Goal: Task Accomplishment & Management: Complete application form

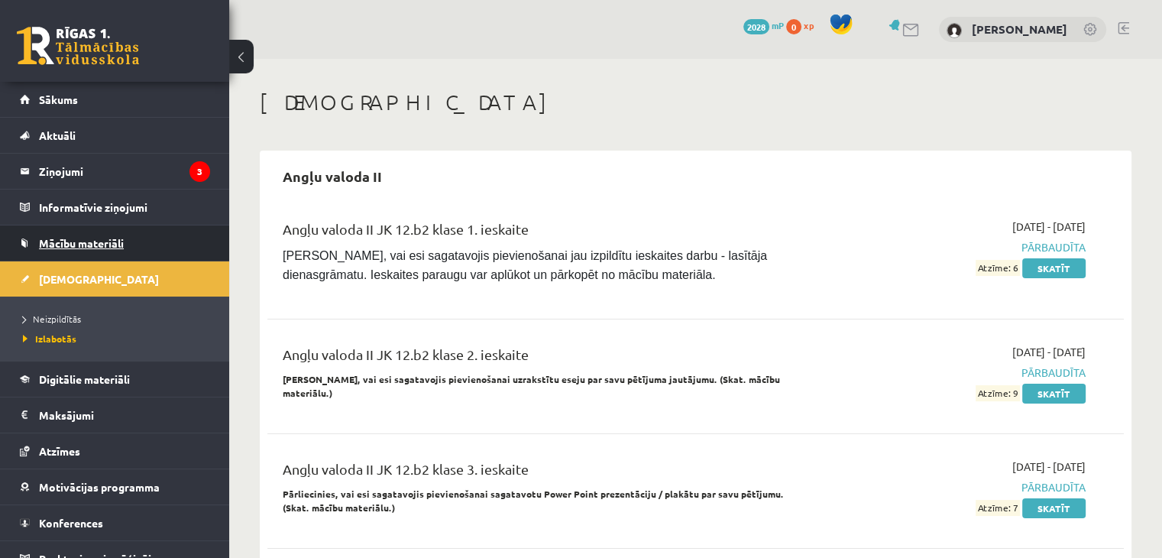
click at [68, 242] on span "Mācību materiāli" at bounding box center [81, 243] width 85 height 14
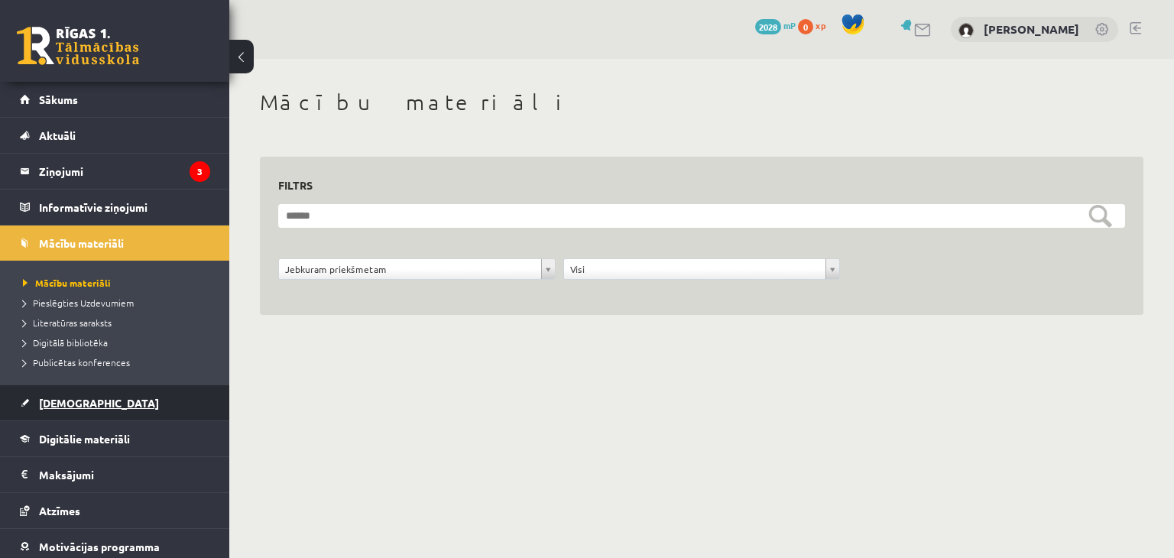
click at [52, 407] on span "[DEMOGRAPHIC_DATA]" at bounding box center [99, 403] width 120 height 14
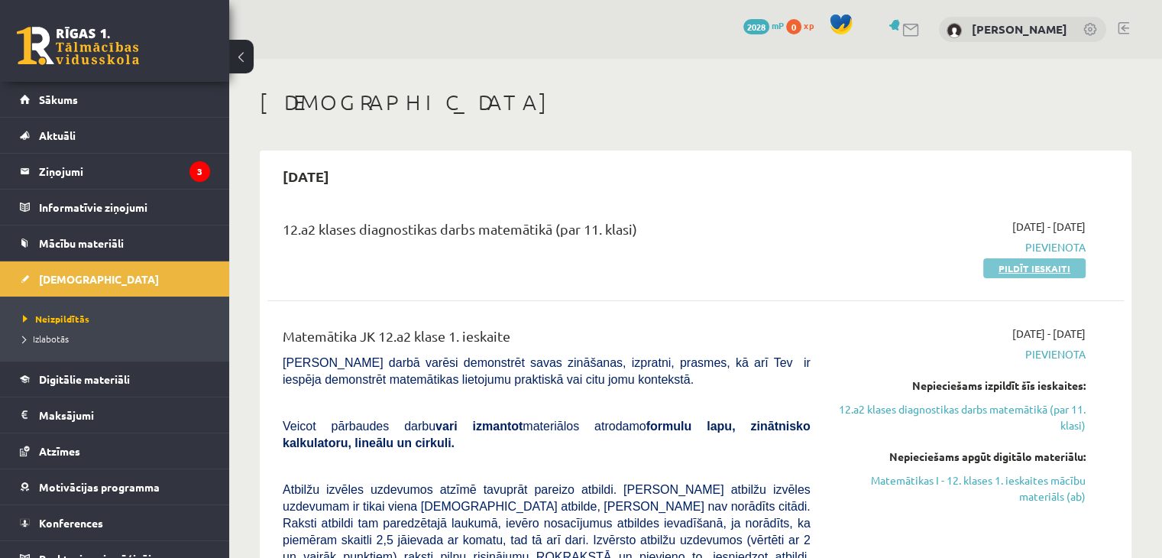
click at [1058, 266] on link "Pildīt ieskaiti" at bounding box center [1034, 268] width 102 height 20
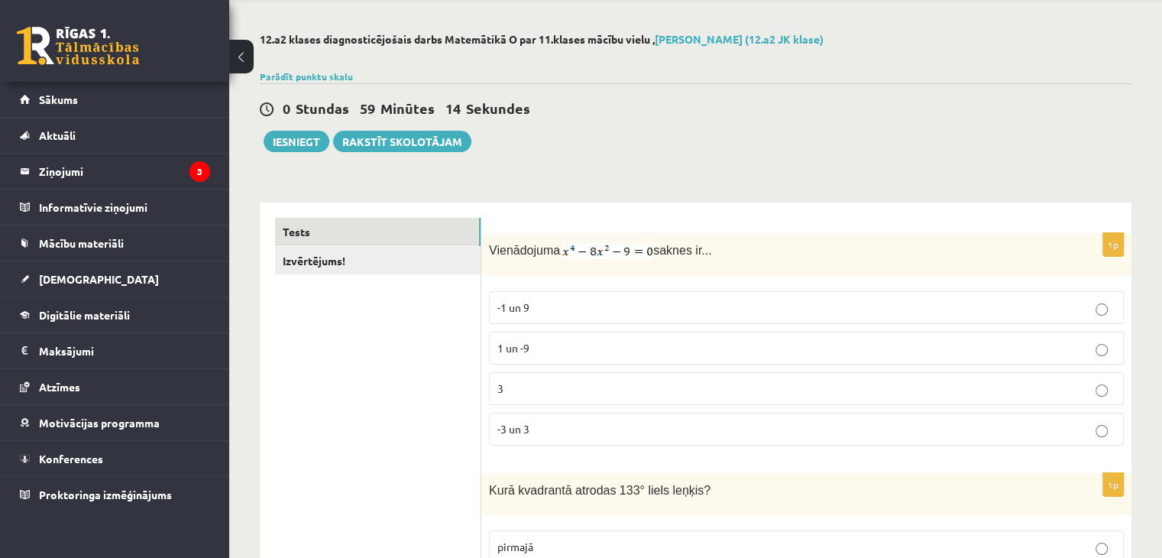
scroll to position [58, 0]
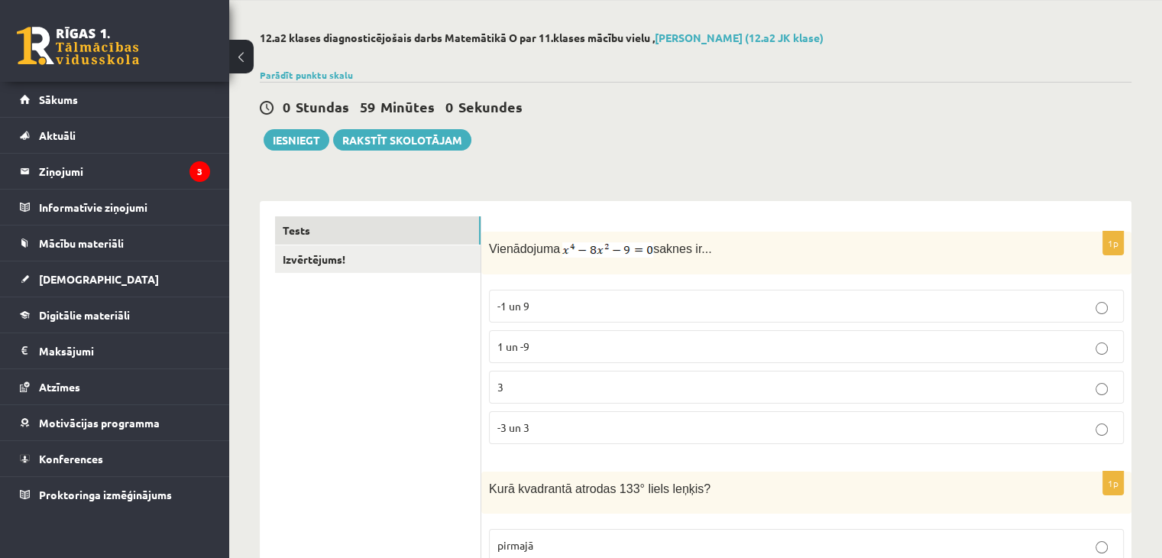
click at [752, 428] on p "-3 un 3" at bounding box center [806, 428] width 618 height 16
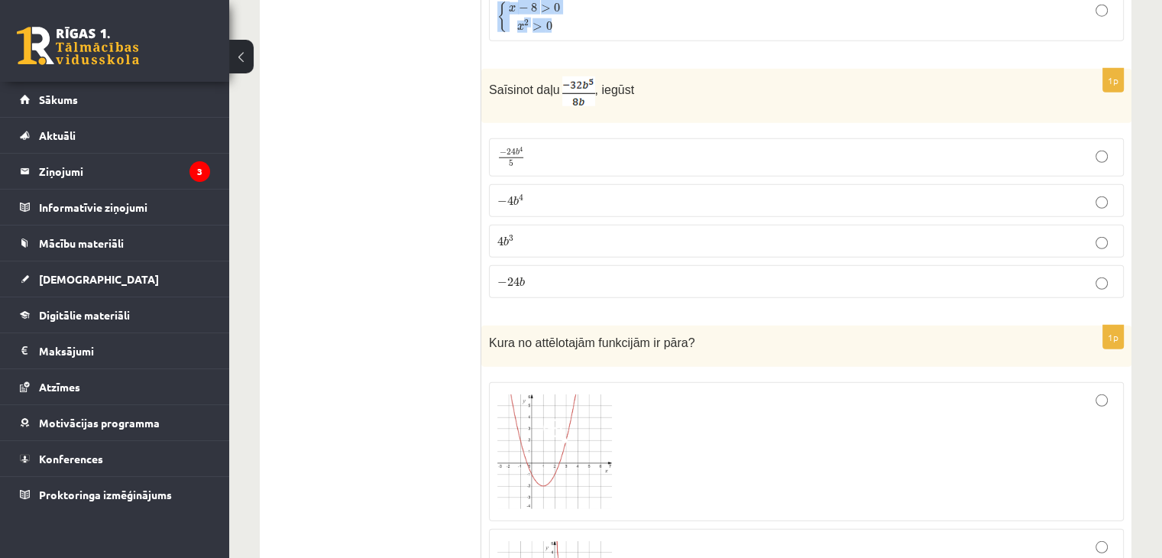
scroll to position [3986, 0]
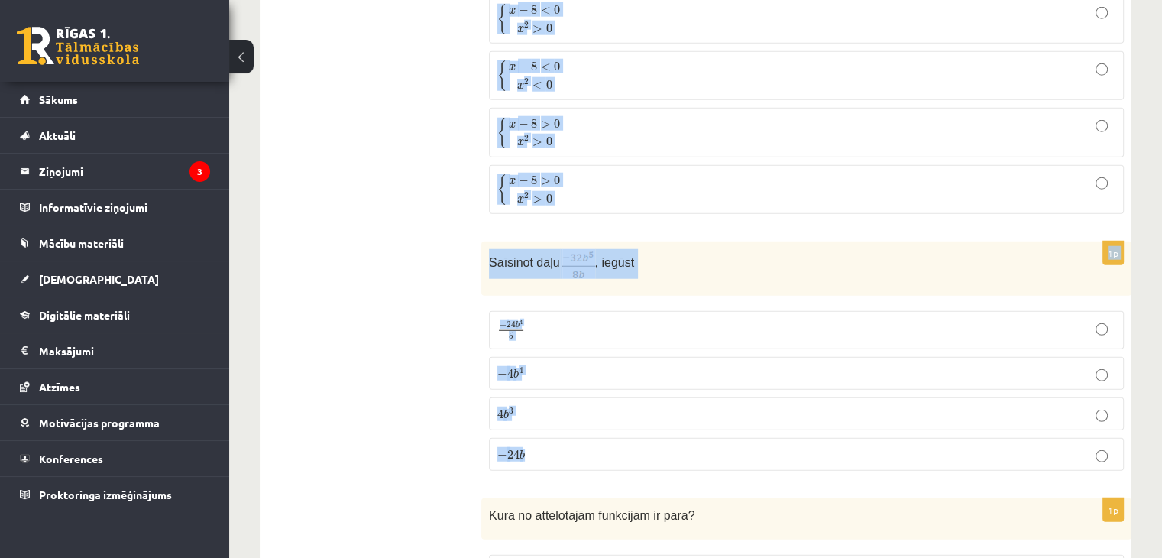
drag, startPoint x: 492, startPoint y: 219, endPoint x: 861, endPoint y: 436, distance: 428.2
click at [861, 436] on form "1p Vienādojuma saknes ir... -1 un 9 1 un -9 3 -3 un 3 1p Kurā kvadrantā atrodas…" at bounding box center [807, 173] width 620 height 7771
copy form "Kurā kvadrantā atrodas 133° liels leņķis? pirmajā otrajā trešajā ceturtajā 1p I…"
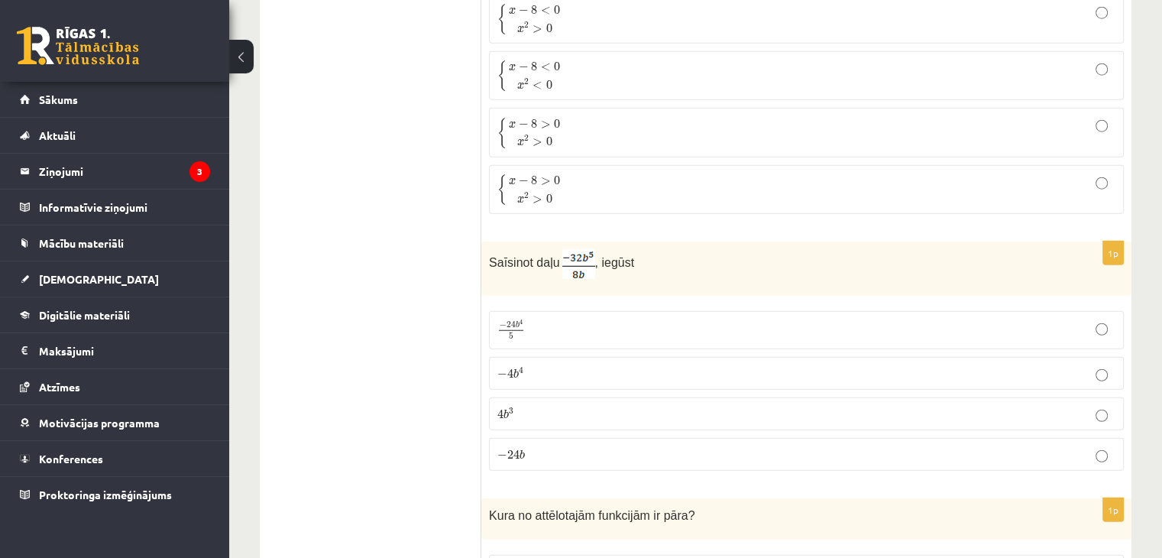
click at [331, 241] on ul "Tests Izvērtējums!" at bounding box center [378, 173] width 206 height 7771
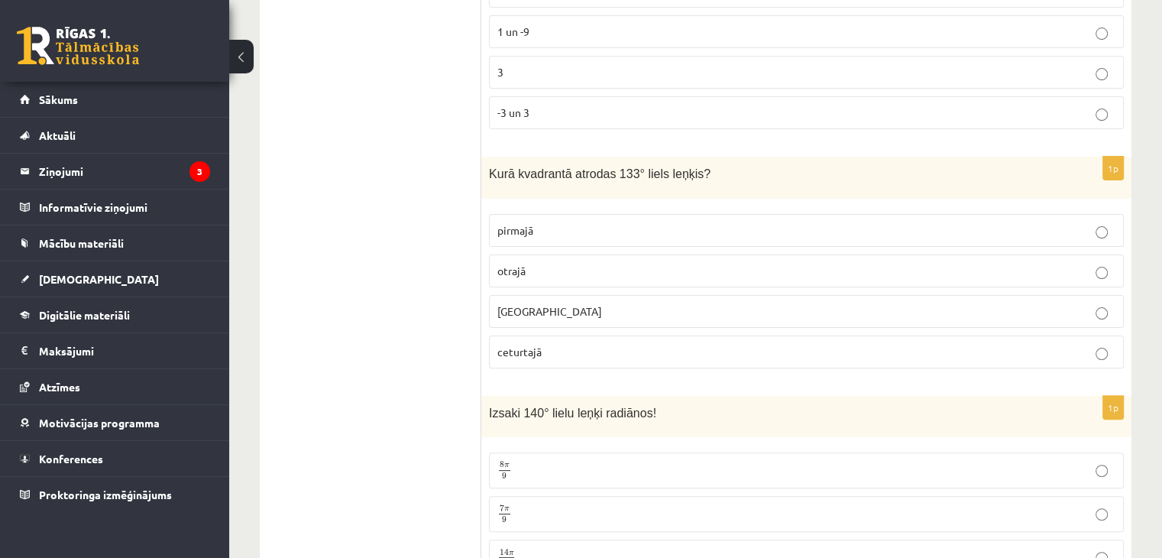
scroll to position [373, 0]
click at [604, 267] on p "otrajā" at bounding box center [806, 271] width 618 height 16
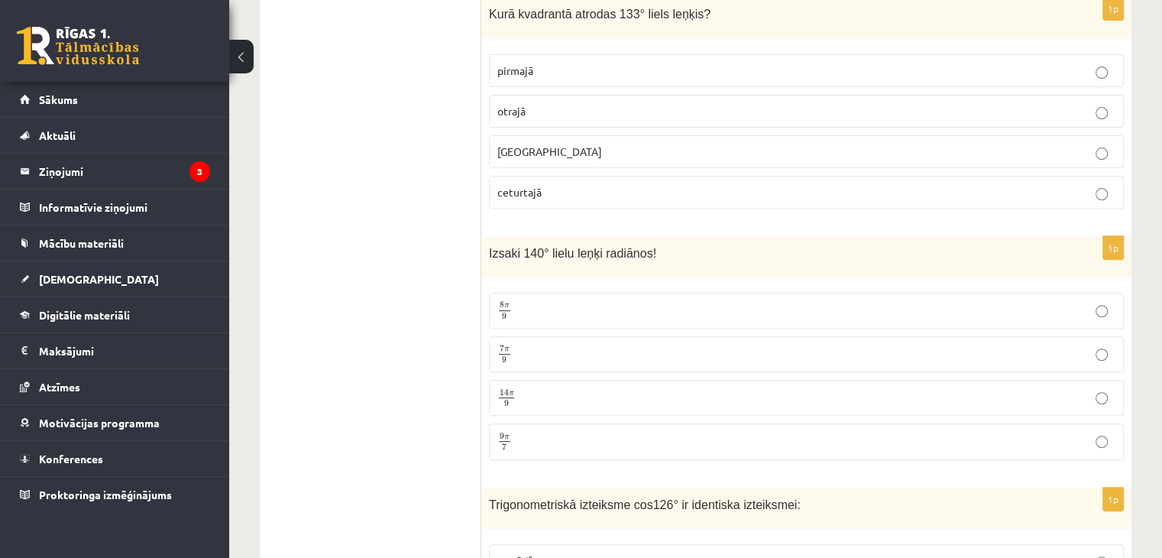
scroll to position [539, 0]
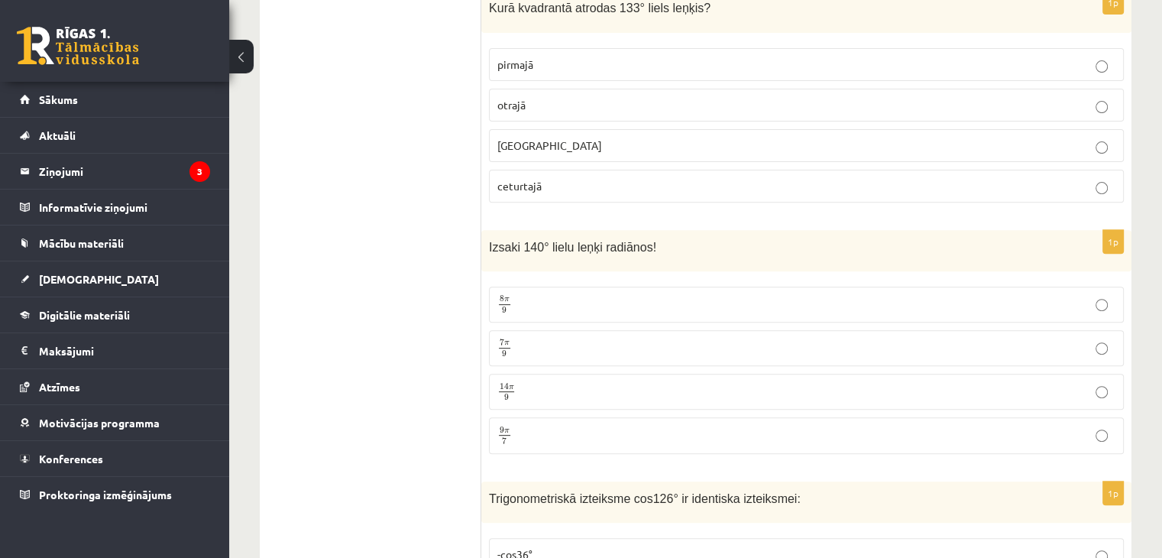
click at [556, 343] on p "7 π 9 7 π 9" at bounding box center [806, 348] width 618 height 19
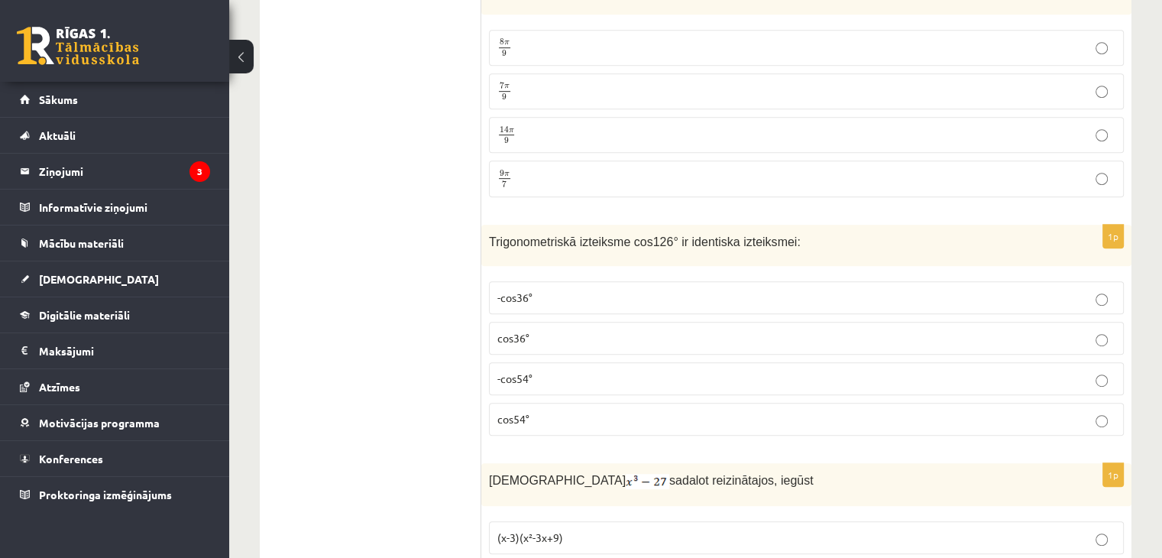
scroll to position [899, 0]
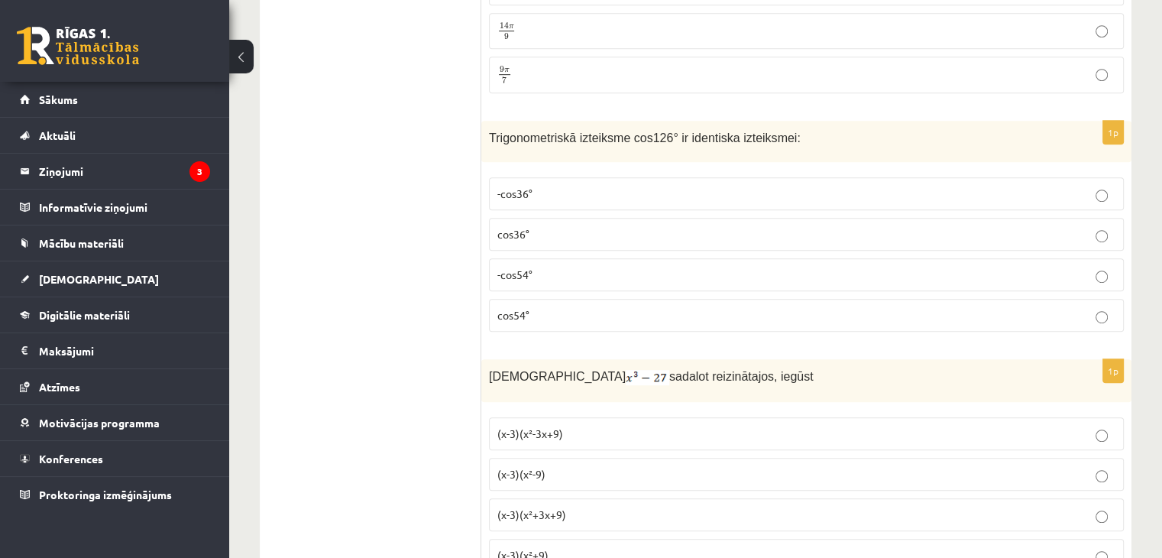
click at [601, 267] on p "-cos54°" at bounding box center [806, 275] width 618 height 16
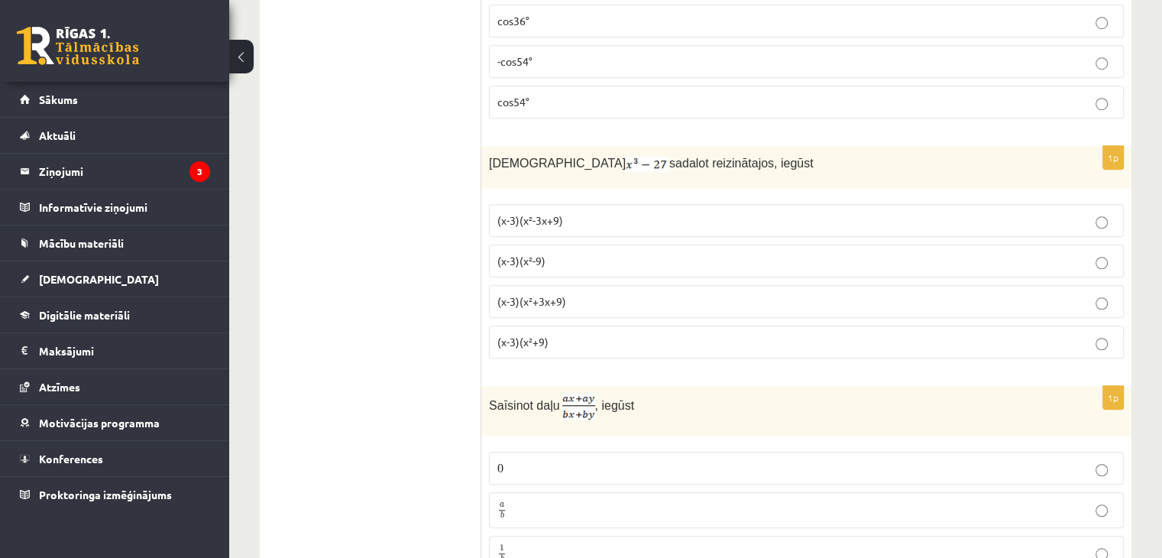
scroll to position [1113, 0]
click at [637, 293] on p "(x-3)(x²+3x+9)" at bounding box center [806, 301] width 618 height 16
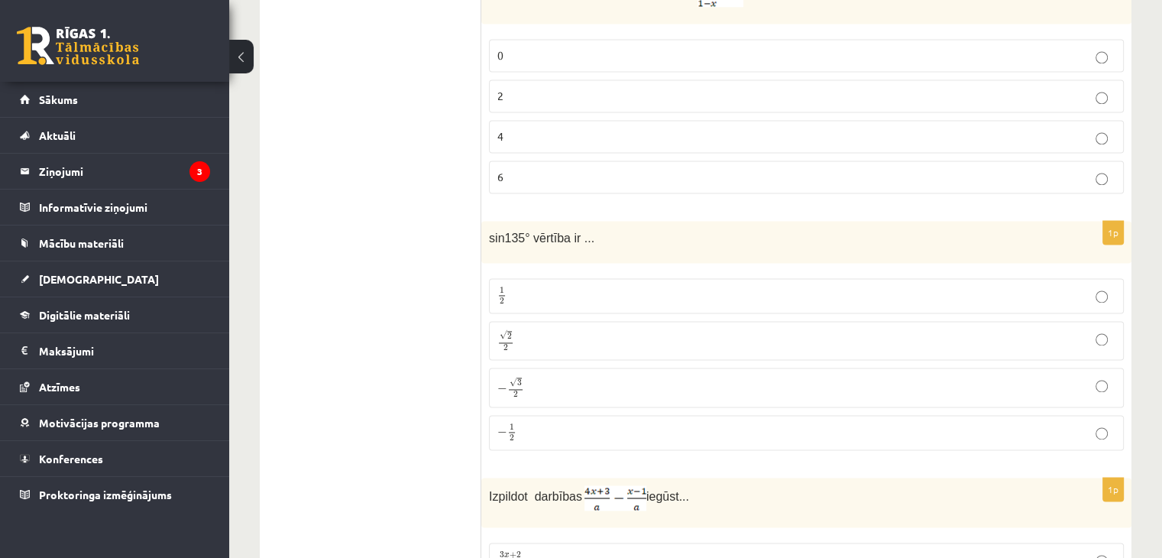
scroll to position [2265, 0]
click at [606, 331] on p "√ 2 2 2 2" at bounding box center [806, 342] width 618 height 22
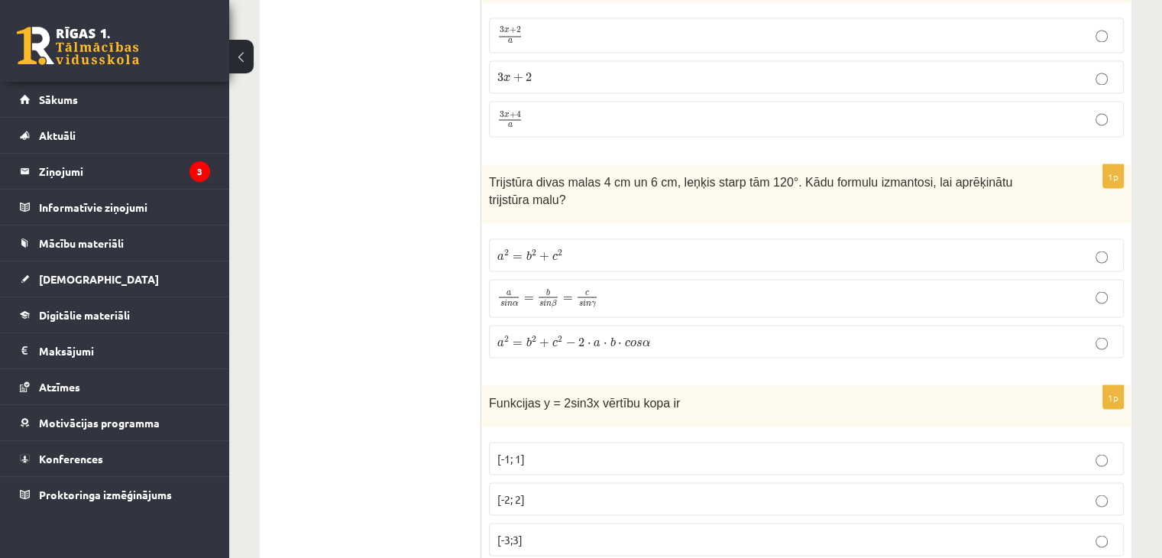
scroll to position [2792, 0]
click at [718, 324] on label "a 2 = b 2 + c 2 − 2 ⋅ a ⋅ b ⋅ c o s α a 2 = b 2 + c 2 − 2 ⋅ a ⋅ b ⋅ c o s α" at bounding box center [806, 340] width 635 height 33
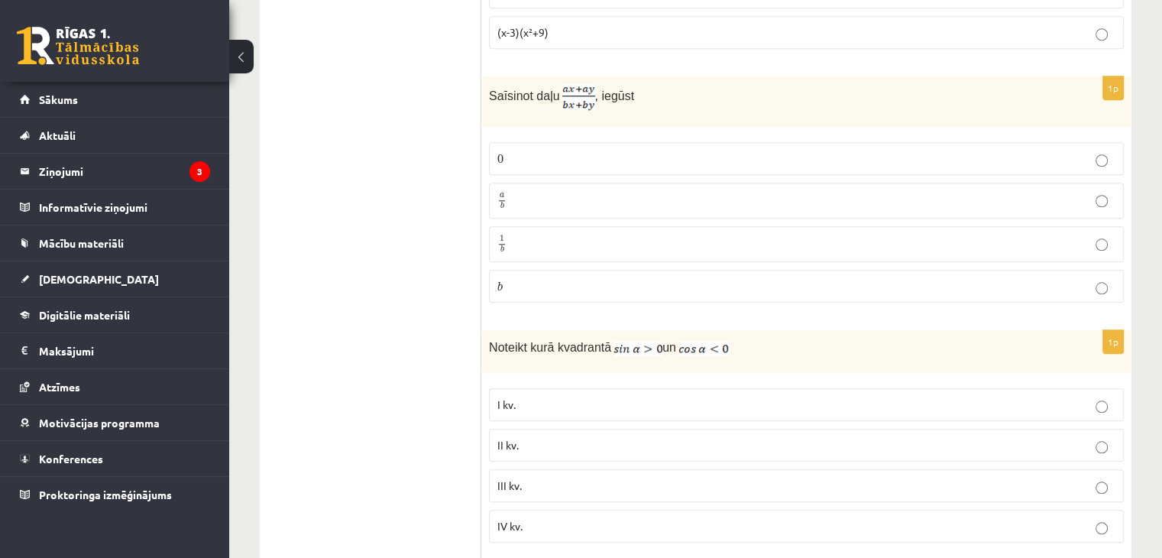
scroll to position [1441, 0]
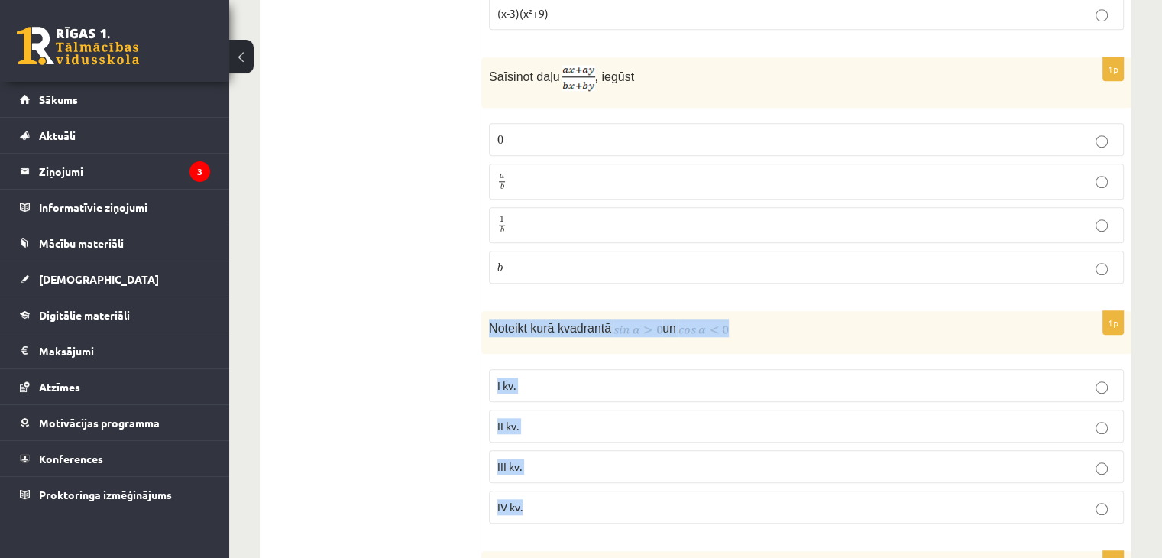
drag, startPoint x: 486, startPoint y: 313, endPoint x: 649, endPoint y: 503, distance: 250.4
click at [649, 503] on div "1p Noteikt kurā kvadrantā un I kv. II kv. III kv. IV kv." at bounding box center [806, 423] width 650 height 225
copy div "Noteikt kurā kvadrantā un I kv. II kv. III kv. IV kv."
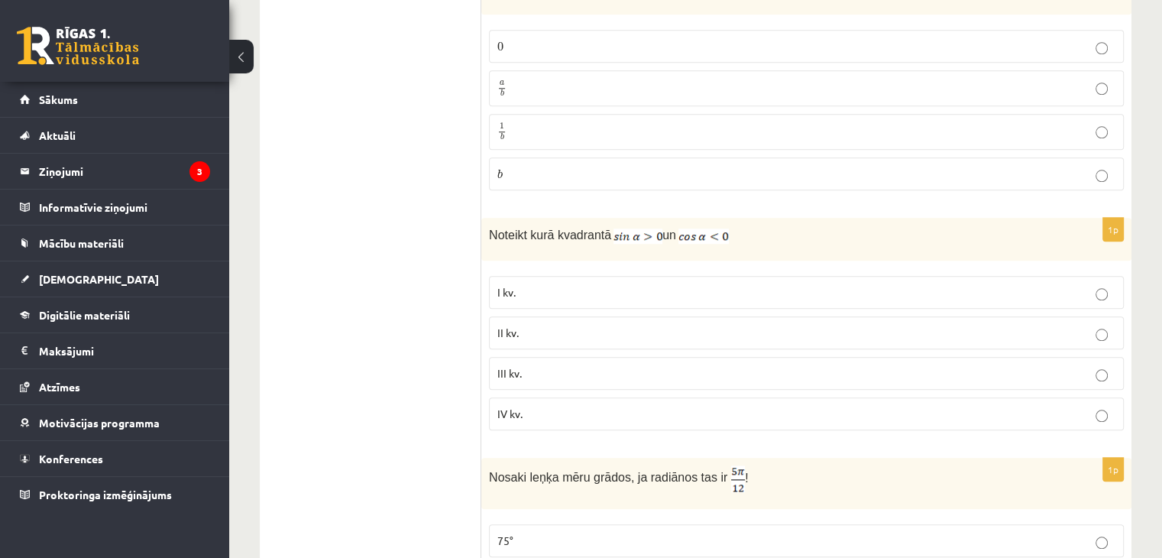
scroll to position [1550, 0]
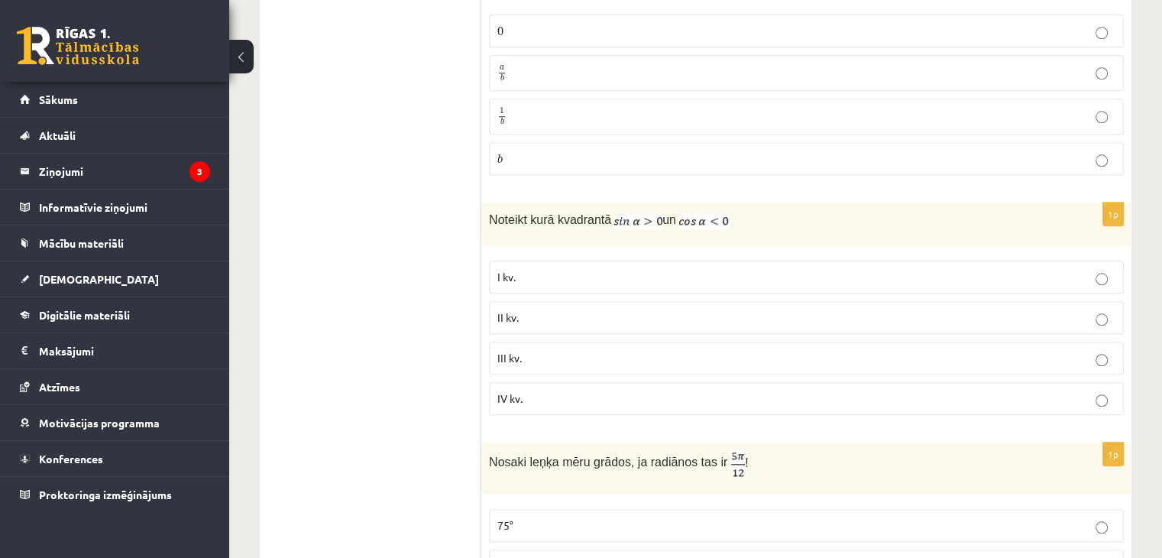
click at [550, 390] on p "IV kv." at bounding box center [806, 398] width 618 height 16
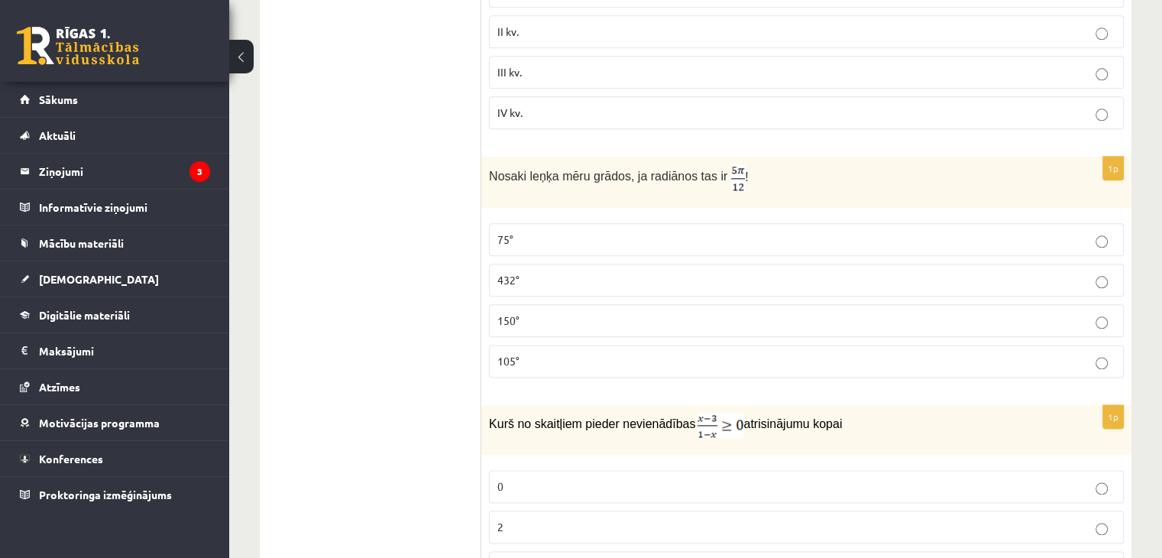
scroll to position [1837, 0]
click at [853, 222] on label "75°" at bounding box center [806, 238] width 635 height 33
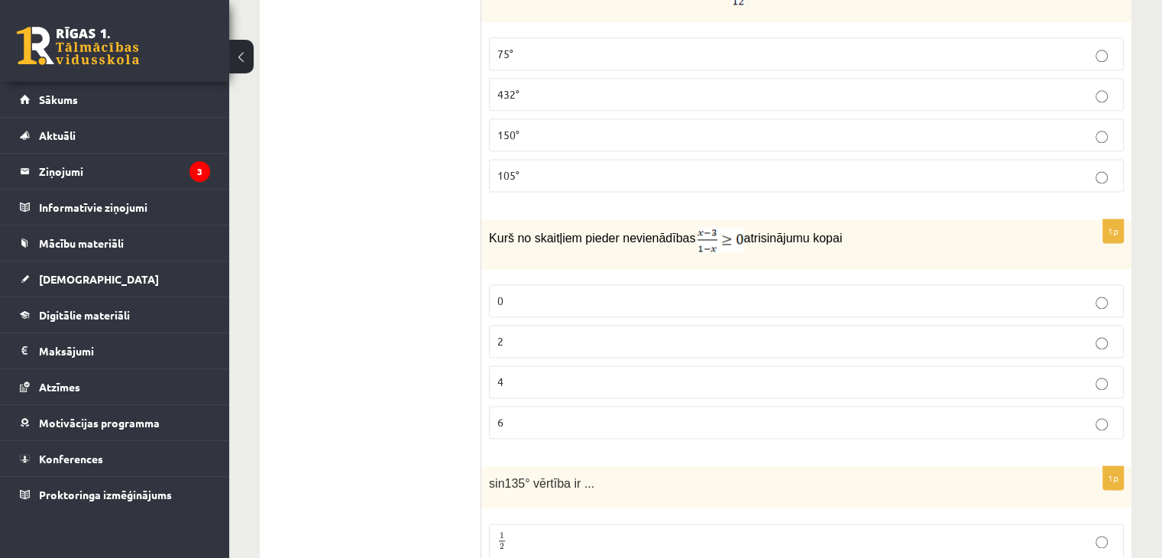
scroll to position [2020, 0]
click at [737, 334] on p "2" at bounding box center [806, 342] width 618 height 16
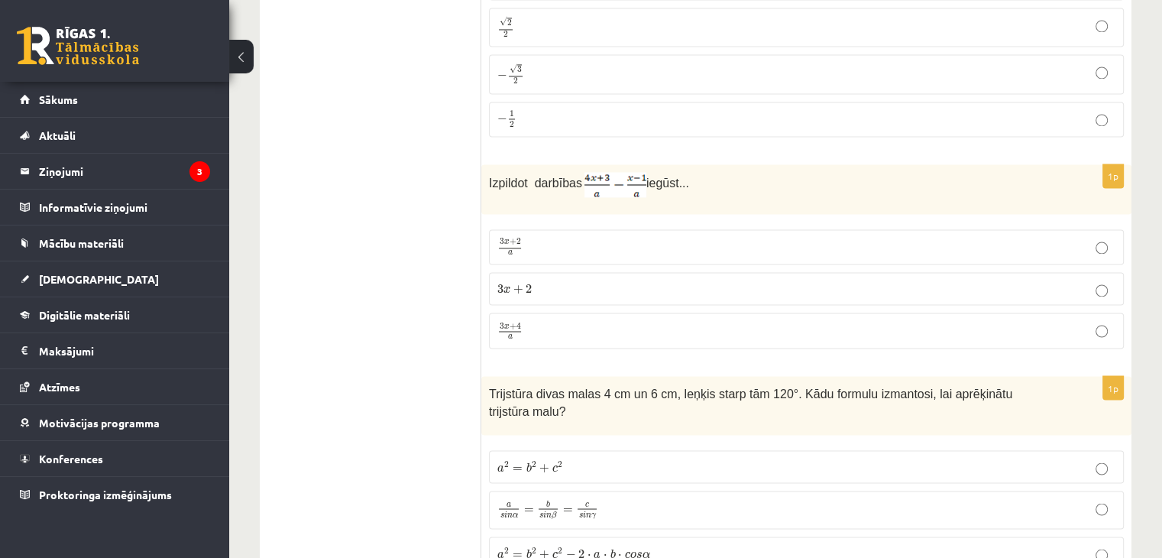
scroll to position [2568, 0]
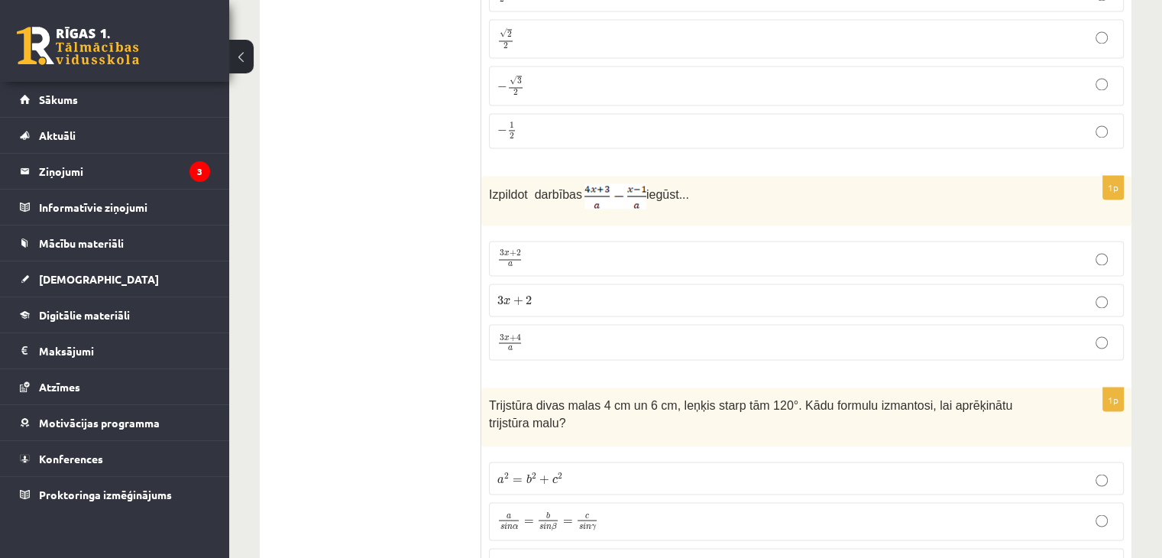
click at [737, 332] on p "3 x + 4 a 3 x + 4 a" at bounding box center [806, 341] width 618 height 19
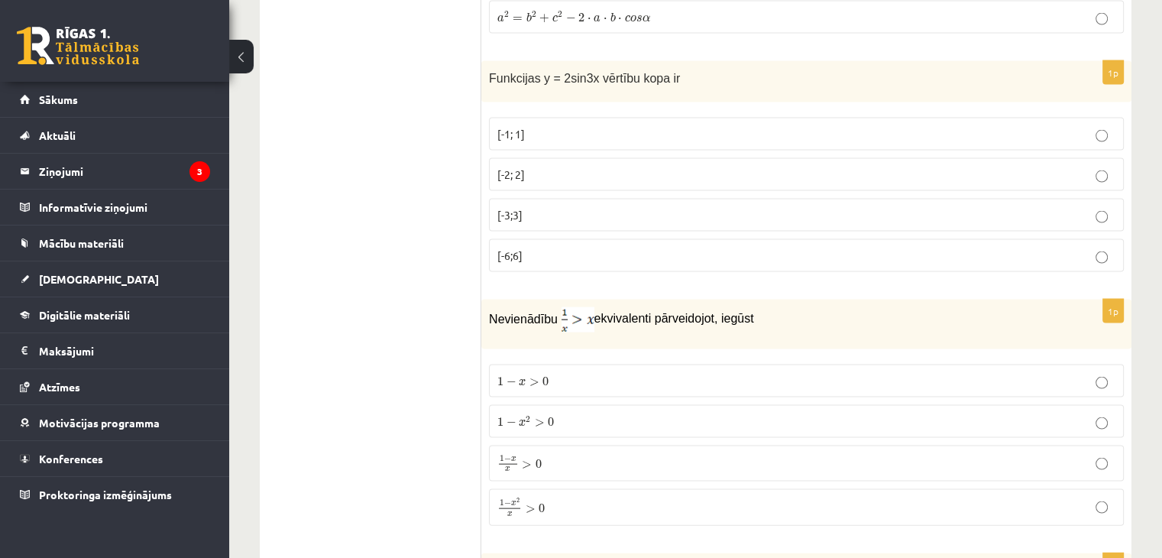
scroll to position [3117, 0]
click at [529, 165] on p "[-2; 2]" at bounding box center [806, 173] width 618 height 16
click at [537, 497] on span "1 − x 2 x > 0" at bounding box center [520, 506] width 47 height 18
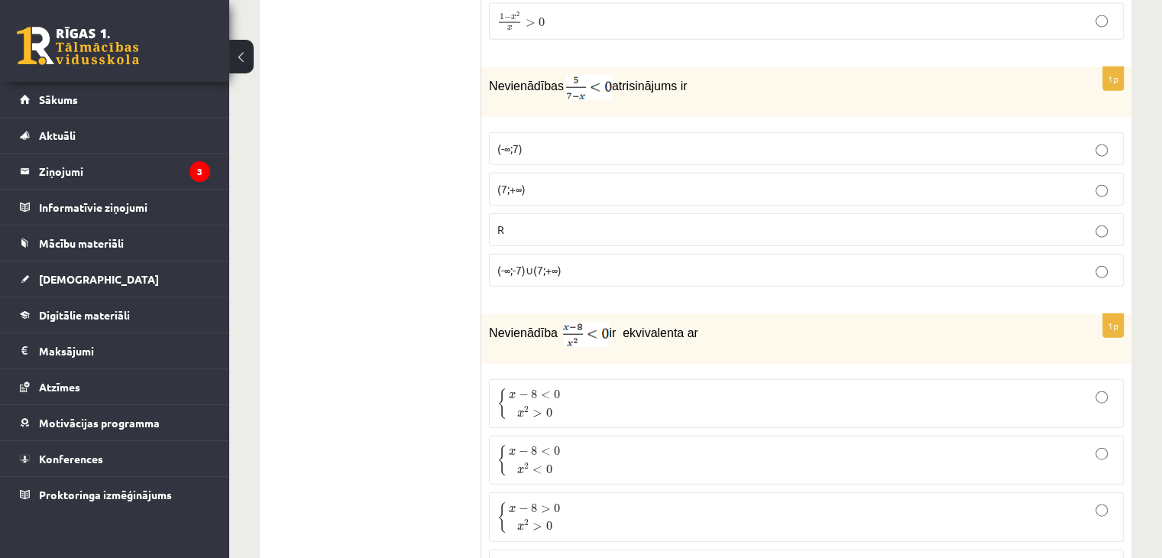
scroll to position [3588, 0]
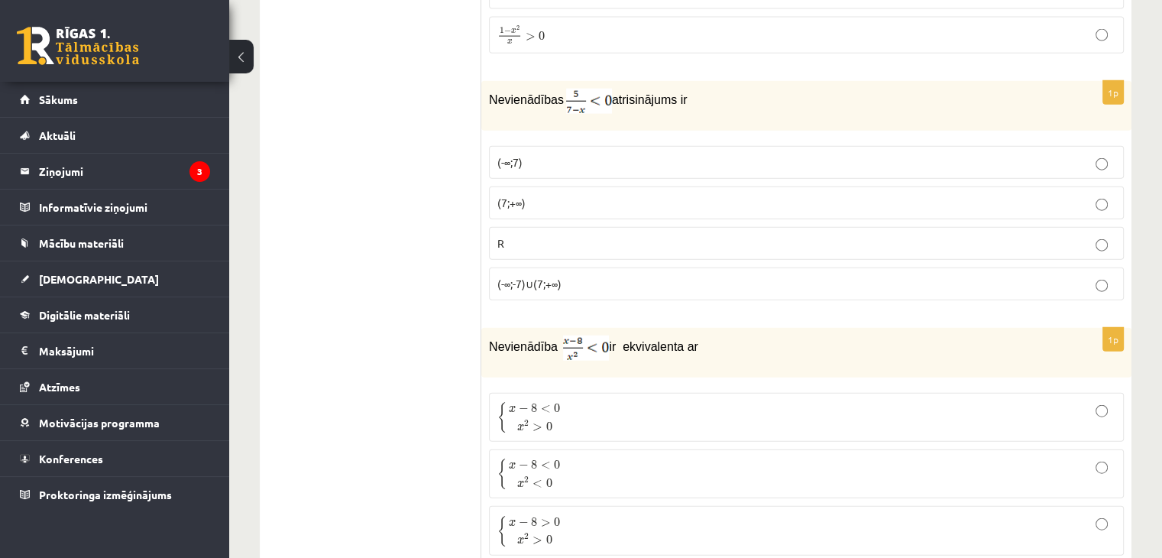
click at [569, 195] on p "(7;+∞)" at bounding box center [806, 203] width 618 height 16
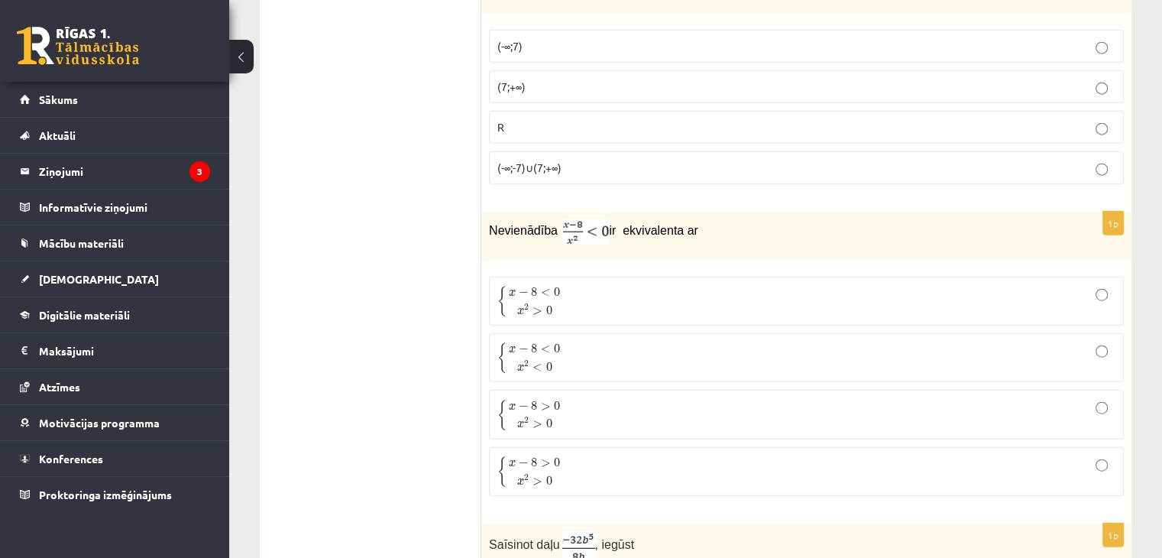
scroll to position [3744, 0]
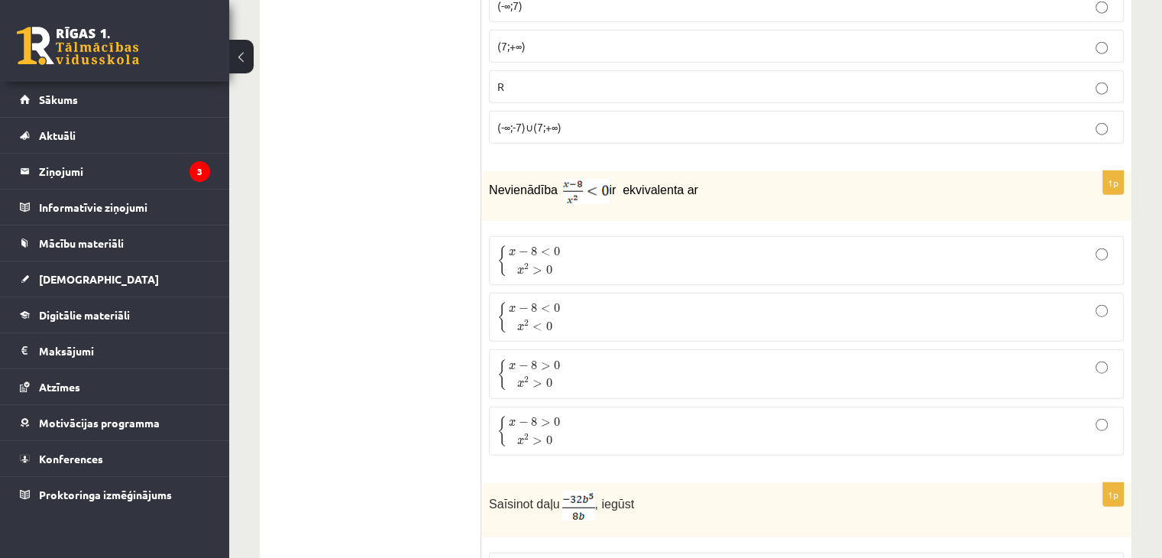
click at [614, 245] on p "{ x − 8 < 0 x 2 > 0 { x − 8 < 0 x 2 > 0" at bounding box center [806, 261] width 618 height 32
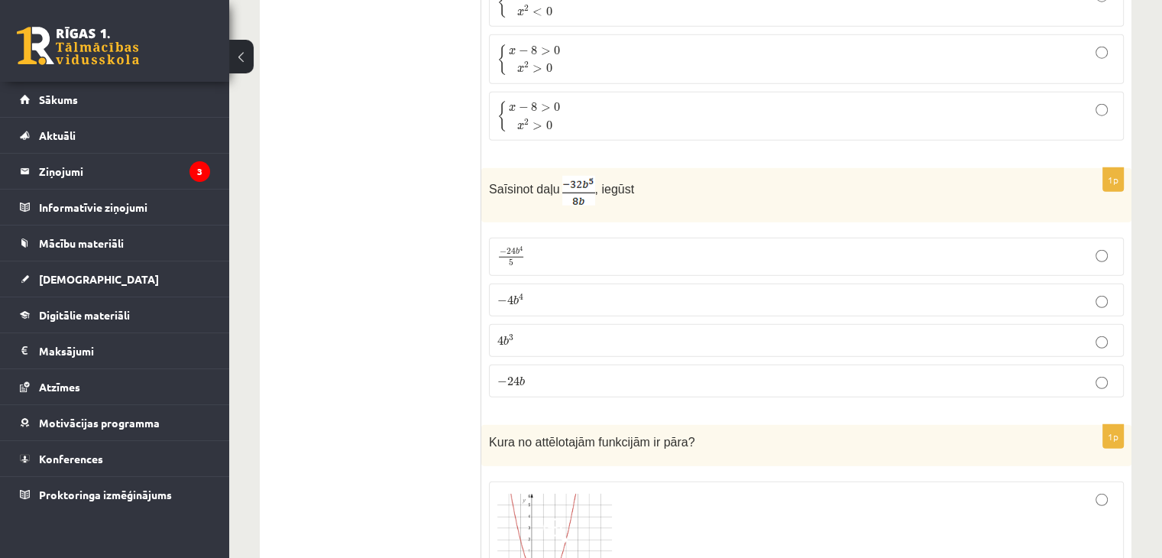
scroll to position [4105, 0]
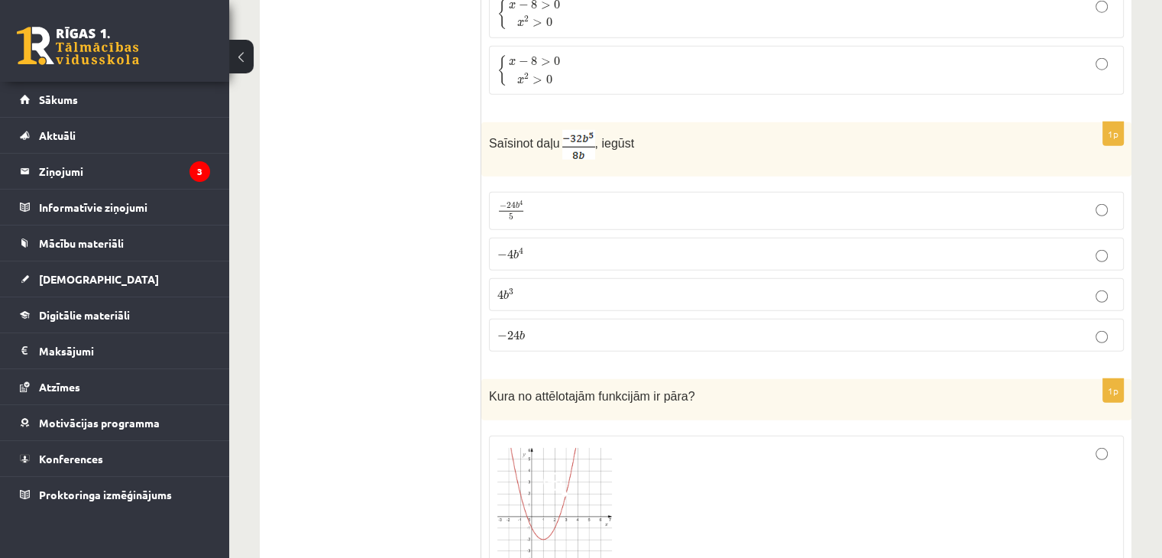
click at [584, 246] on p "− 4 b 4 − 4 b 4" at bounding box center [806, 254] width 618 height 16
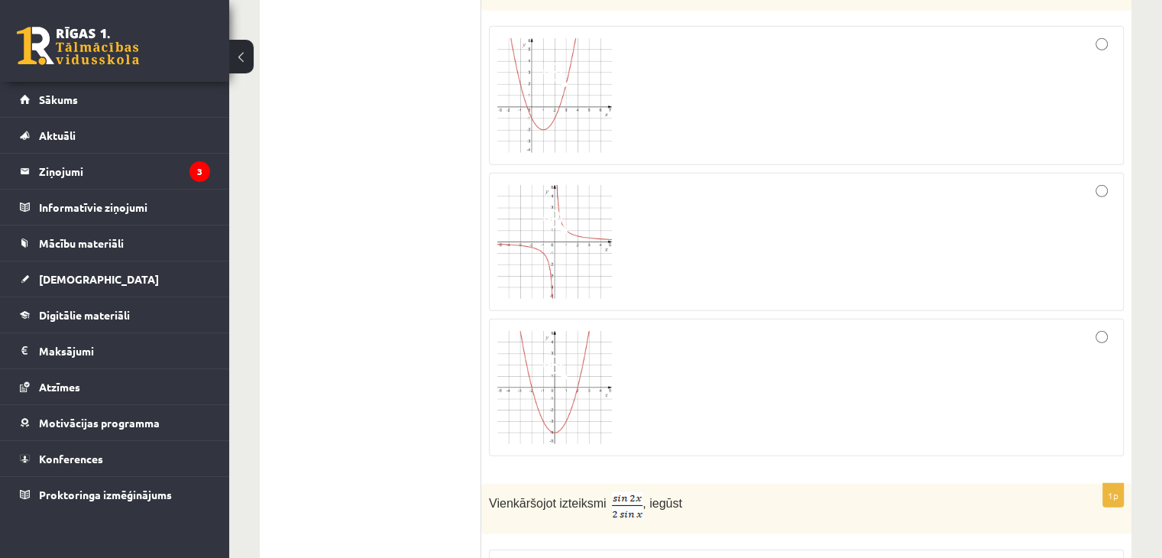
scroll to position [4537, 0]
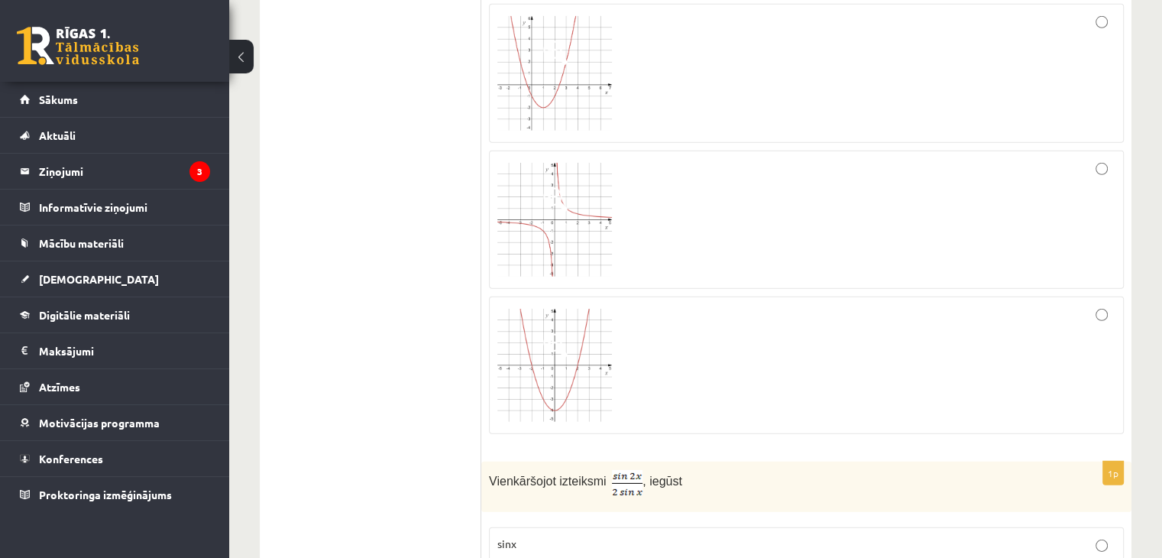
click at [617, 327] on div at bounding box center [806, 365] width 618 height 121
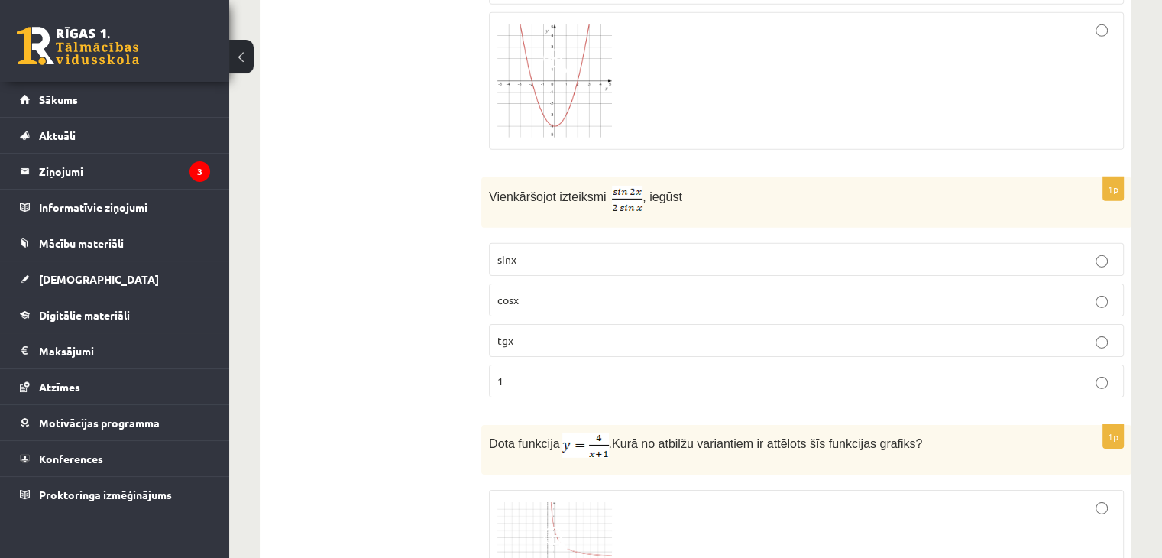
scroll to position [4820, 0]
click at [515, 293] on span "cosx" at bounding box center [507, 300] width 21 height 14
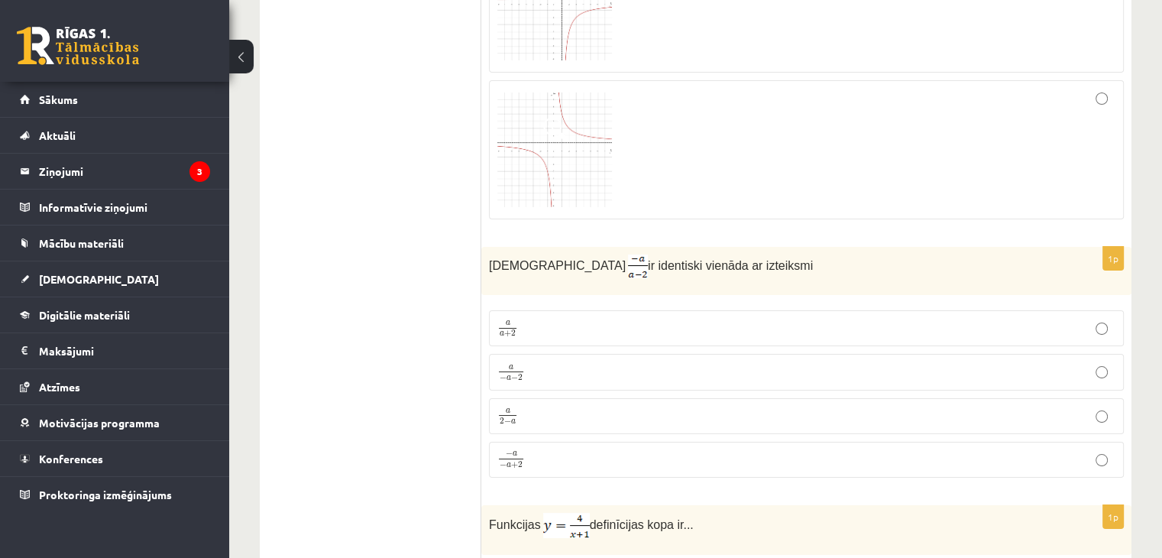
scroll to position [5673, 0]
click at [600, 113] on img at bounding box center [554, 146] width 115 height 115
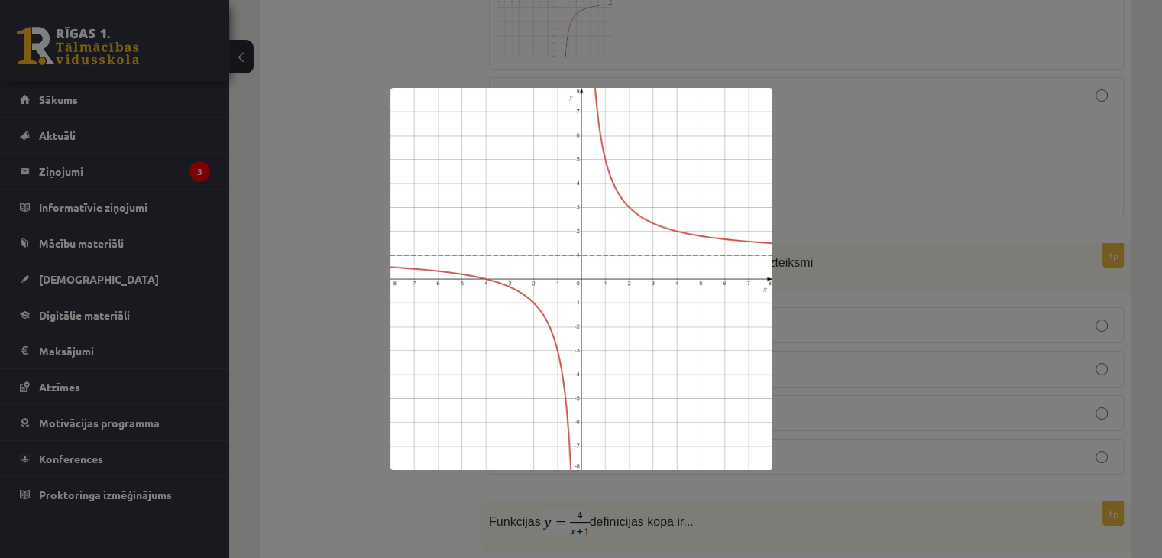
click at [322, 126] on div at bounding box center [581, 279] width 1162 height 558
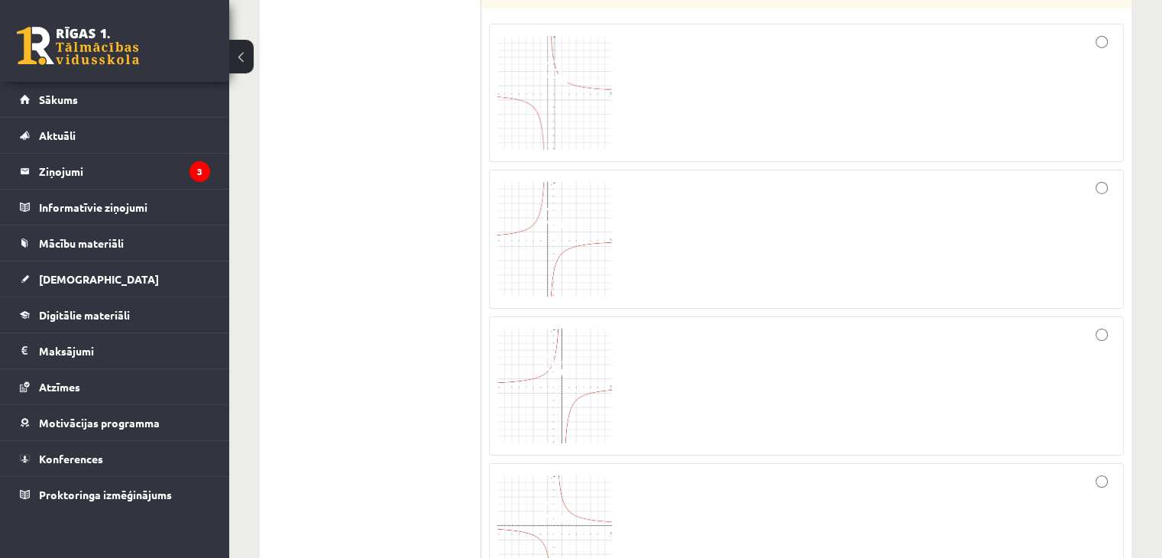
scroll to position [5286, 0]
click at [575, 49] on img at bounding box center [554, 94] width 115 height 115
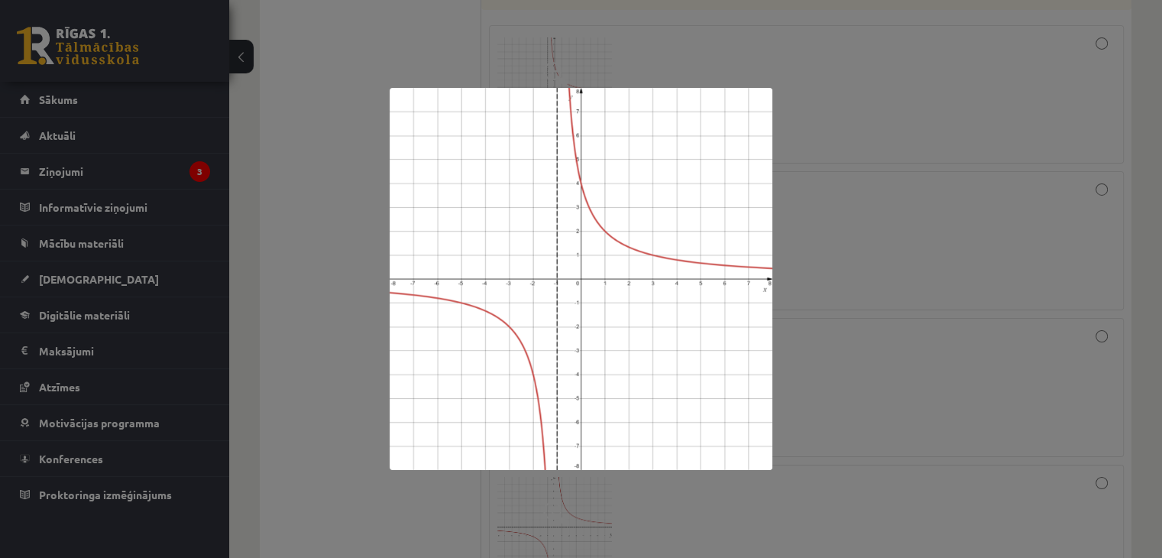
click at [358, 92] on div at bounding box center [581, 279] width 1162 height 558
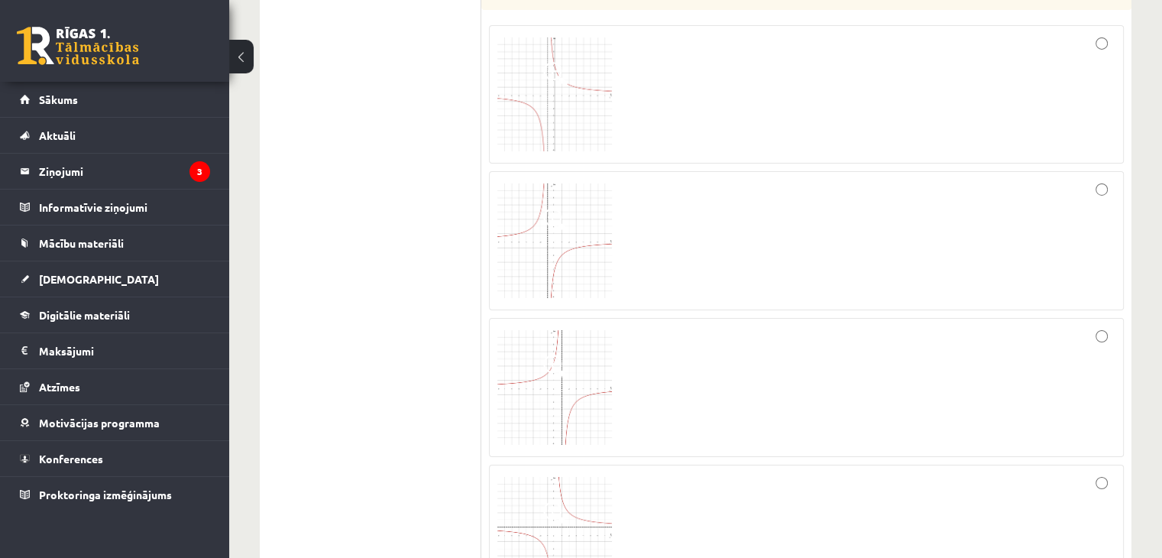
click at [694, 34] on div at bounding box center [806, 95] width 618 height 122
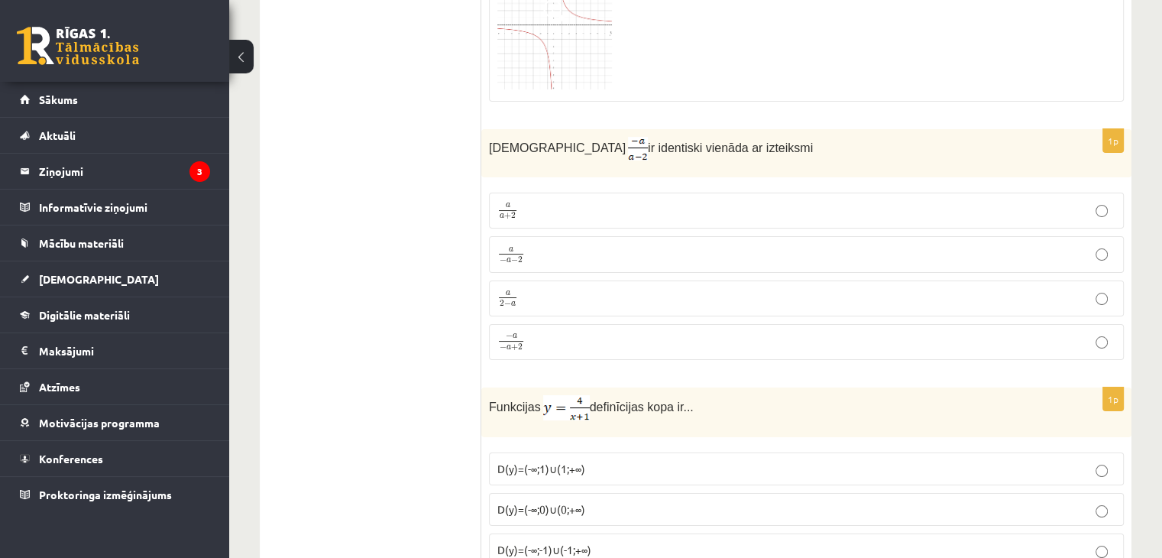
scroll to position [5789, 0]
drag, startPoint x: 491, startPoint y: 101, endPoint x: 646, endPoint y: 133, distance: 157.7
click at [746, 128] on div "Izteiksme ir identiski vienāda ar izteiksmi" at bounding box center [806, 152] width 650 height 48
drag, startPoint x: 487, startPoint y: 97, endPoint x: 766, endPoint y: 112, distance: 280.1
click at [766, 128] on div "Izteiksme ir identiski vienāda ar izteiksmi" at bounding box center [806, 152] width 650 height 48
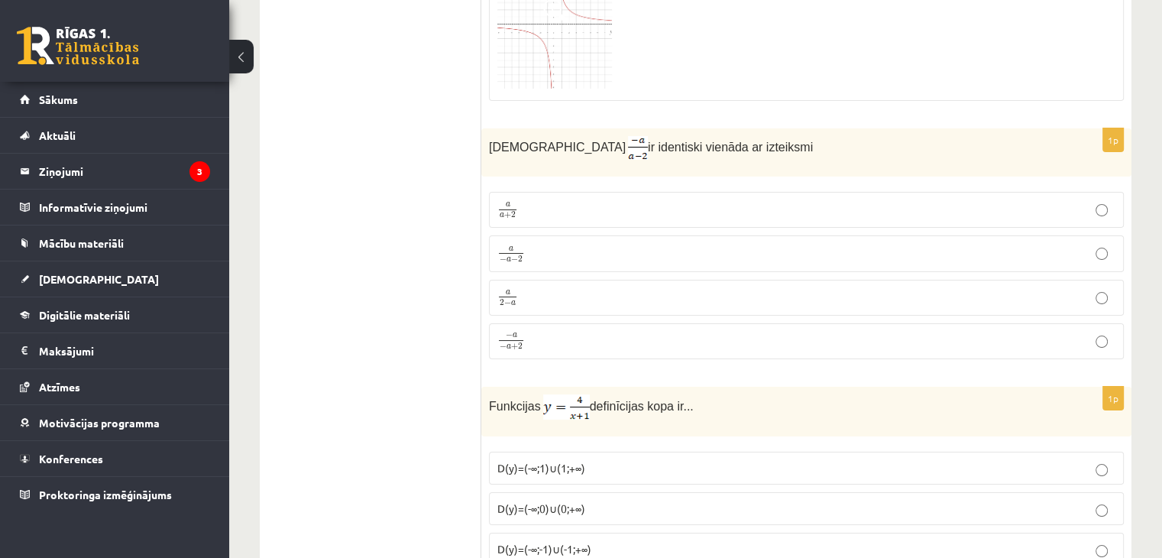
copy p "Izteiksme ir identiski vienāda ar izteiksmi"
click at [527, 288] on p "a 2 − a a 2 − a" at bounding box center [806, 297] width 618 height 19
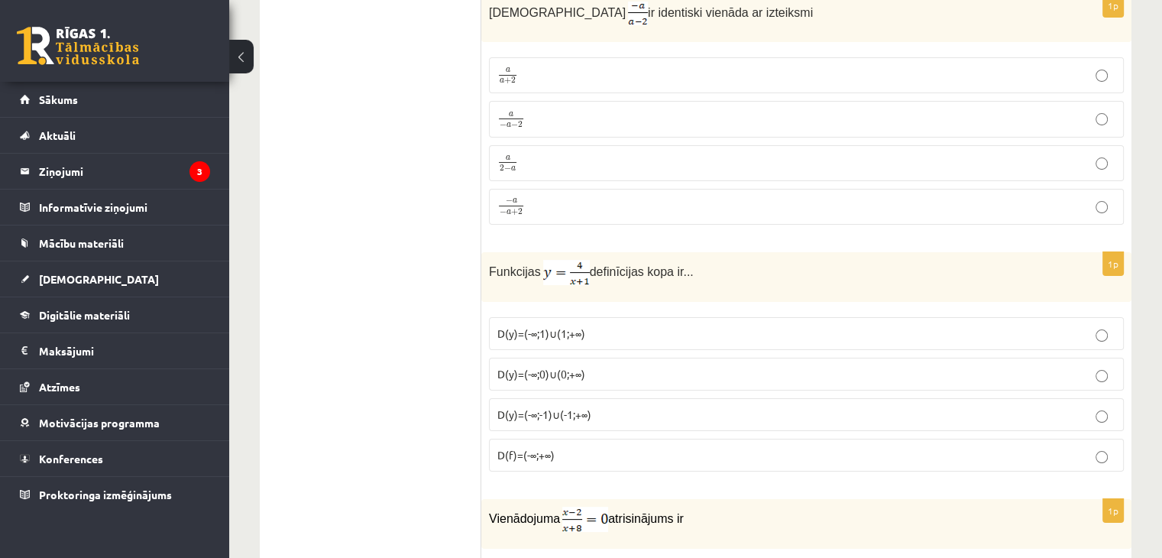
scroll to position [5939, 0]
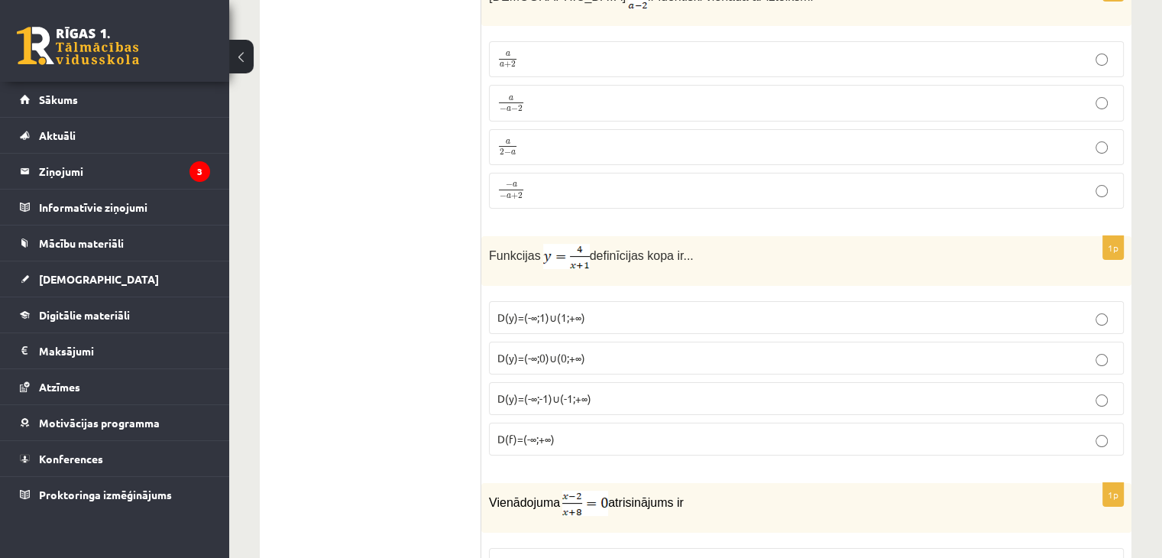
drag, startPoint x: 486, startPoint y: 206, endPoint x: 734, endPoint y: 225, distance: 249.1
click at [734, 236] on div "Funkcijas definīcijas kopa ir..." at bounding box center [806, 261] width 650 height 50
copy p "Funkcijas definīcijas kopa ir..."
click at [559, 391] on span "D(y)=(-∞;-1)∪(-1;+∞)" at bounding box center [544, 398] width 94 height 14
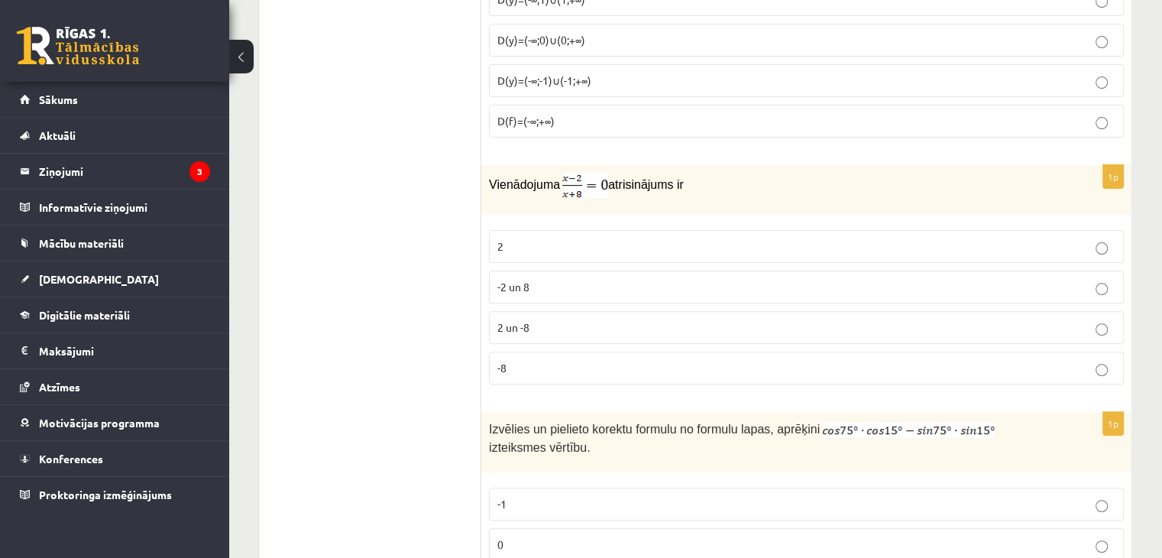
scroll to position [6261, 0]
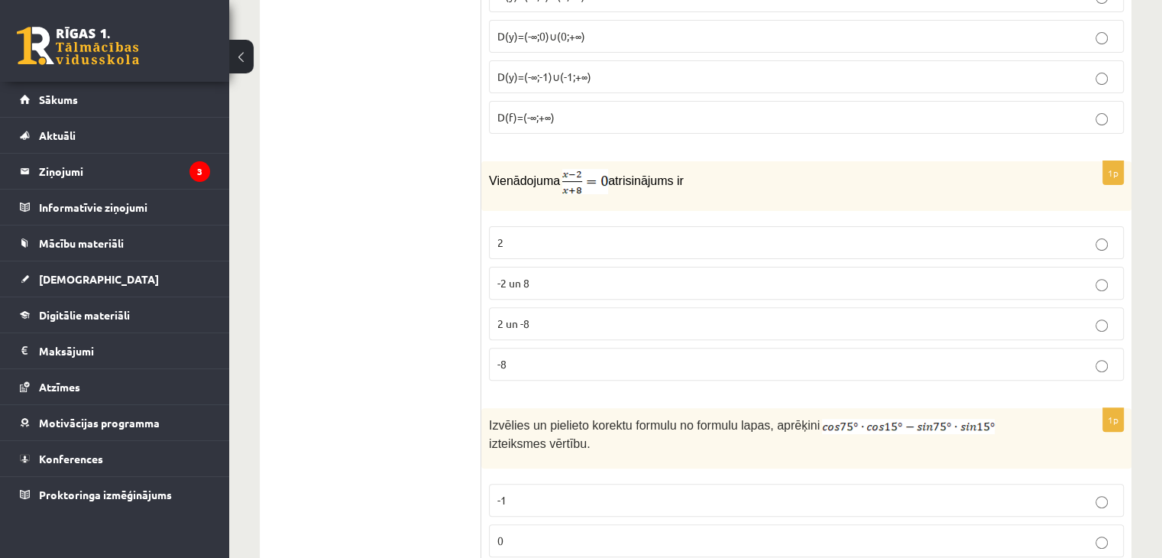
click at [523, 226] on label "2" at bounding box center [806, 242] width 635 height 33
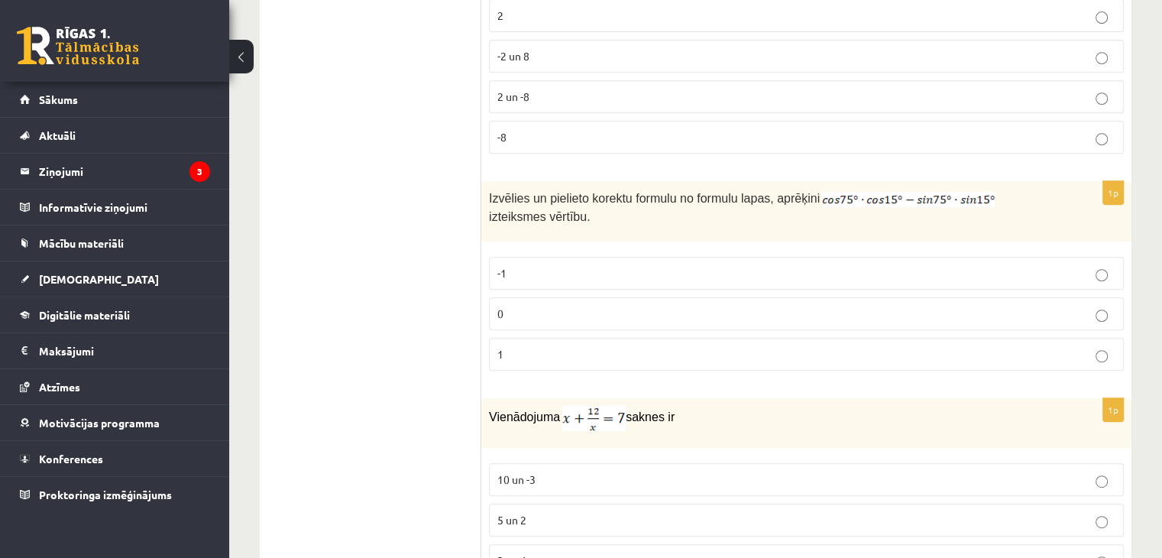
scroll to position [6487, 0]
click at [523, 306] on p "0" at bounding box center [806, 314] width 618 height 16
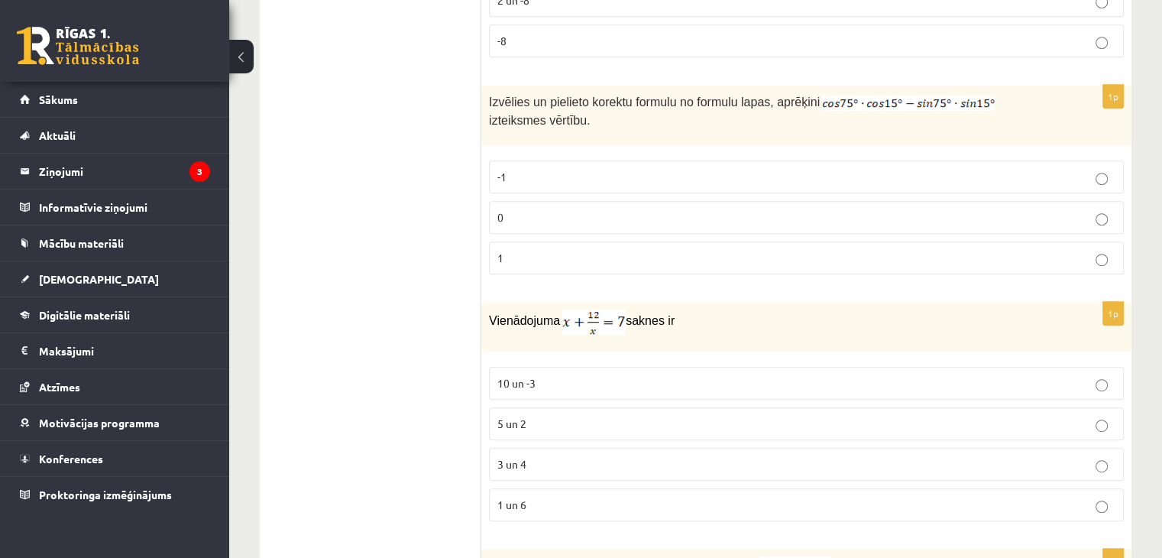
scroll to position [6584, 0]
click at [549, 456] on p "3 un 4" at bounding box center [806, 464] width 618 height 16
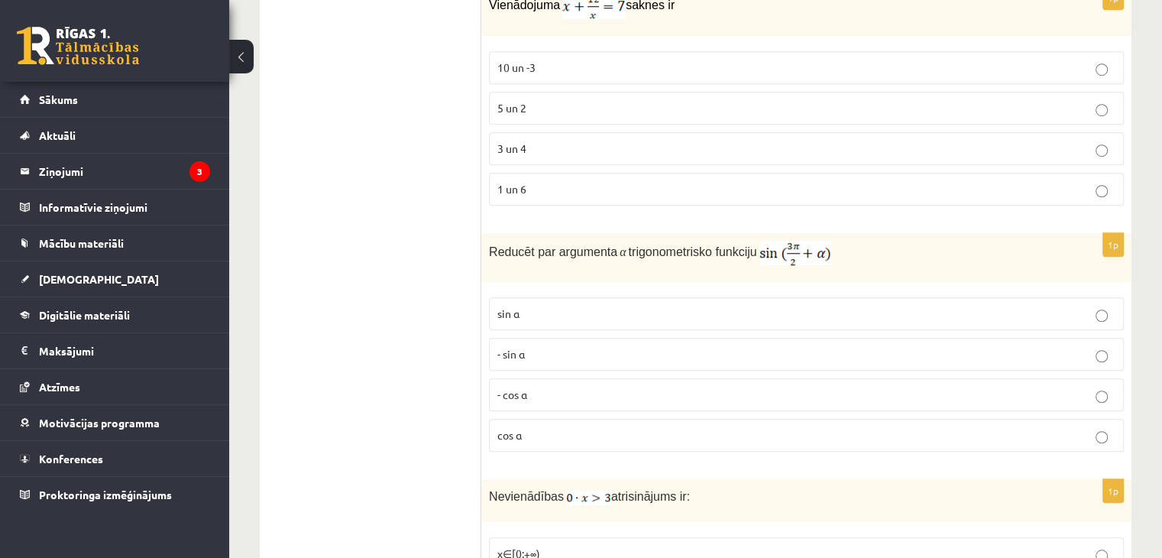
scroll to position [6900, 0]
click at [525, 386] on p "- cos ⁡α" at bounding box center [806, 394] width 618 height 16
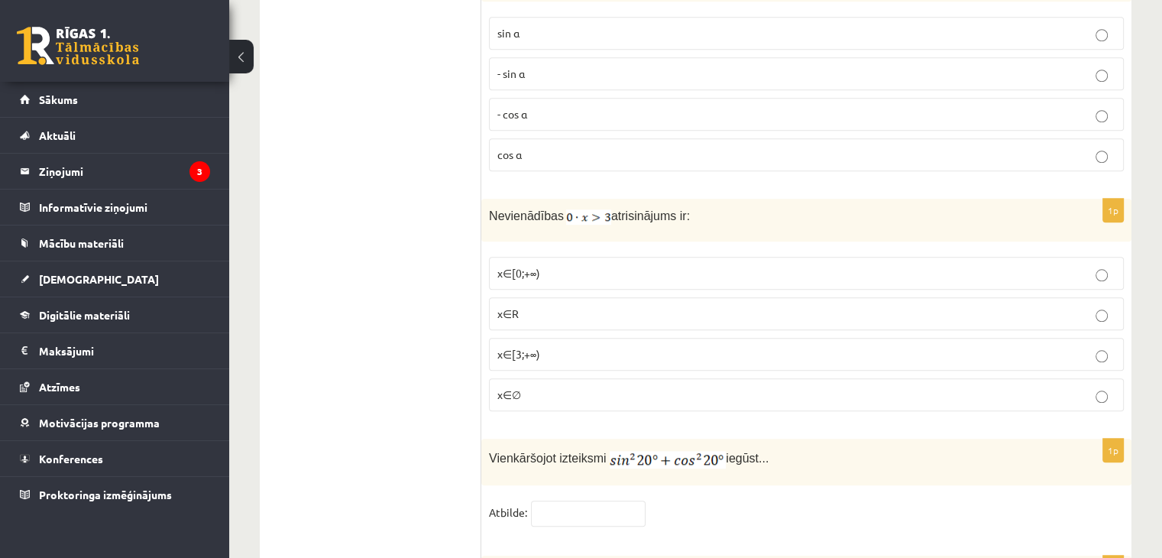
scroll to position [7184, 0]
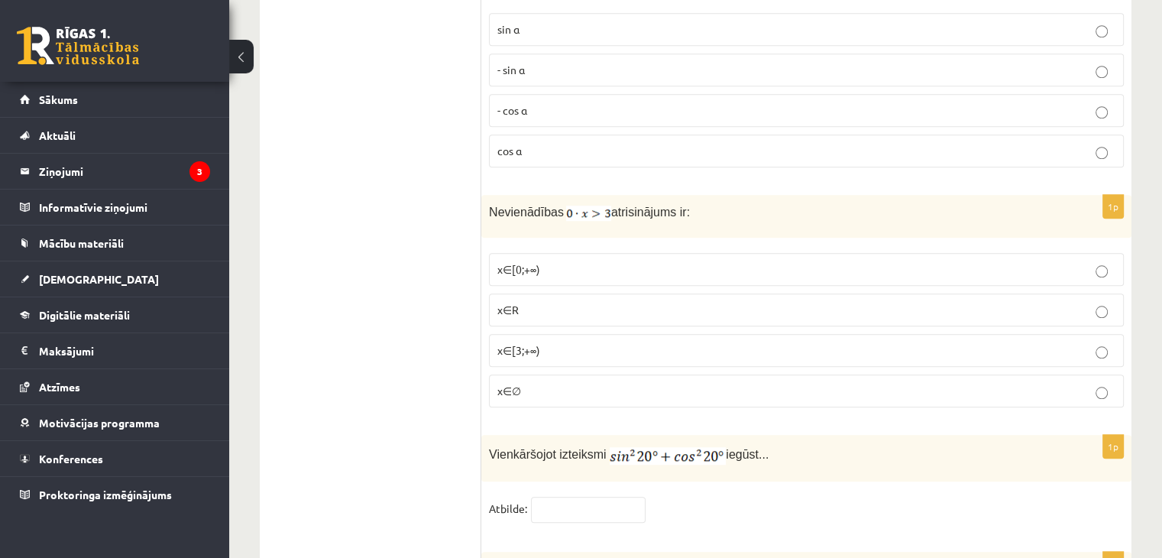
click at [572, 143] on p "cos⁡ α" at bounding box center [806, 151] width 618 height 16
click at [536, 374] on label "x∈∅" at bounding box center [806, 390] width 635 height 33
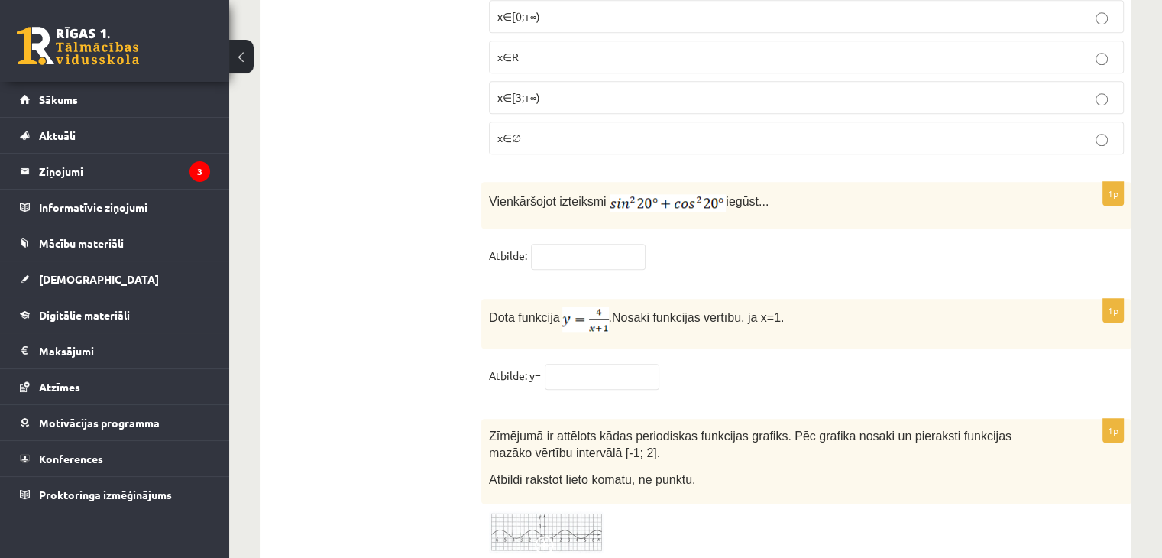
scroll to position [7437, 0]
click at [583, 244] on fieldset "Atbilde:" at bounding box center [806, 260] width 635 height 32
click at [584, 244] on input "text" at bounding box center [588, 257] width 115 height 26
type input "*"
click at [572, 364] on input "text" at bounding box center [602, 377] width 115 height 26
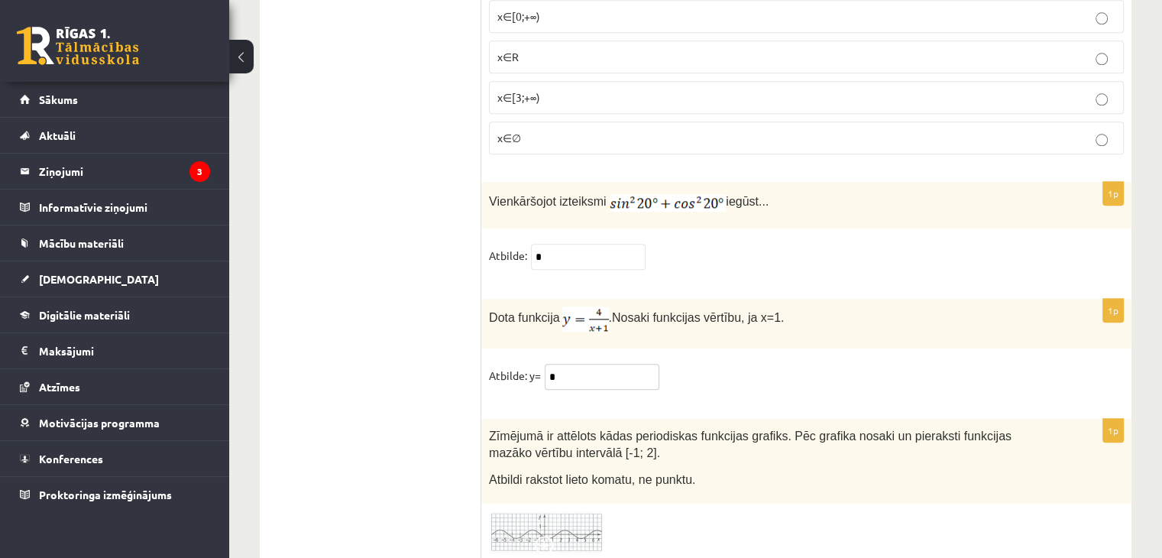
scroll to position [7480, 0]
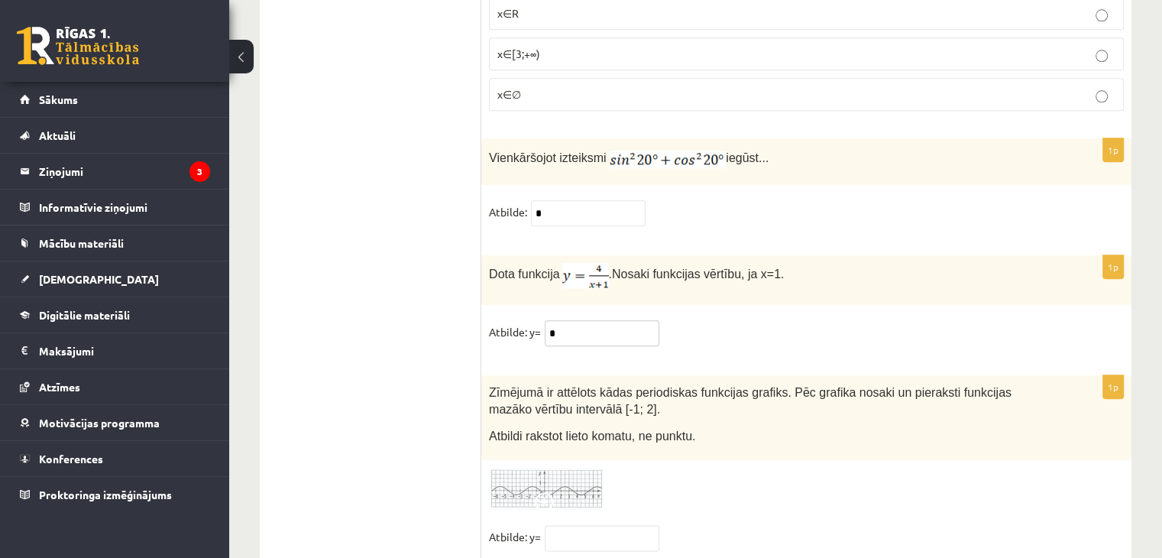
type input "*"
click at [531, 468] on img at bounding box center [546, 489] width 115 height 42
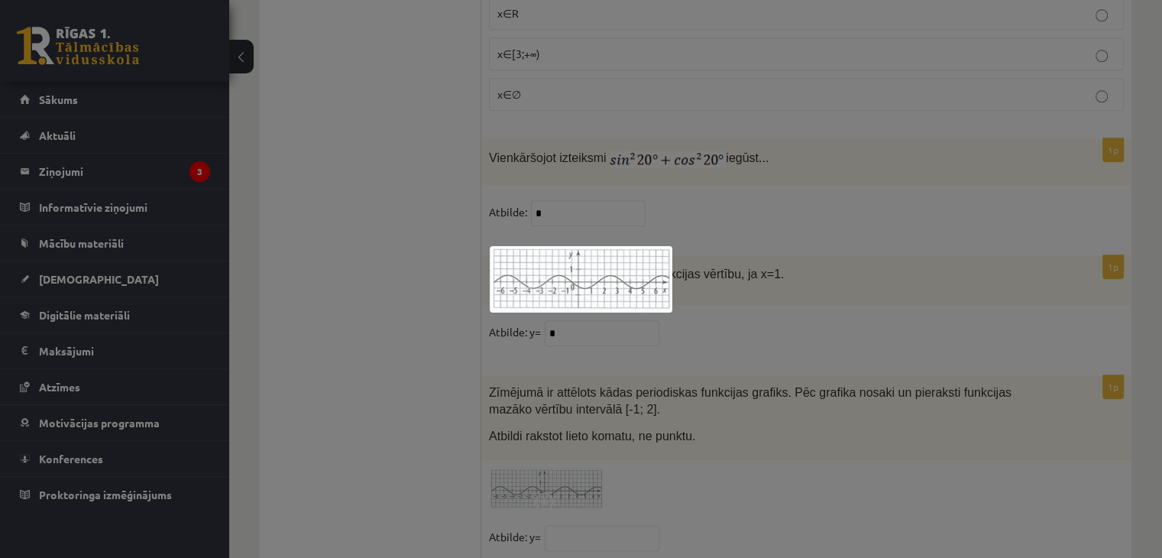
click at [655, 420] on div at bounding box center [581, 279] width 1162 height 558
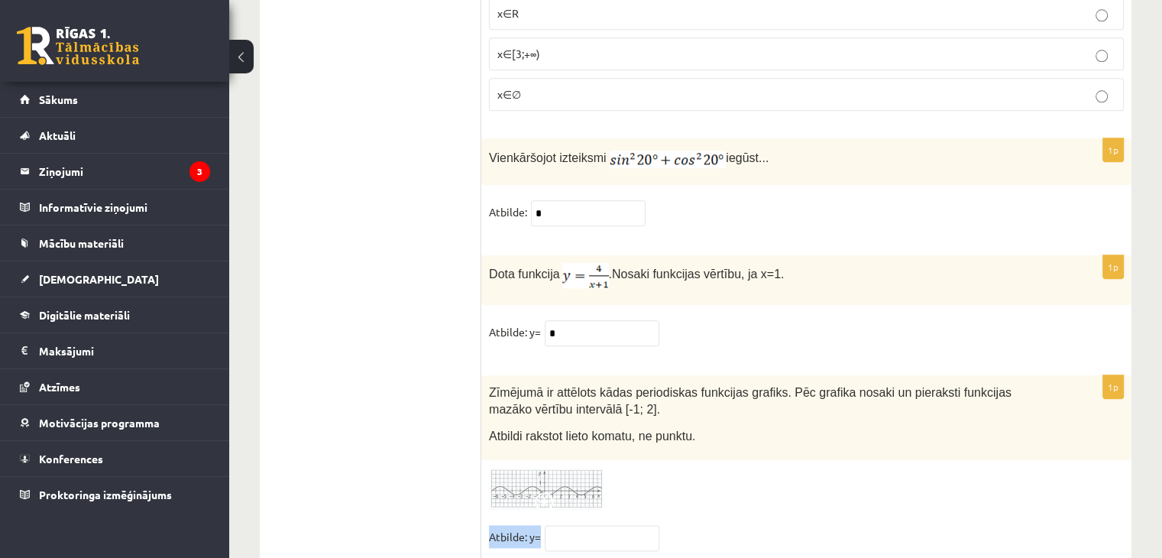
drag, startPoint x: 655, startPoint y: 420, endPoint x: 593, endPoint y: 486, distance: 90.8
click at [593, 486] on div "1p Zīmējumā ir attēlots kādas periodiskas funkcijas grafiks. Pēc grafika nosaki…" at bounding box center [806, 470] width 650 height 190
click at [593, 525] on input "text" at bounding box center [602, 538] width 115 height 26
click at [549, 525] on input "***" at bounding box center [602, 538] width 115 height 26
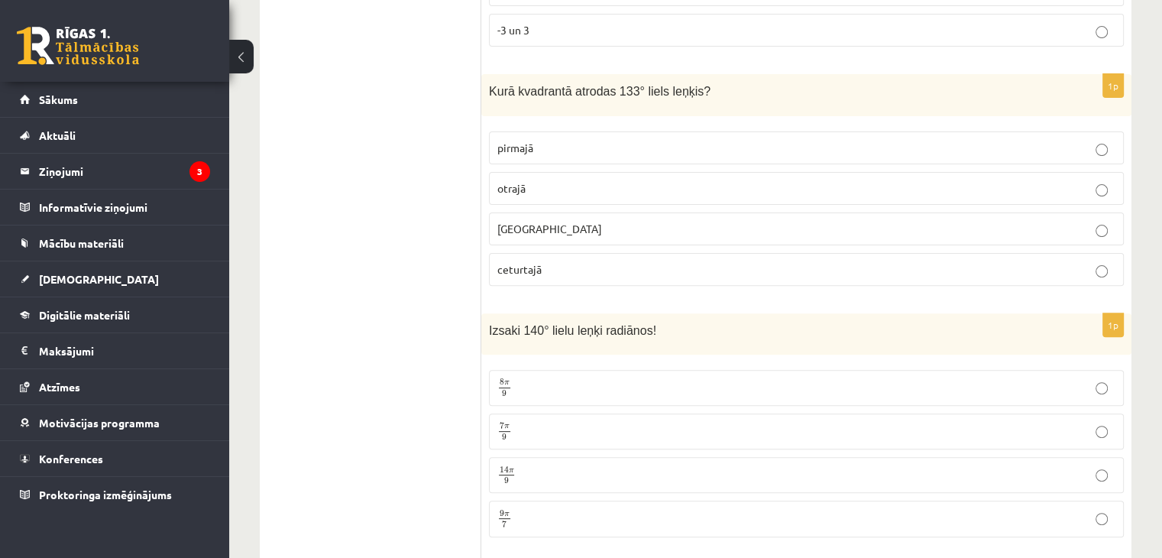
scroll to position [0, 0]
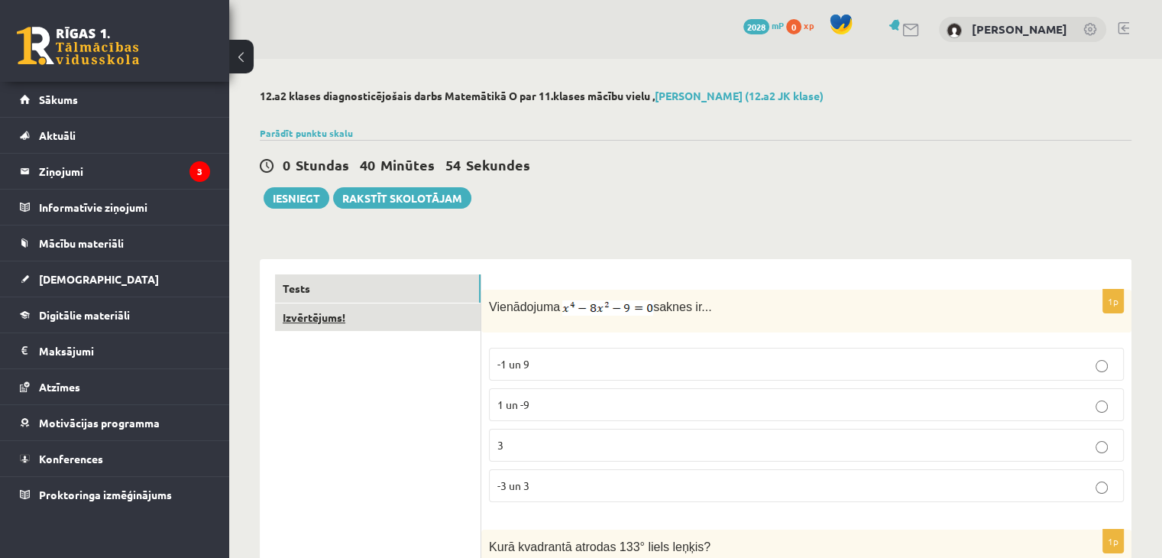
type input "****"
click at [419, 316] on link "Izvērtējums!" at bounding box center [378, 317] width 206 height 28
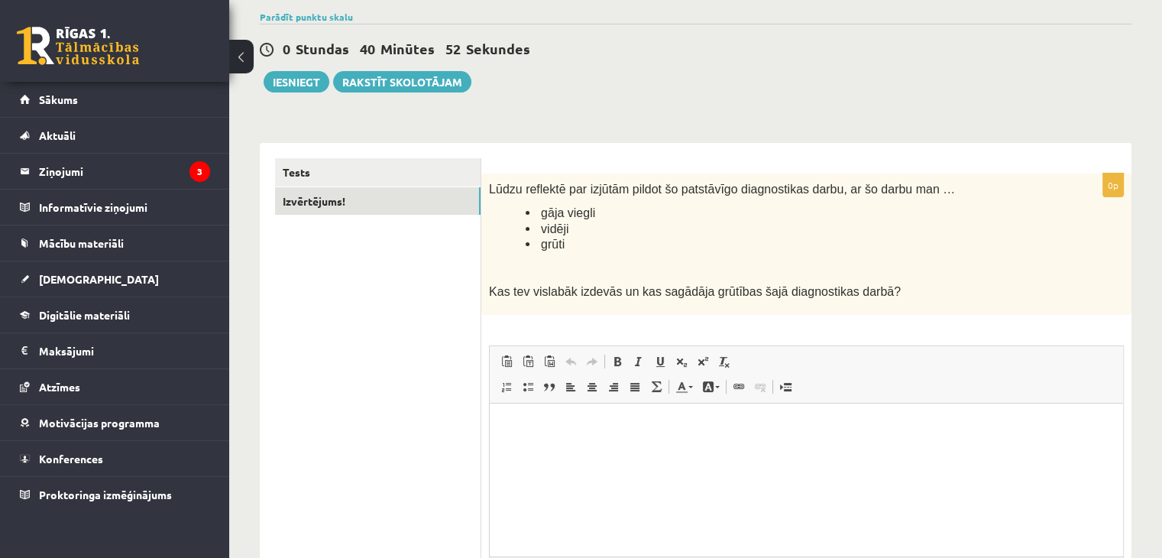
scroll to position [119, 0]
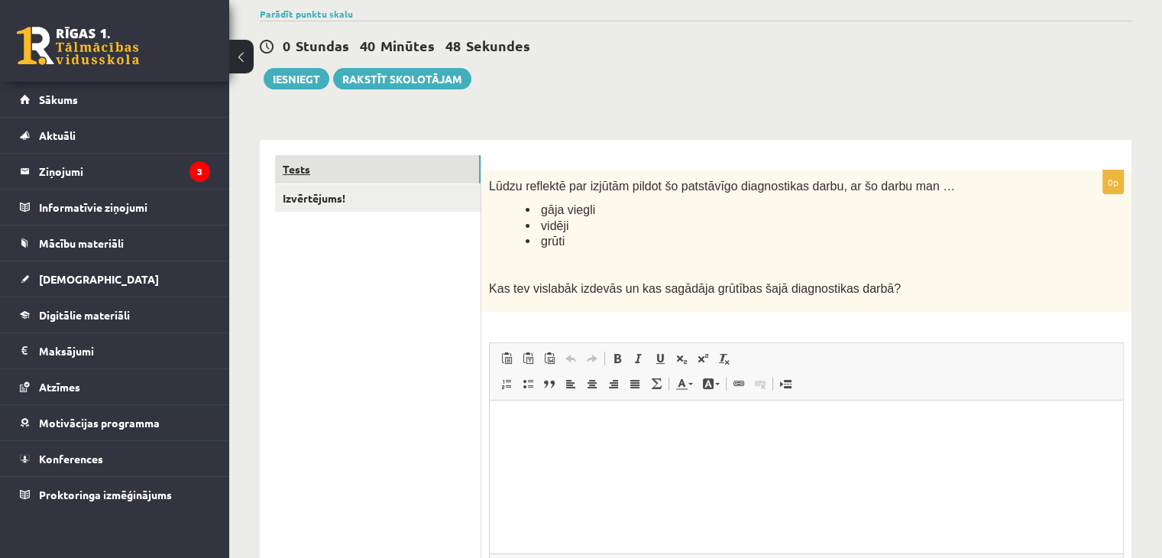
click at [408, 159] on link "Tests" at bounding box center [378, 169] width 206 height 28
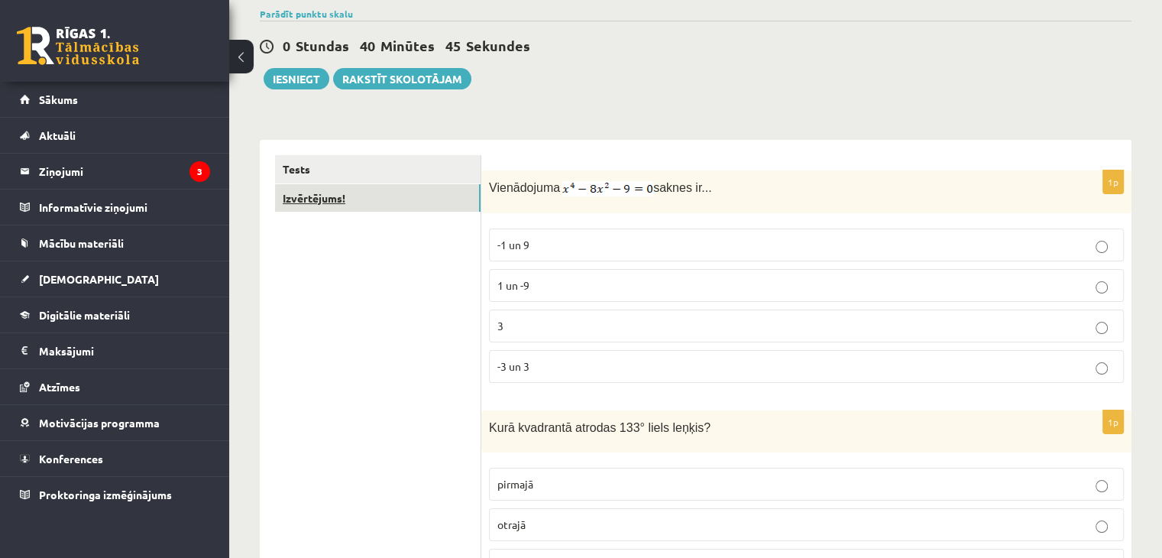
click at [395, 193] on link "Izvērtējums!" at bounding box center [378, 198] width 206 height 28
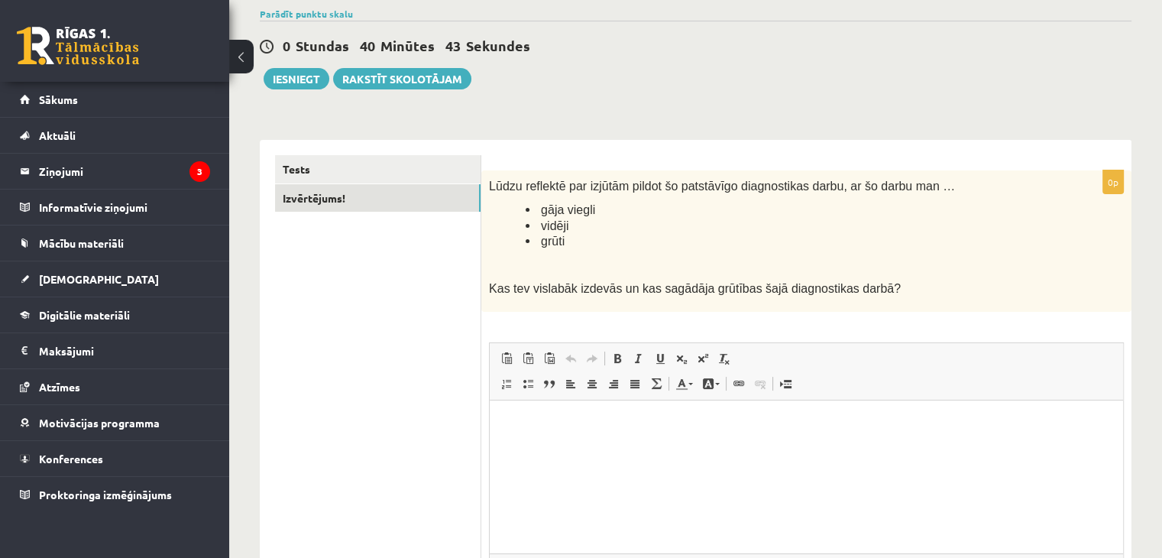
scroll to position [0, 0]
click at [553, 332] on div "0p Lūdzu reflektē par izjūtām pildot šo patstāvīgo diagnostikas darbu, ar šo da…" at bounding box center [806, 415] width 650 height 490
click at [539, 446] on html at bounding box center [806, 423] width 633 height 47
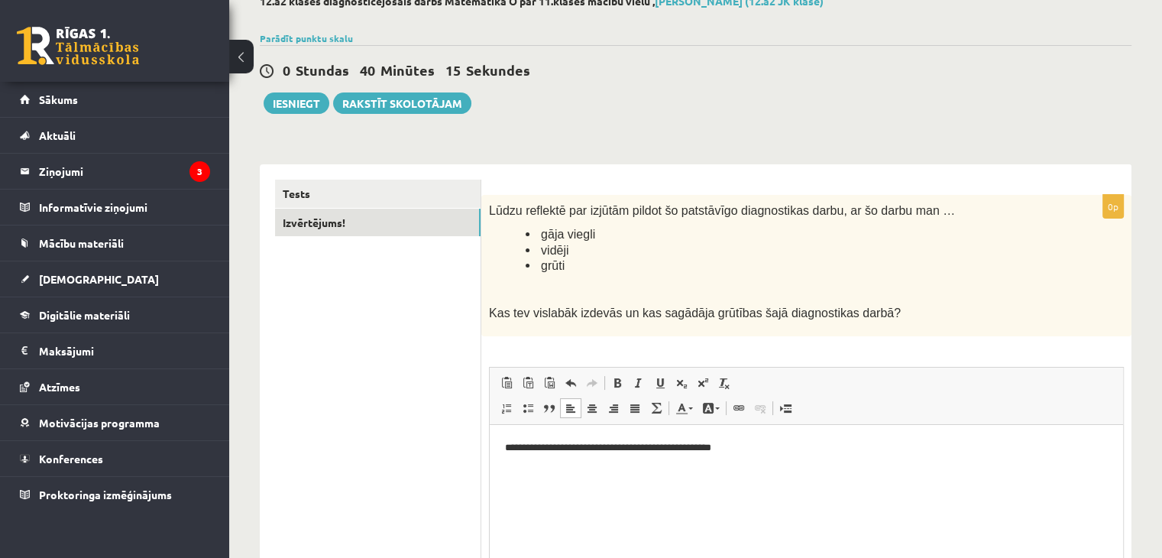
scroll to position [95, 0]
click at [659, 449] on p "**********" at bounding box center [807, 448] width 604 height 16
click at [339, 197] on link "Tests" at bounding box center [378, 194] width 206 height 28
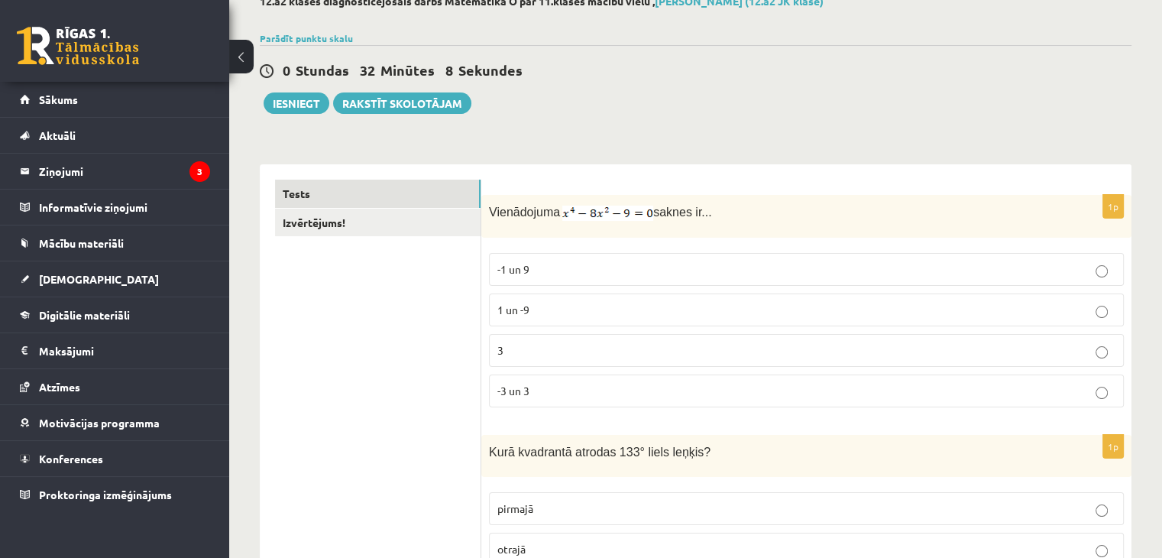
scroll to position [46, 0]
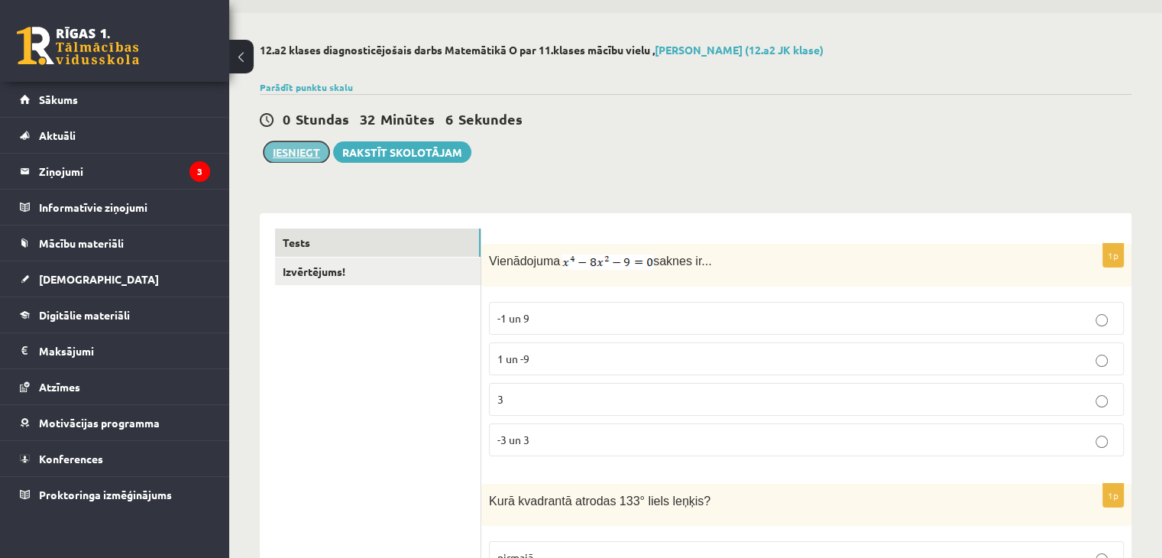
click at [303, 157] on button "Iesniegt" at bounding box center [297, 151] width 66 height 21
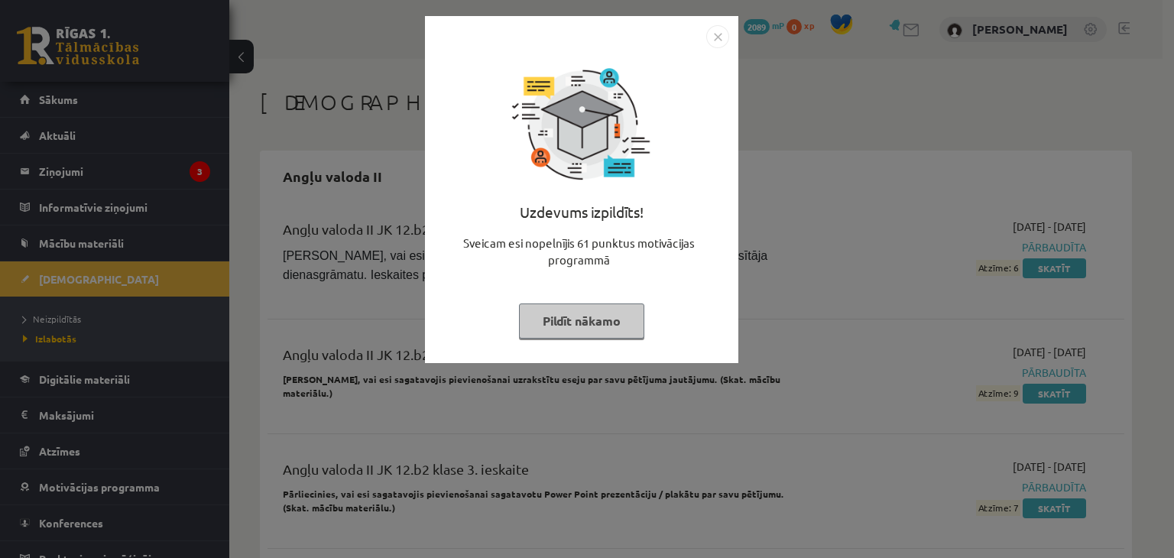
click at [570, 317] on button "Pildīt nākamo" at bounding box center [581, 320] width 125 height 35
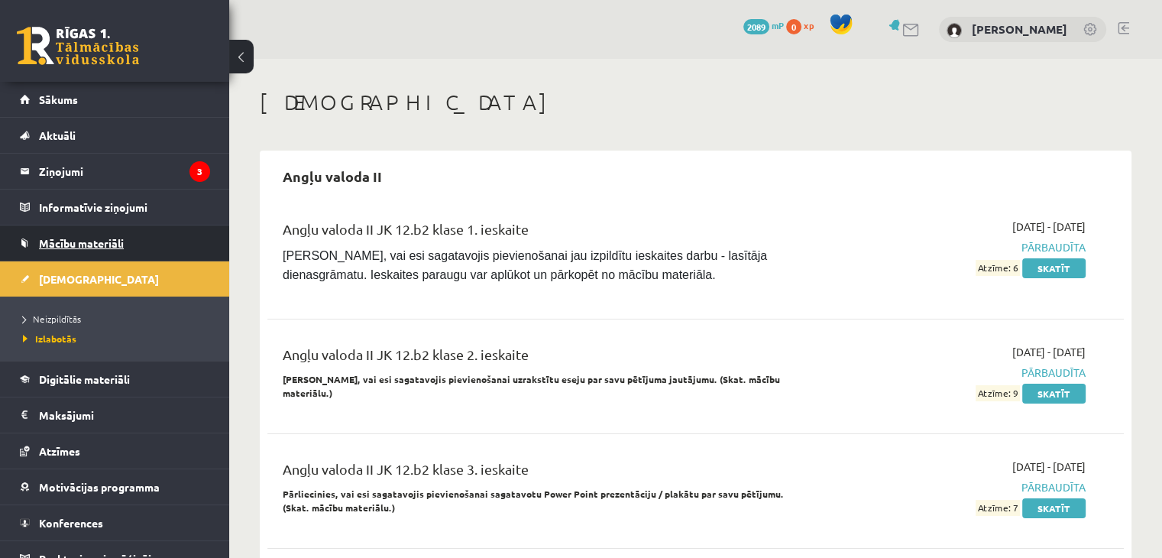
click at [113, 240] on span "Mācību materiāli" at bounding box center [81, 243] width 85 height 14
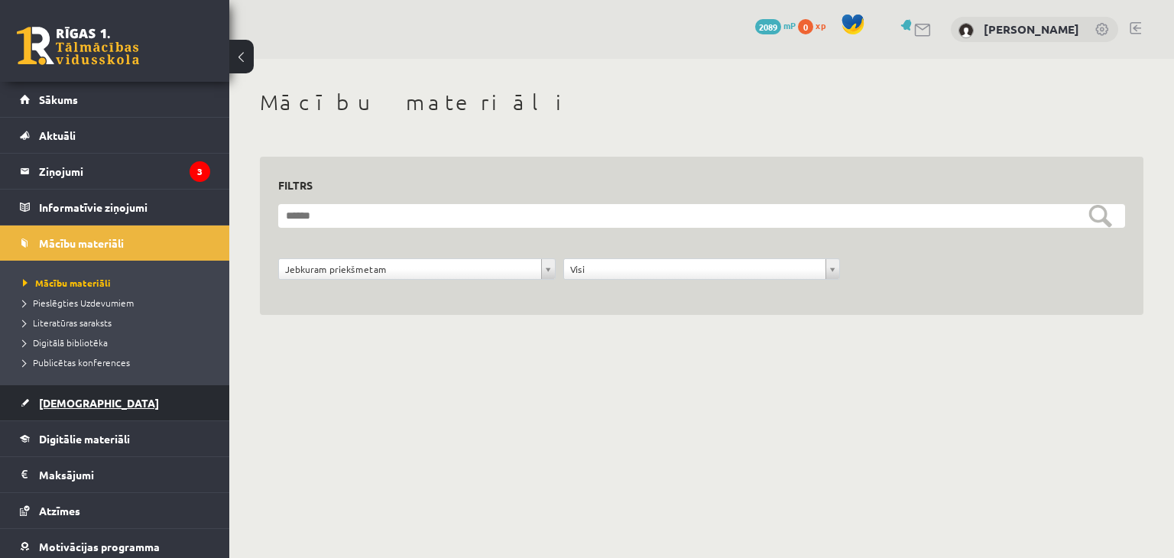
click at [52, 397] on span "[DEMOGRAPHIC_DATA]" at bounding box center [99, 403] width 120 height 14
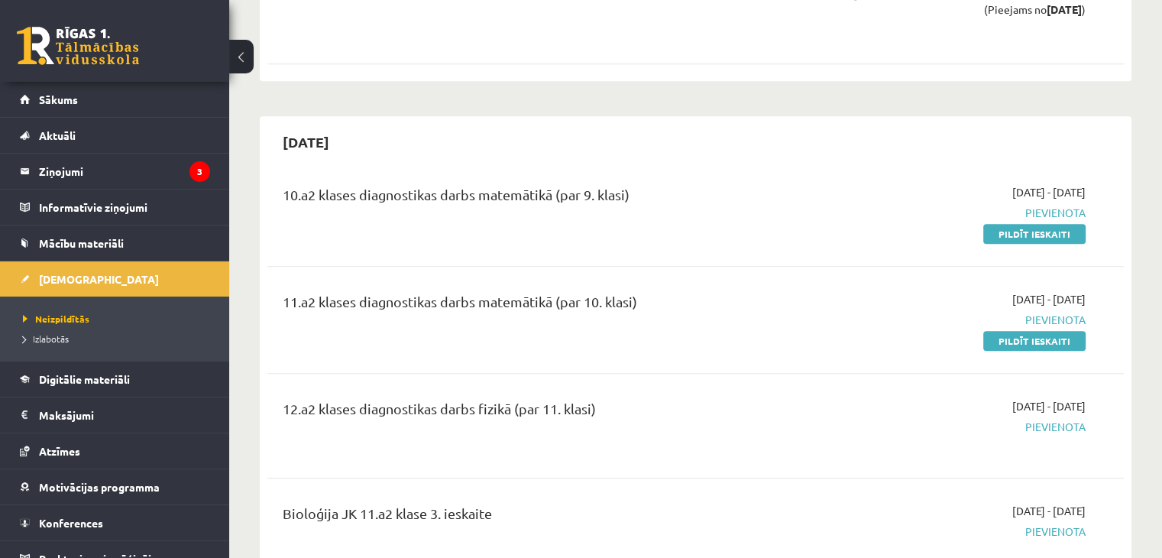
scroll to position [1552, 0]
click at [1048, 223] on link "Pildīt ieskaiti" at bounding box center [1034, 233] width 102 height 20
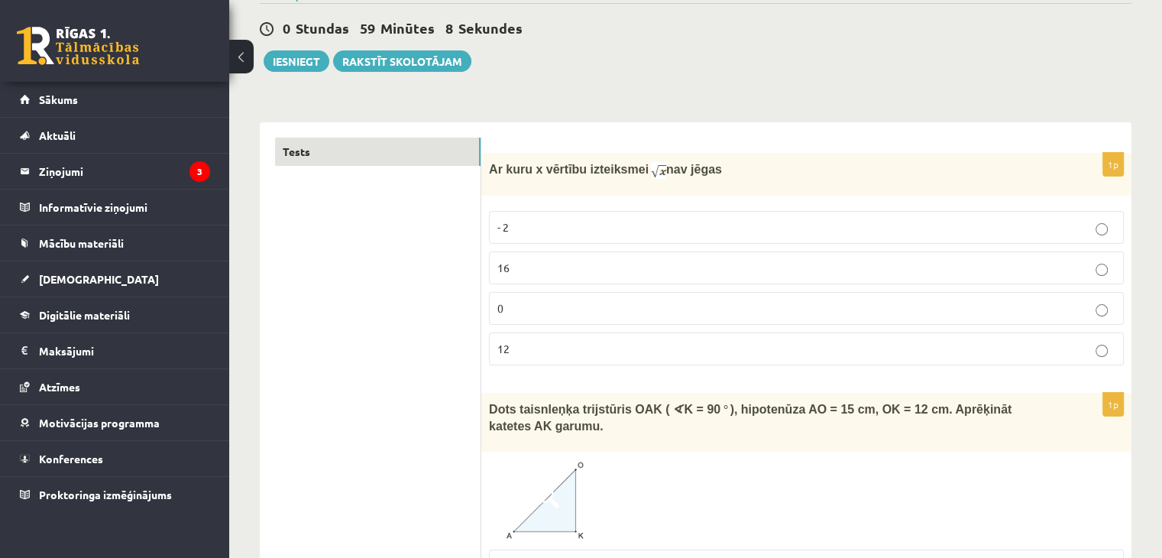
scroll to position [161, 0]
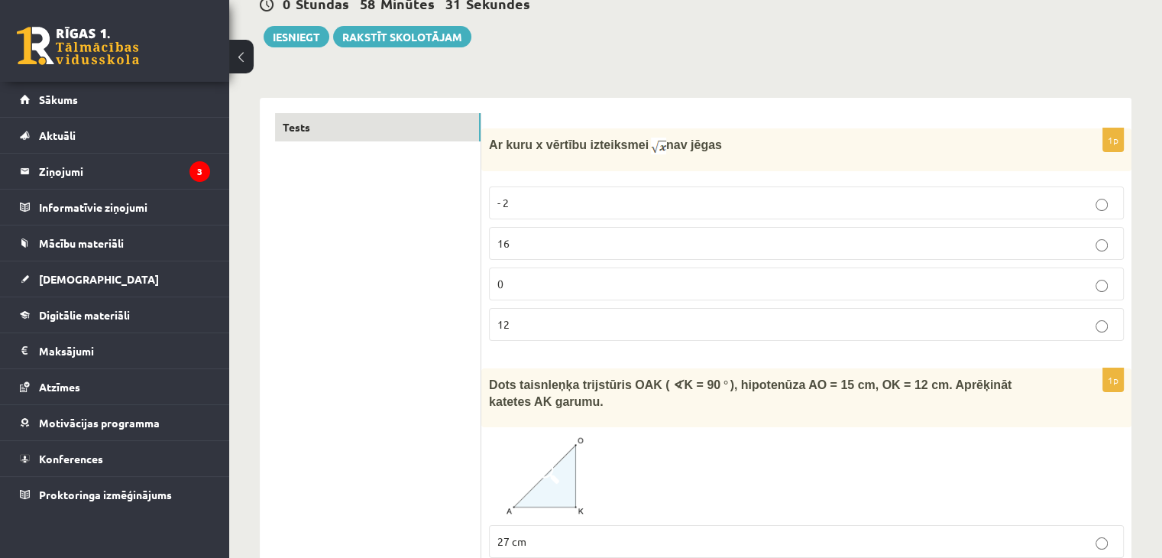
click at [727, 196] on p "- 2" at bounding box center [806, 203] width 618 height 16
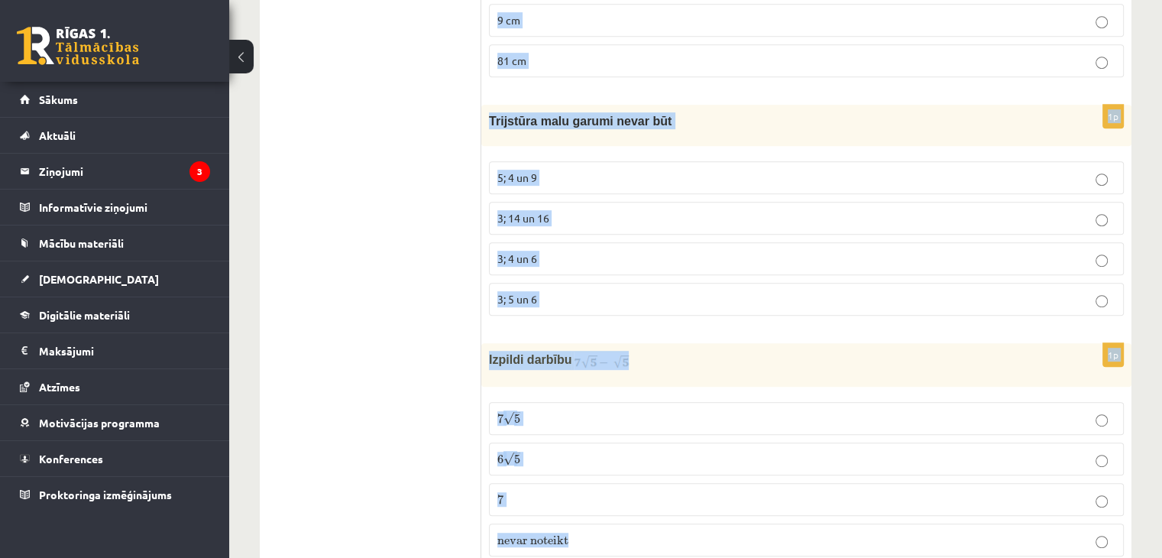
scroll to position [819, 0]
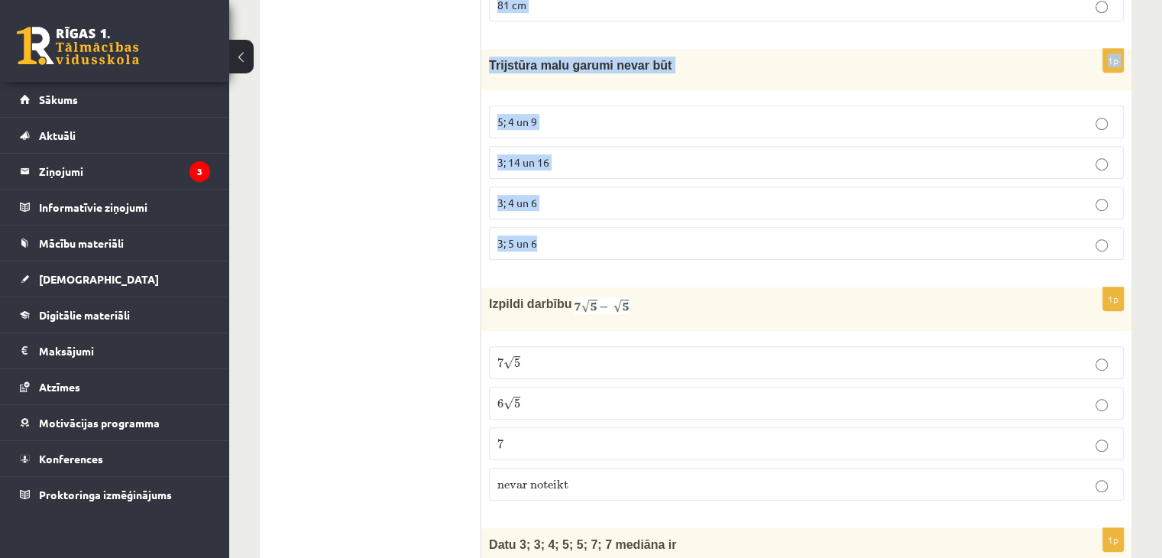
drag, startPoint x: 490, startPoint y: 129, endPoint x: 794, endPoint y: 244, distance: 325.0
copy form "Dots taisnleņķa trijstūris OAK ( ∢ K = 90 ° ), hipotenūza AO = 15 cm, OK = 12 c…"
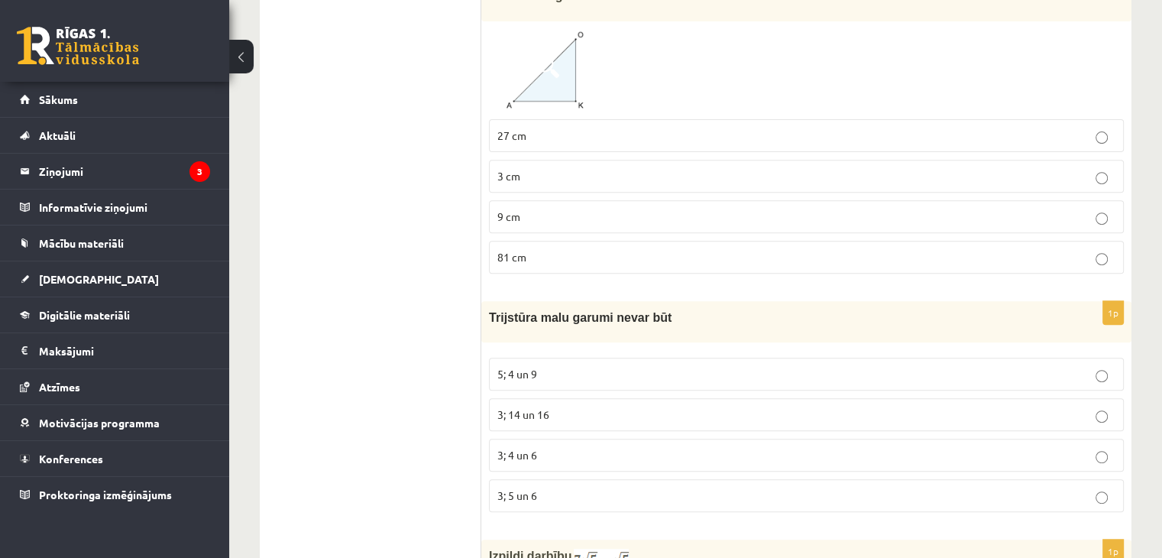
scroll to position [565, 0]
click at [510, 213] on span "9 cm" at bounding box center [508, 218] width 23 height 14
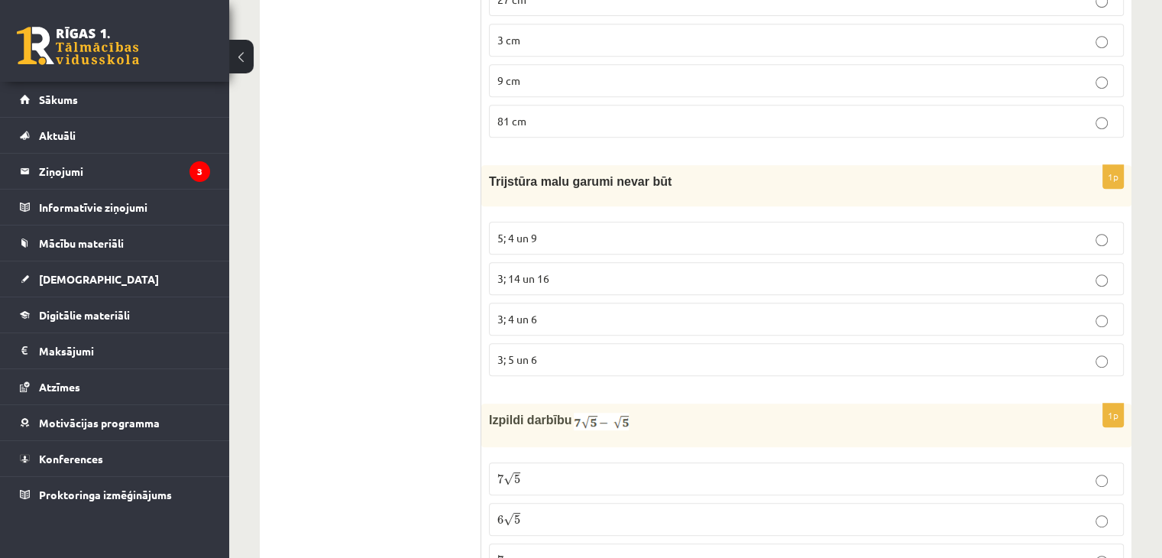
scroll to position [703, 0]
click at [543, 242] on p "5; 4 un 9" at bounding box center [806, 238] width 618 height 16
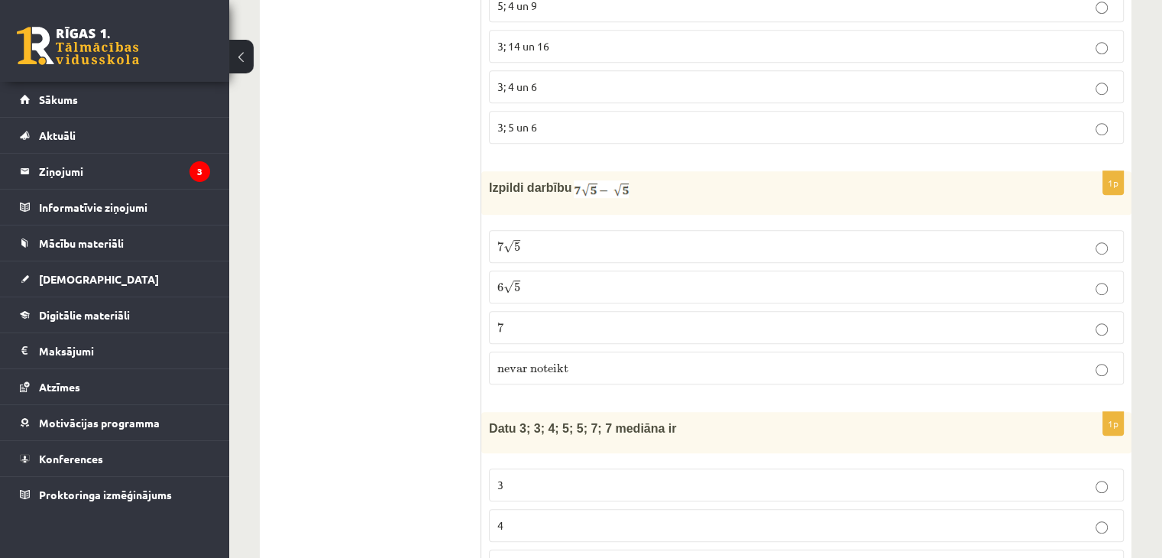
scroll to position [938, 0]
click at [550, 277] on p "6 √ 5 6 5" at bounding box center [806, 285] width 618 height 16
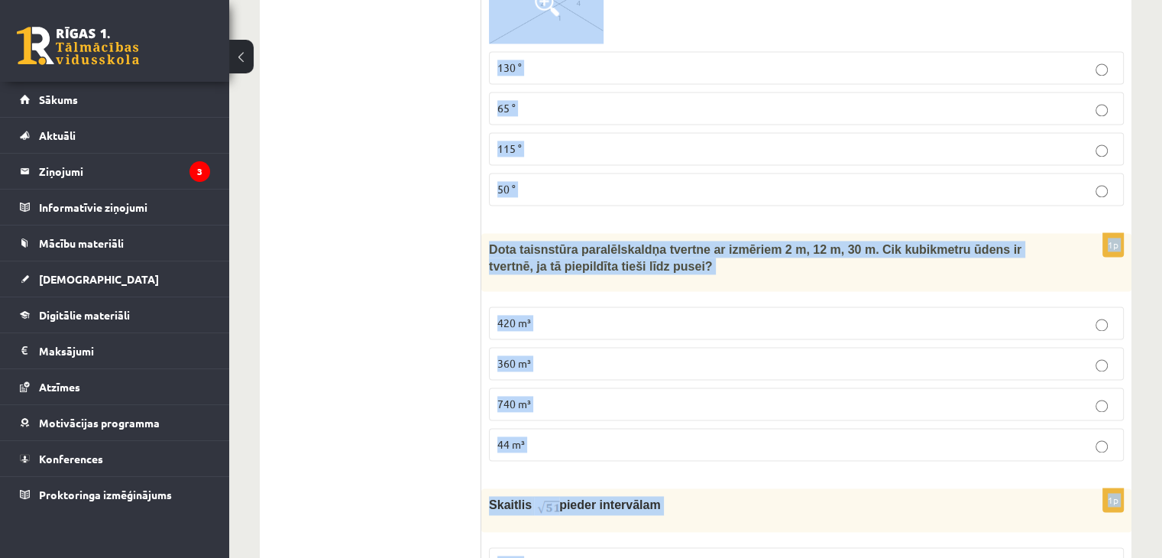
scroll to position [2230, 0]
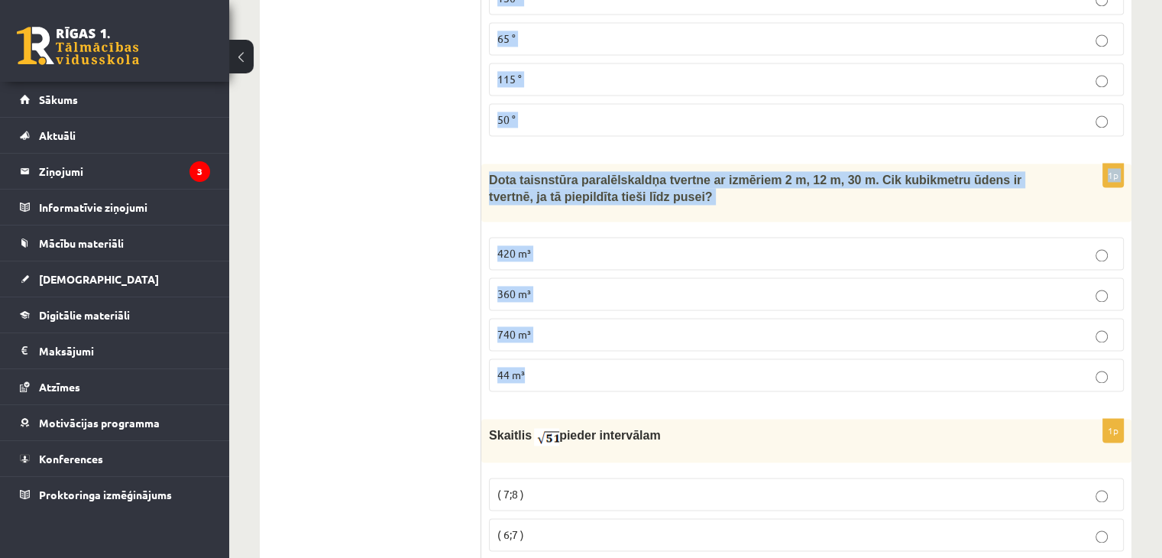
drag, startPoint x: 489, startPoint y: 77, endPoint x: 723, endPoint y: 370, distance: 374.6
copy form "Datu 3; 3; 4; 5; 5; 7; 7 mediāna ir 3 4 5 7 1p Skaitļa 530000000 normālforma ir…"
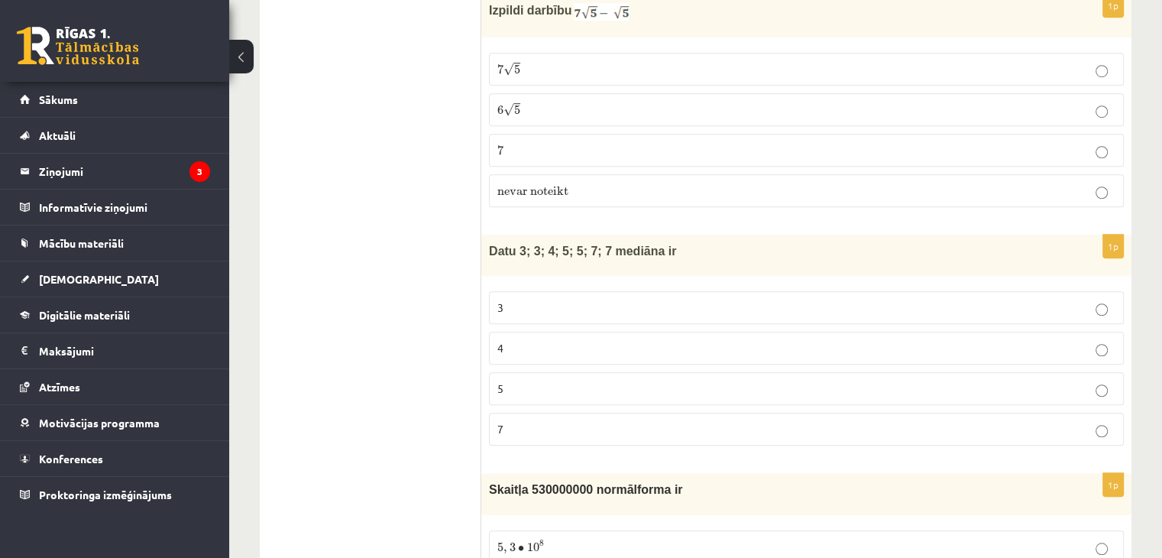
scroll to position [1111, 0]
click at [543, 382] on p "5" at bounding box center [806, 390] width 618 height 16
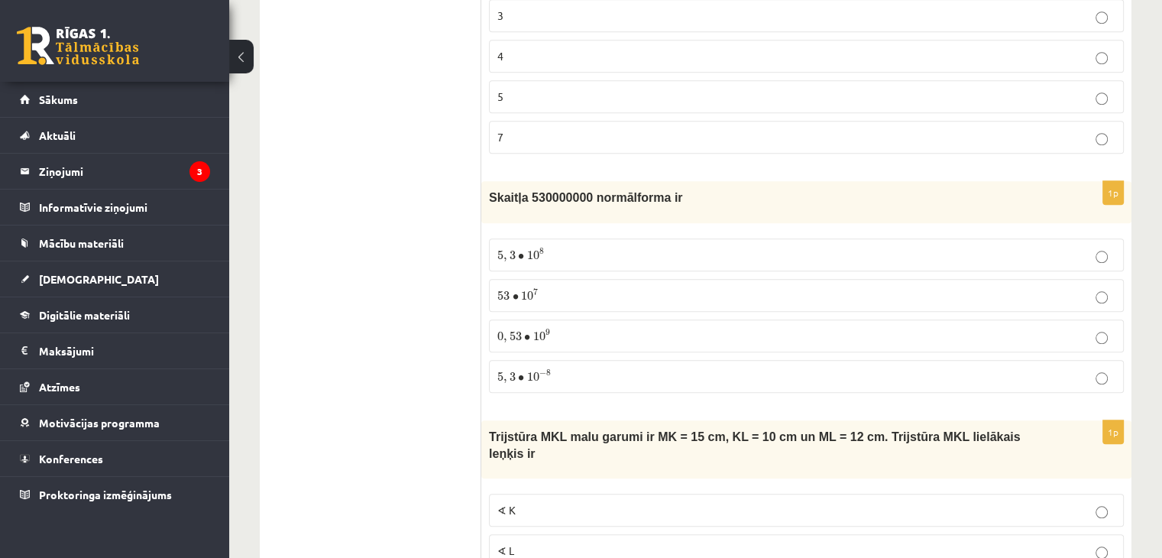
scroll to position [1433, 0]
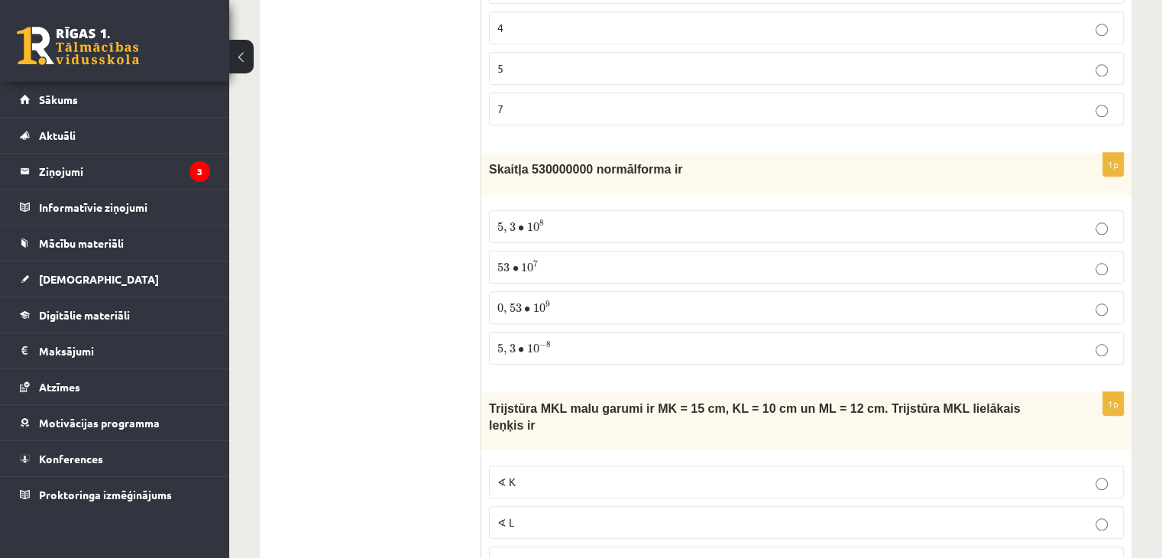
click at [513, 210] on label "5 , 3 ∙ 10 8 5 , 3 ∙ 10 8" at bounding box center [806, 226] width 635 height 33
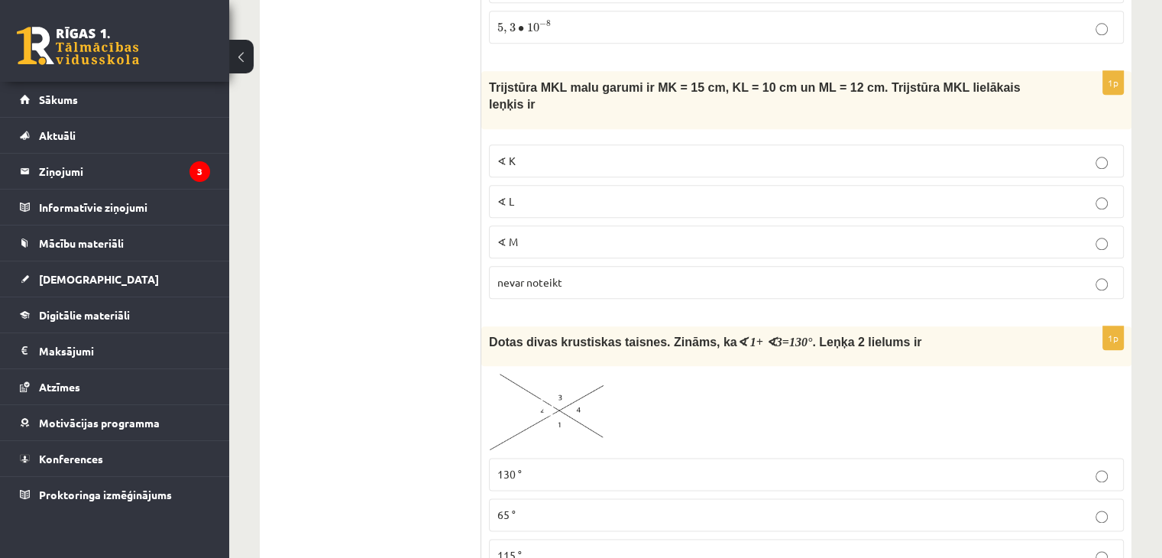
scroll to position [1753, 0]
click at [602, 194] on p "∢ L" at bounding box center [806, 202] width 618 height 16
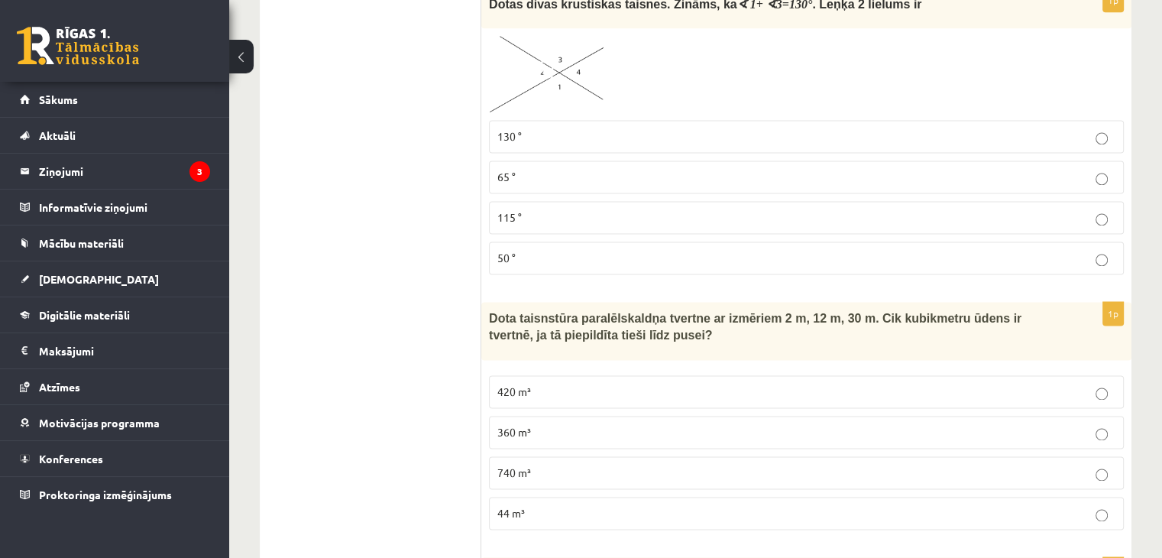
scroll to position [2092, 0]
click at [539, 423] on p "360 m³" at bounding box center [806, 431] width 618 height 16
click at [559, 249] on p "50 °" at bounding box center [806, 257] width 618 height 16
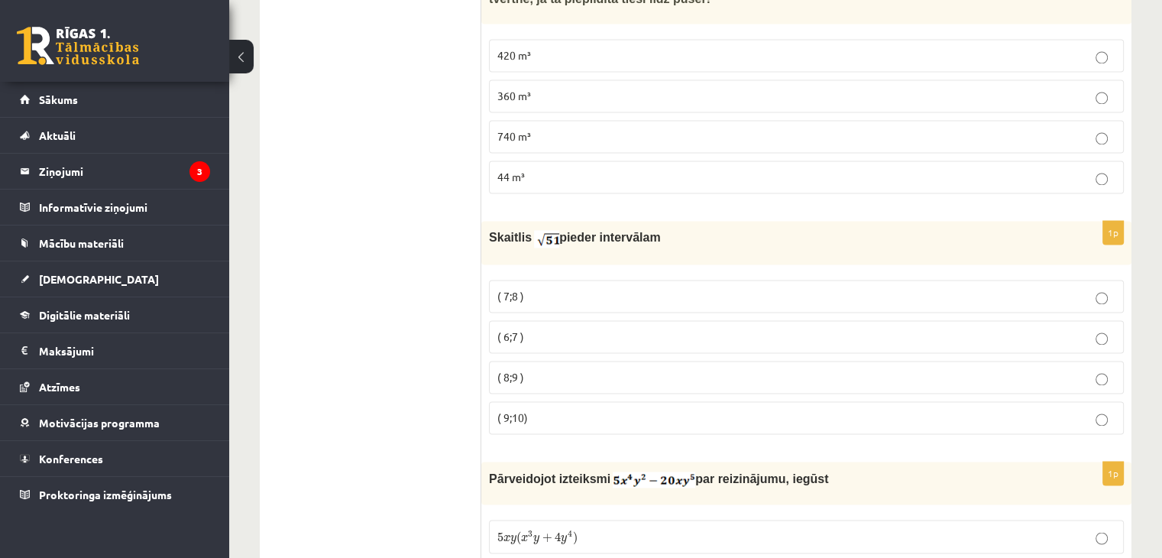
scroll to position [2427, 0]
click at [550, 289] on p "( 7;8 )" at bounding box center [806, 297] width 618 height 16
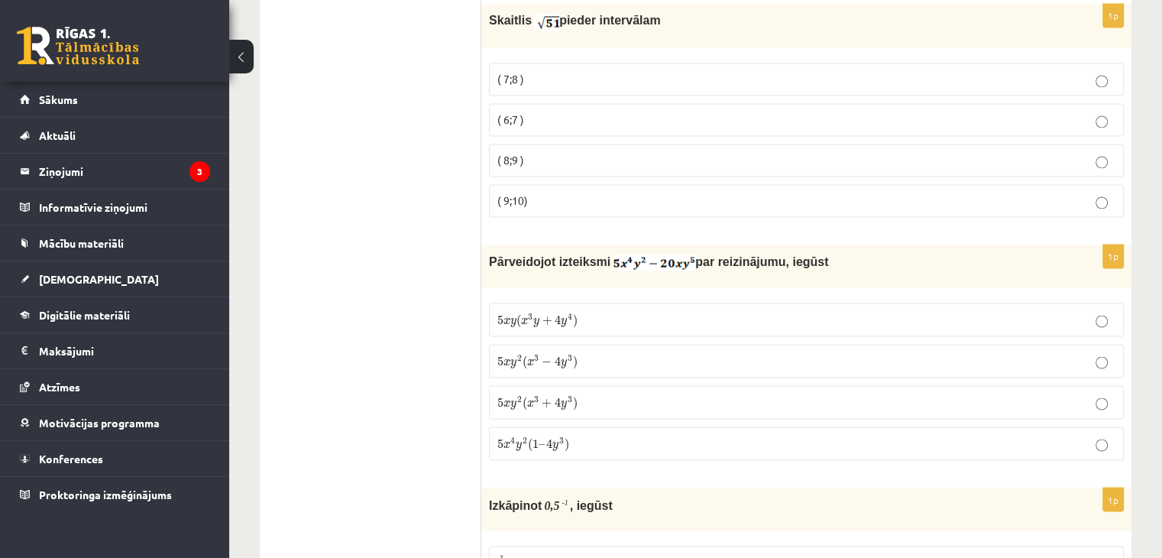
scroll to position [2647, 0]
click at [536, 352] on span "x 3" at bounding box center [533, 357] width 12 height 11
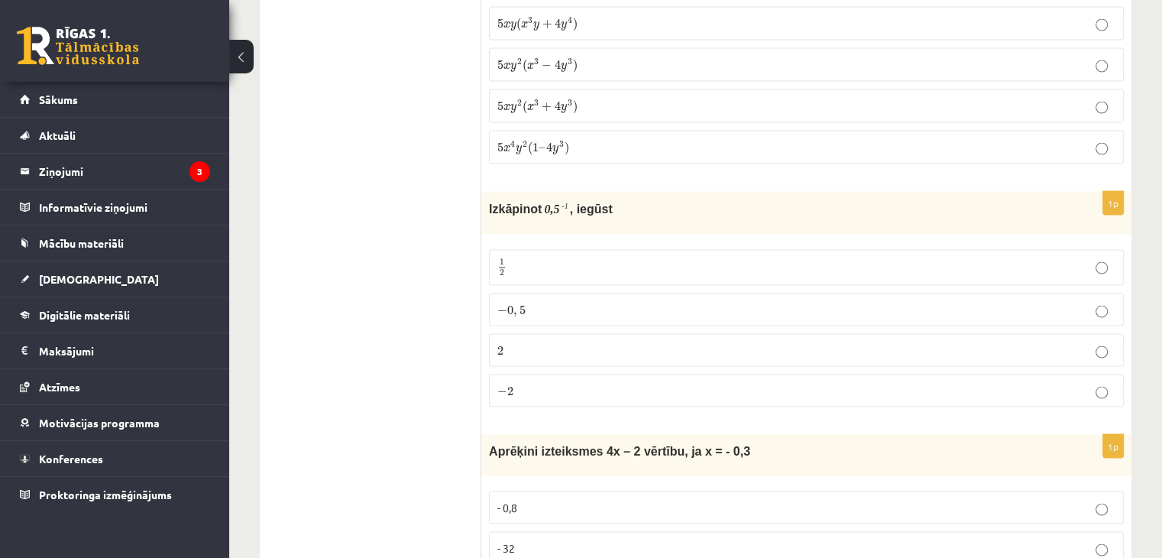
scroll to position [2940, 0]
click at [536, 335] on label "2 2" at bounding box center [806, 351] width 635 height 33
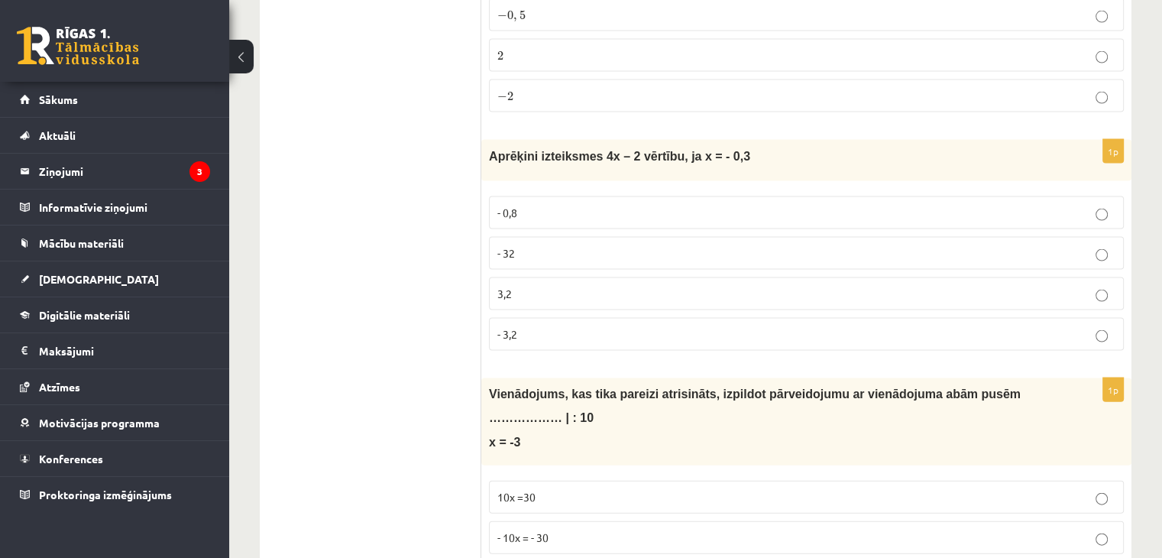
scroll to position [3244, 0]
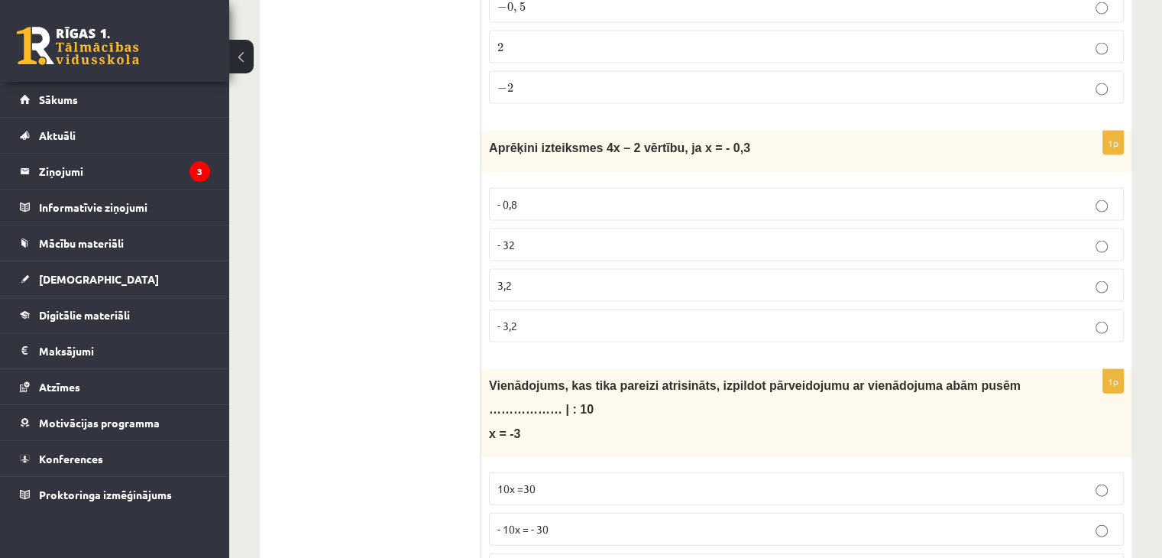
click at [536, 309] on label "- 3,2" at bounding box center [806, 325] width 635 height 33
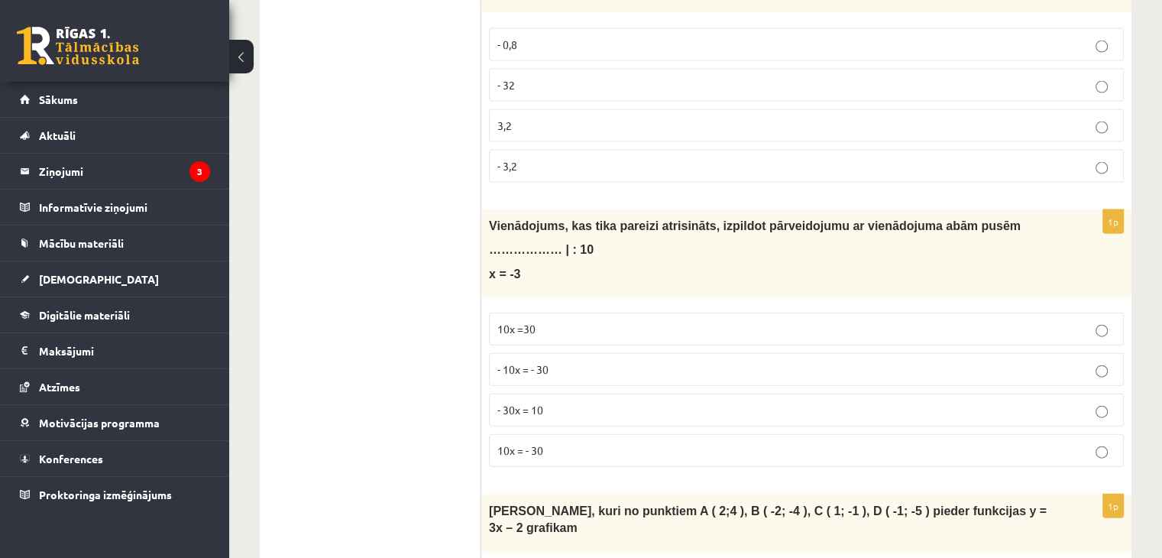
scroll to position [3407, 0]
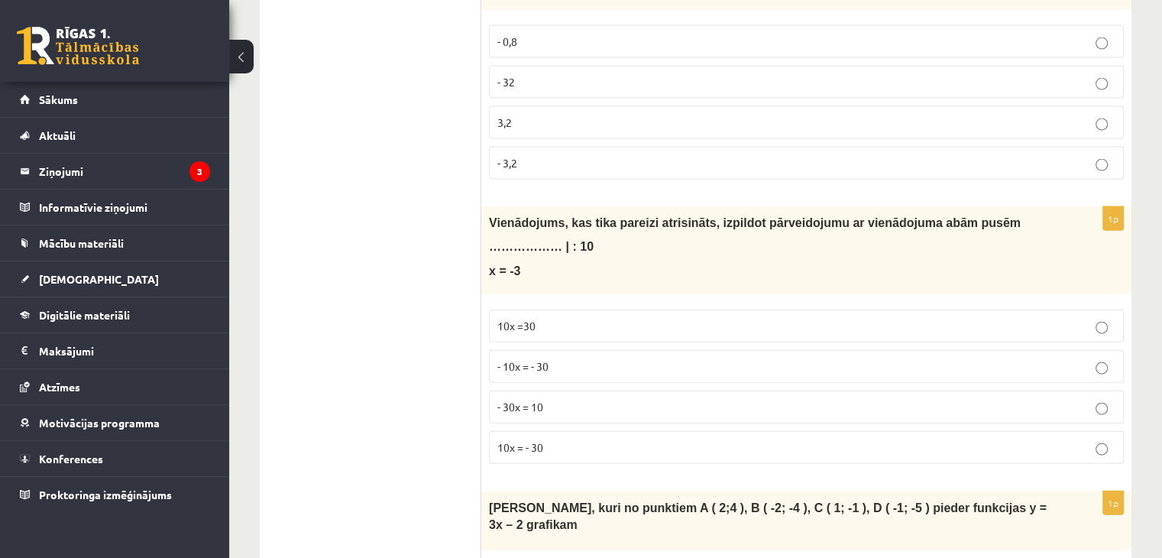
click at [545, 431] on label "10x = - 30" at bounding box center [806, 447] width 635 height 33
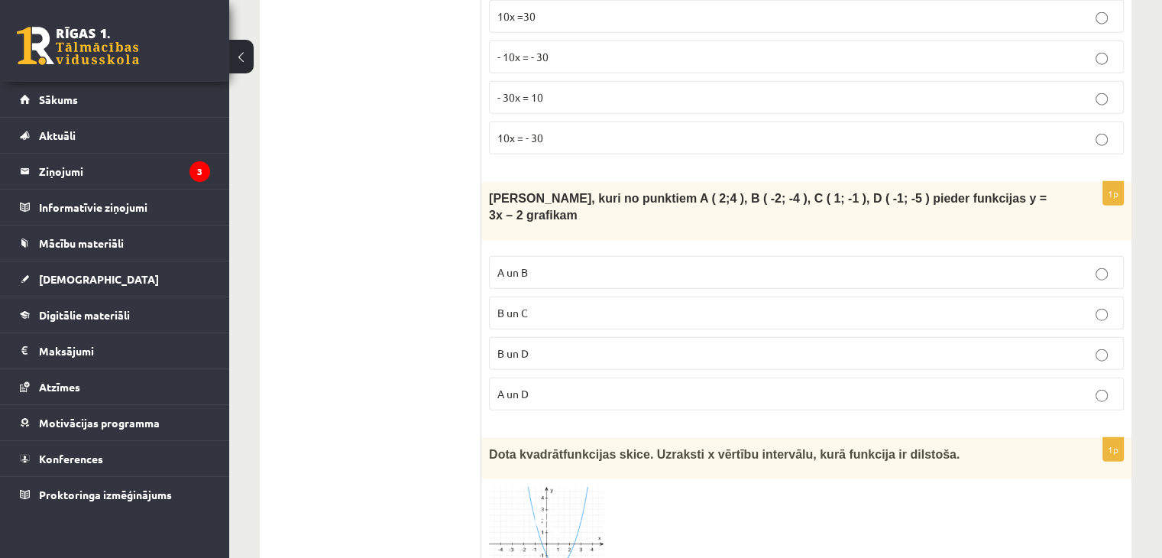
scroll to position [3715, 0]
click at [523, 387] on span "A un D" at bounding box center [512, 394] width 31 height 14
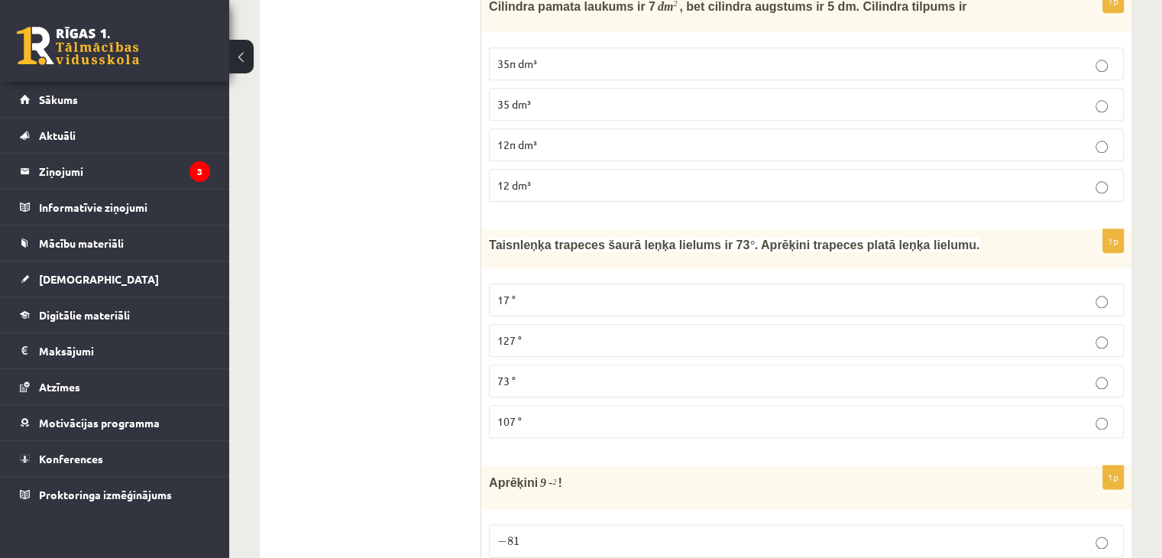
scroll to position [7661, 0]
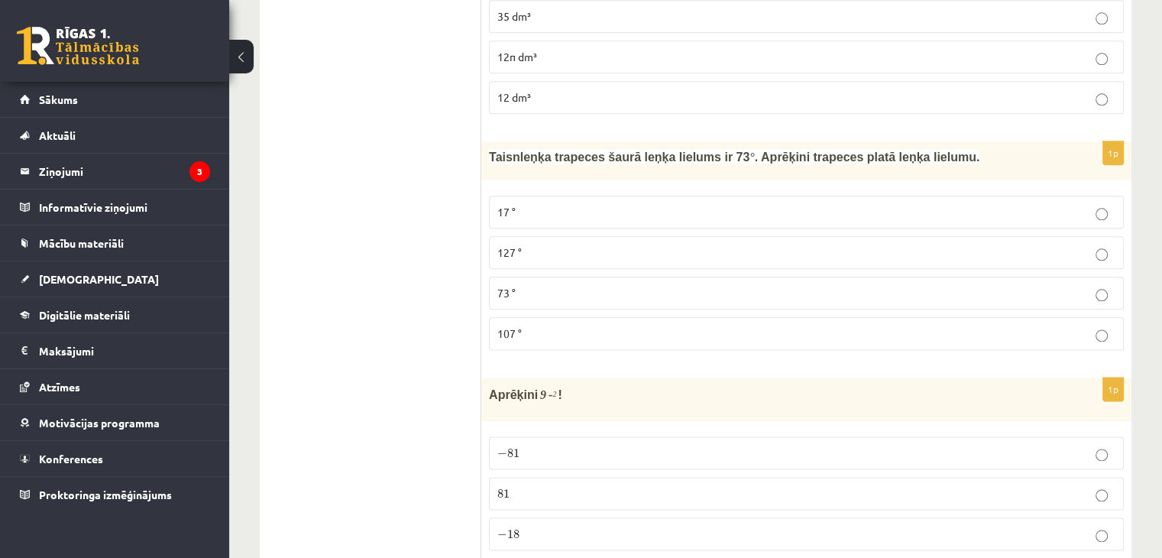
click at [618, 477] on label "81 81" at bounding box center [806, 493] width 635 height 33
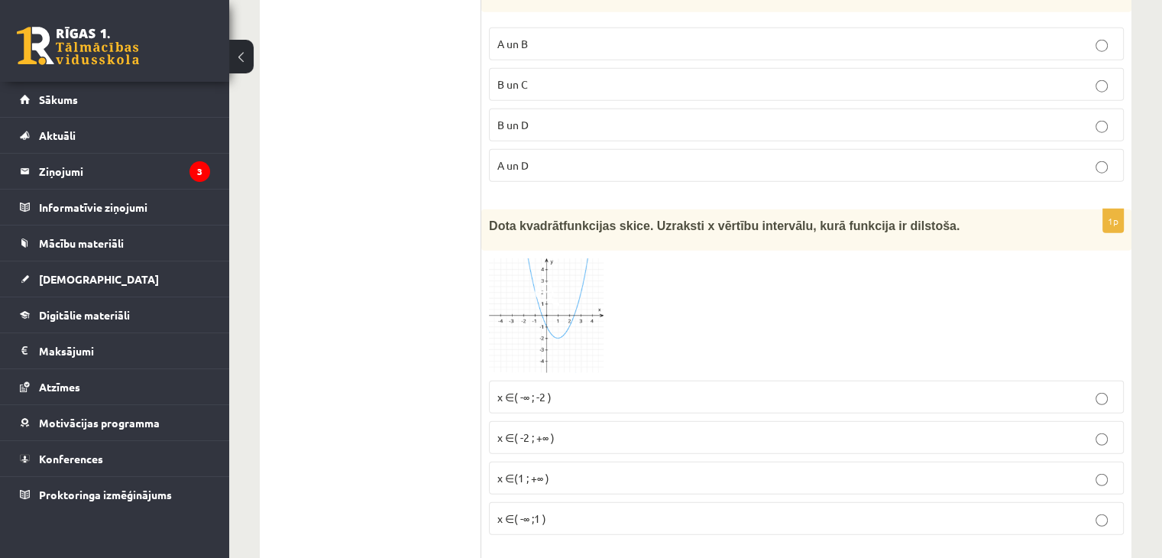
scroll to position [3946, 0]
click at [530, 257] on img at bounding box center [546, 314] width 115 height 115
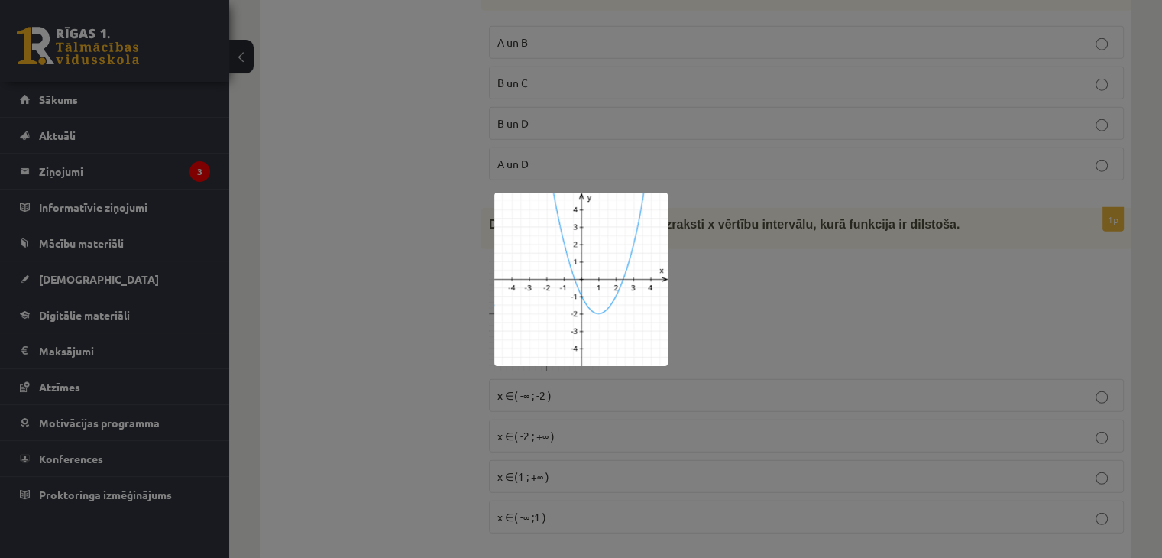
click at [414, 276] on div at bounding box center [581, 279] width 1162 height 558
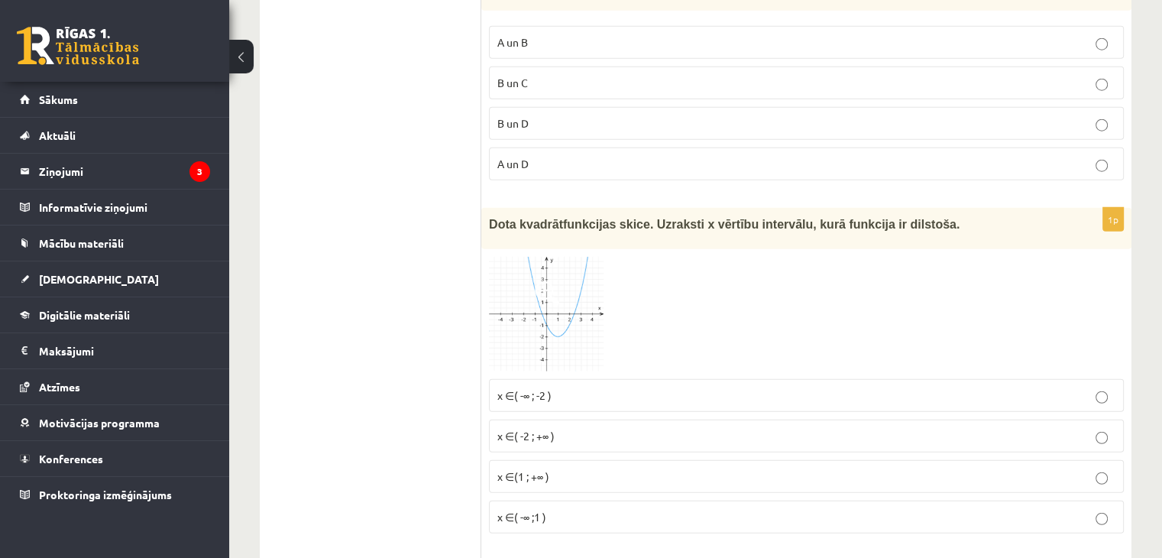
click at [551, 387] on p "x ∈( -∞ ; -2 )" at bounding box center [806, 395] width 618 height 16
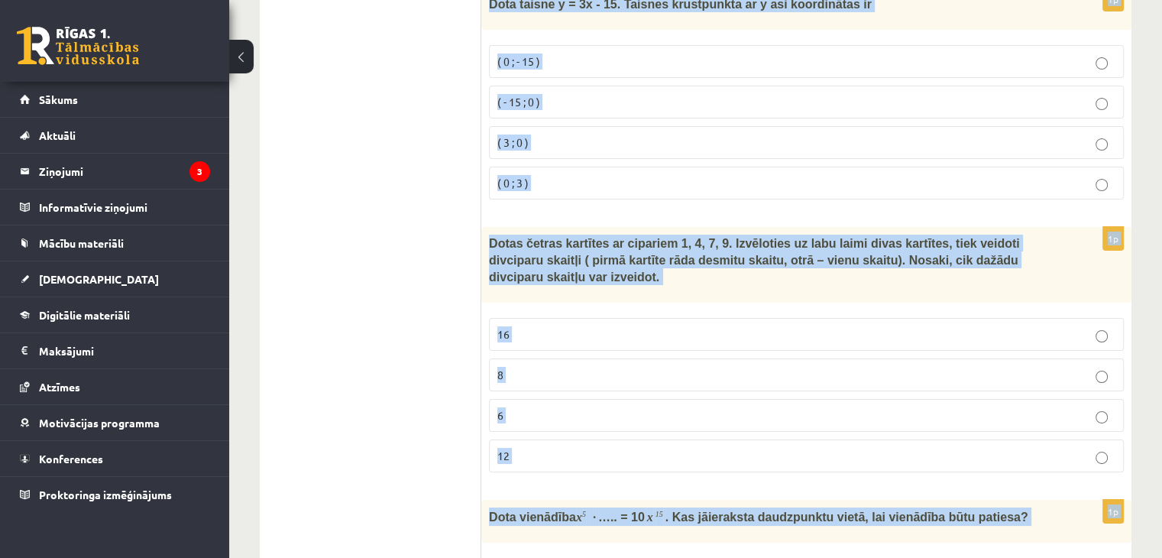
scroll to position [5815, 0]
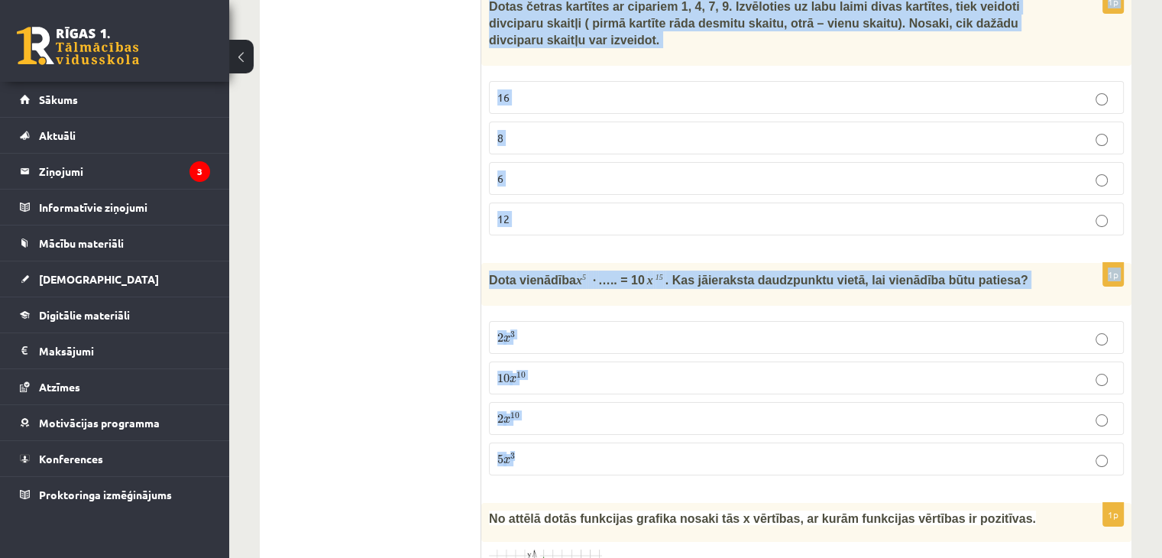
drag, startPoint x: 489, startPoint y: 95, endPoint x: 669, endPoint y: 365, distance: 325.1
copy form "Uz testa jautājumiem atbildēja 13 skolēni. Trīs skolēniem bija 11 pareizas atbi…"
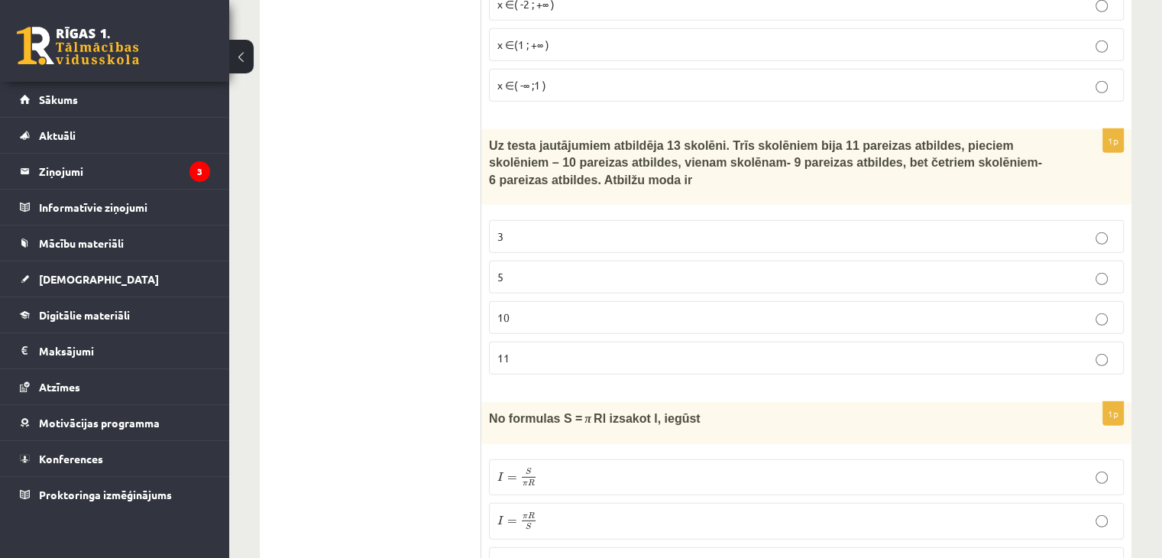
scroll to position [4377, 0]
click at [520, 310] on p "10" at bounding box center [806, 318] width 618 height 16
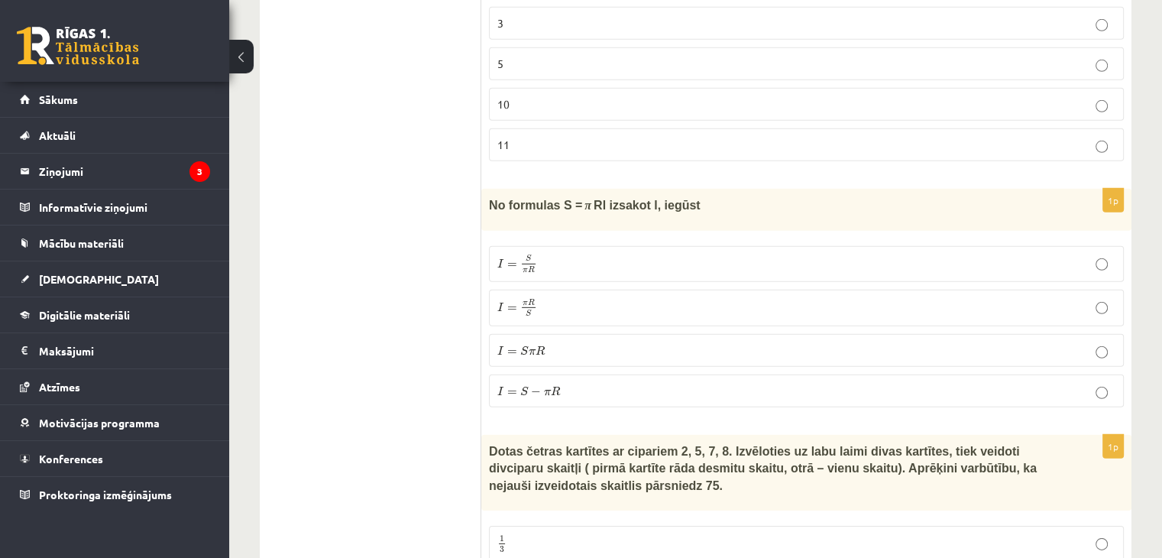
scroll to position [4591, 0]
click at [676, 254] on p "I = S π R I = S π R" at bounding box center [806, 264] width 618 height 20
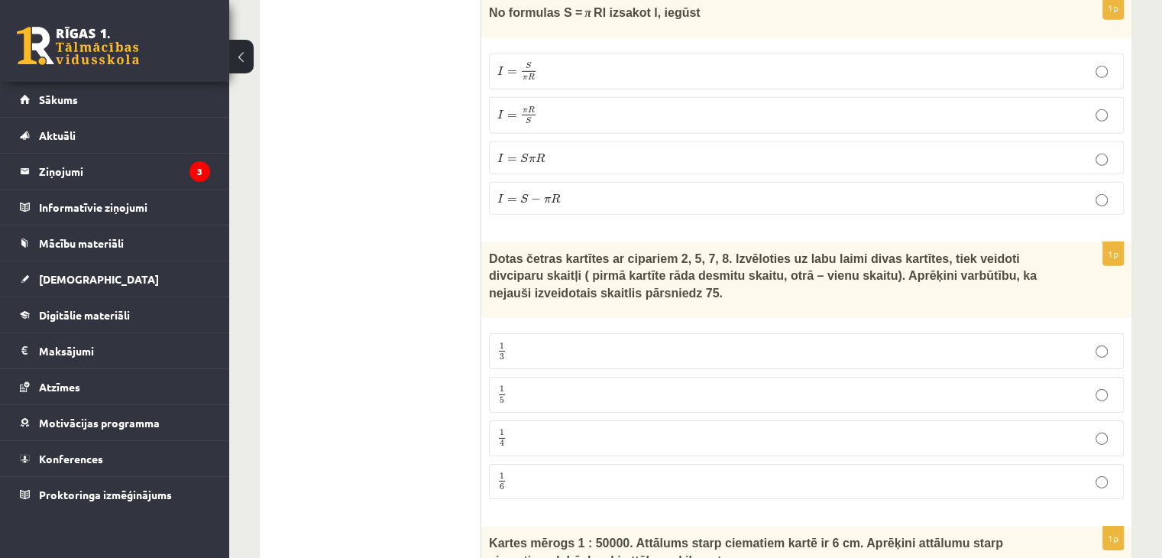
scroll to position [4785, 0]
click at [715, 340] on p "1 3 1 3" at bounding box center [806, 349] width 618 height 19
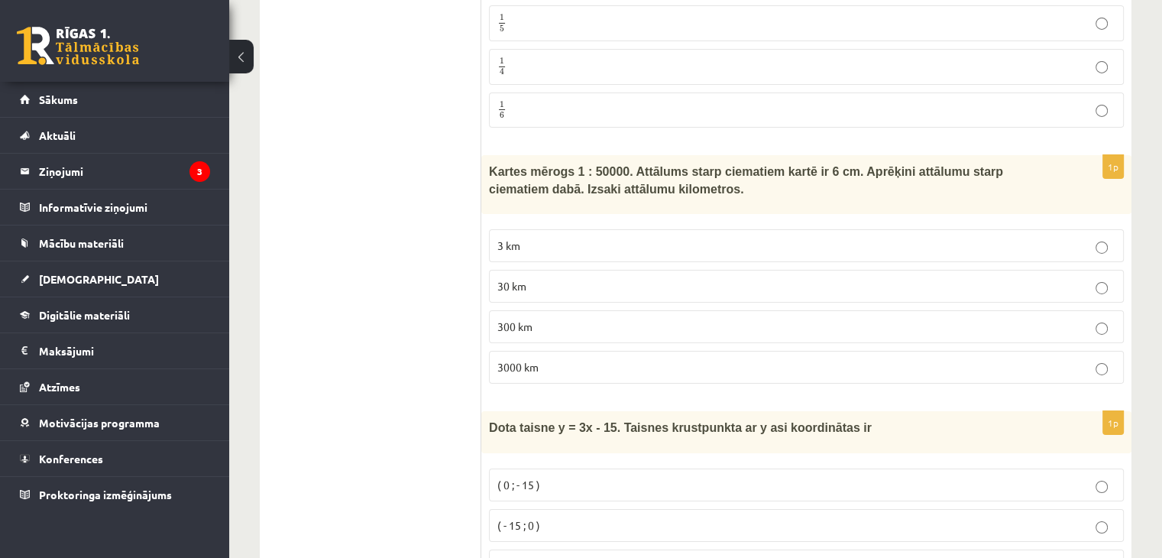
scroll to position [5154, 0]
click at [679, 238] on p "3 km" at bounding box center [806, 246] width 618 height 16
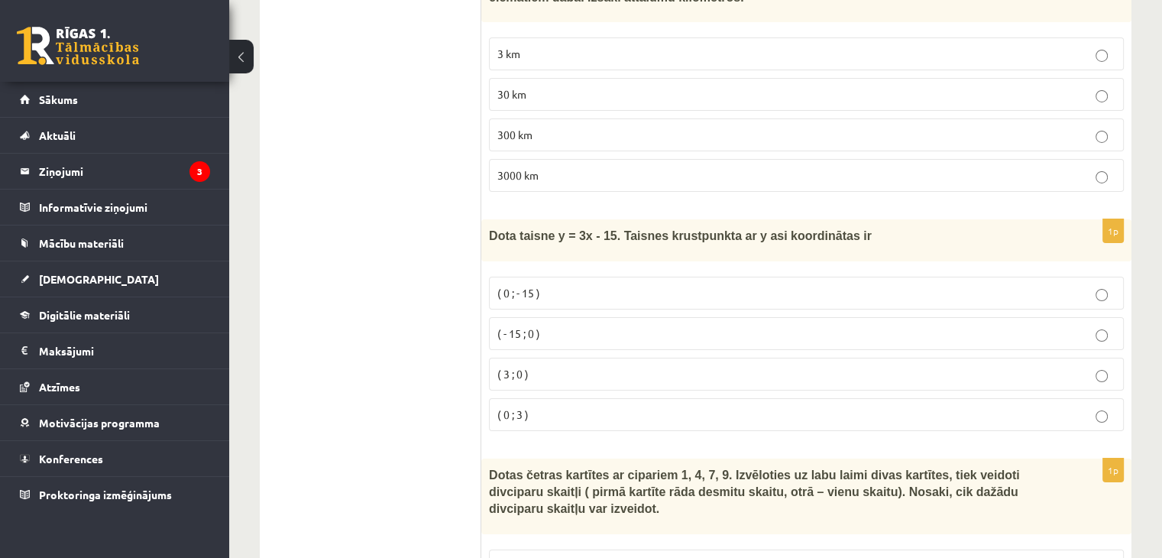
scroll to position [5366, 0]
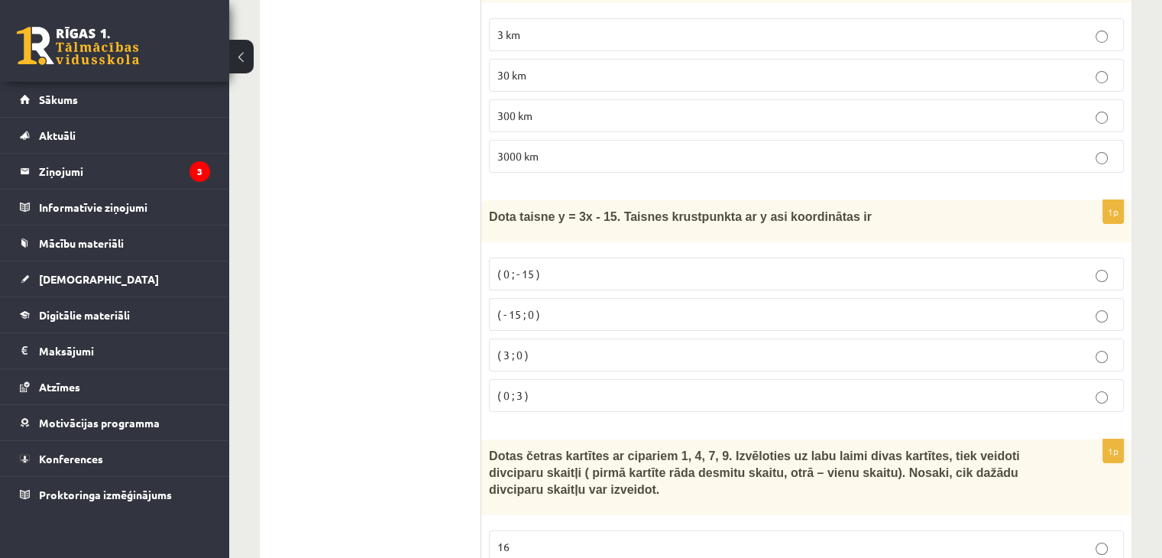
click at [619, 266] on p "( 0 ; - 15 )" at bounding box center [806, 274] width 618 height 16
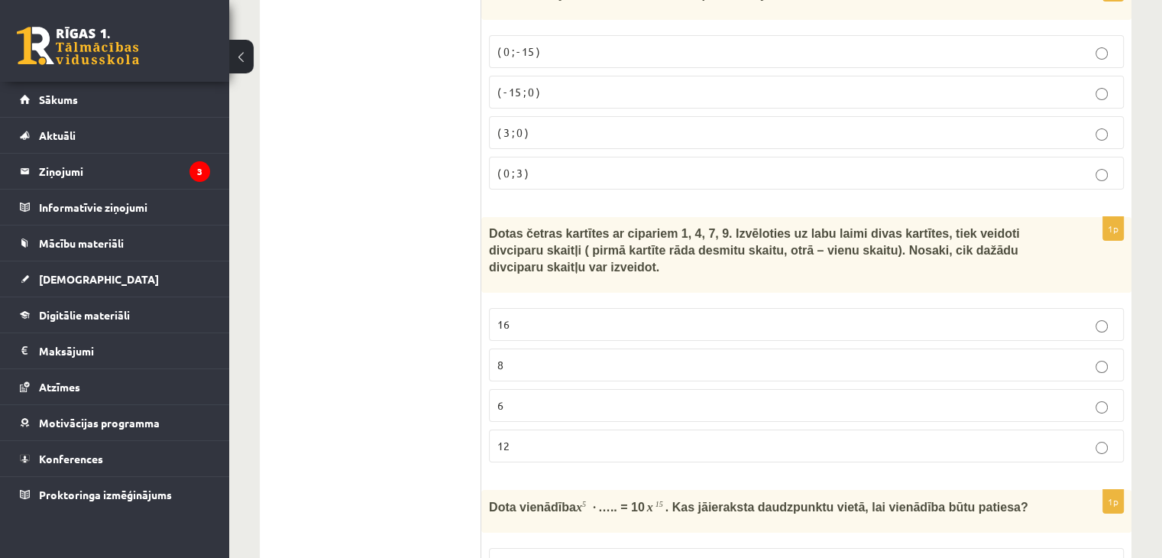
scroll to position [5597, 0]
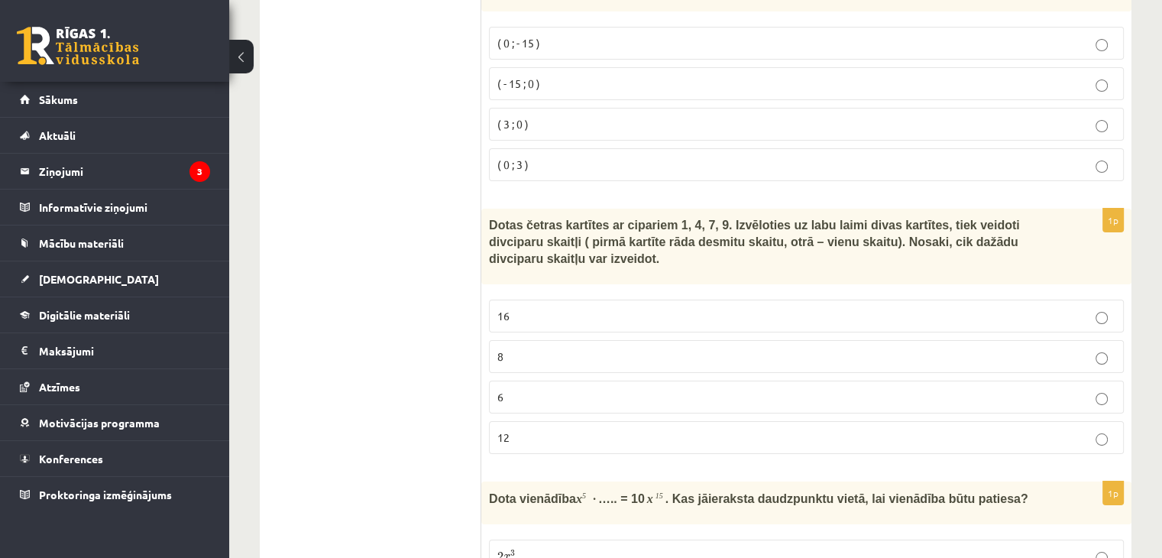
click at [685, 429] on p "12" at bounding box center [806, 437] width 618 height 16
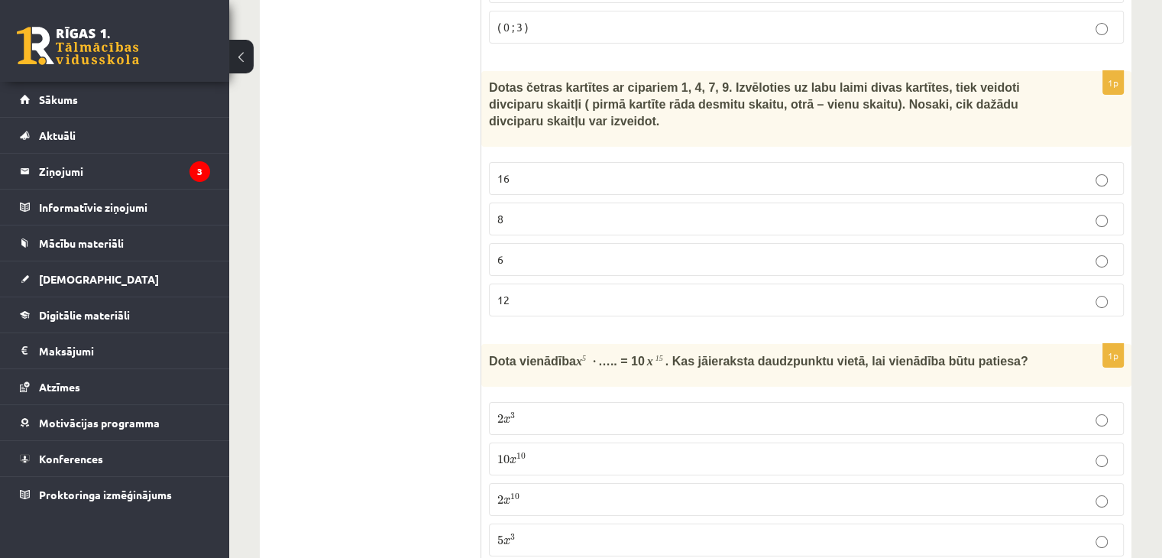
scroll to position [5817, 0]
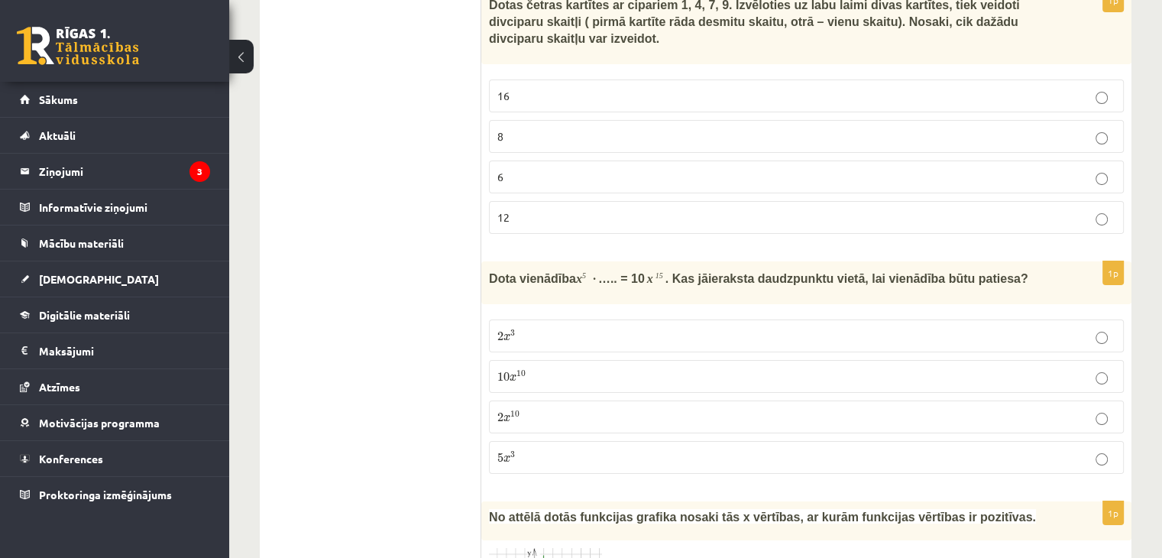
click at [617, 360] on label "10 x 10 10 x 10" at bounding box center [806, 376] width 635 height 33
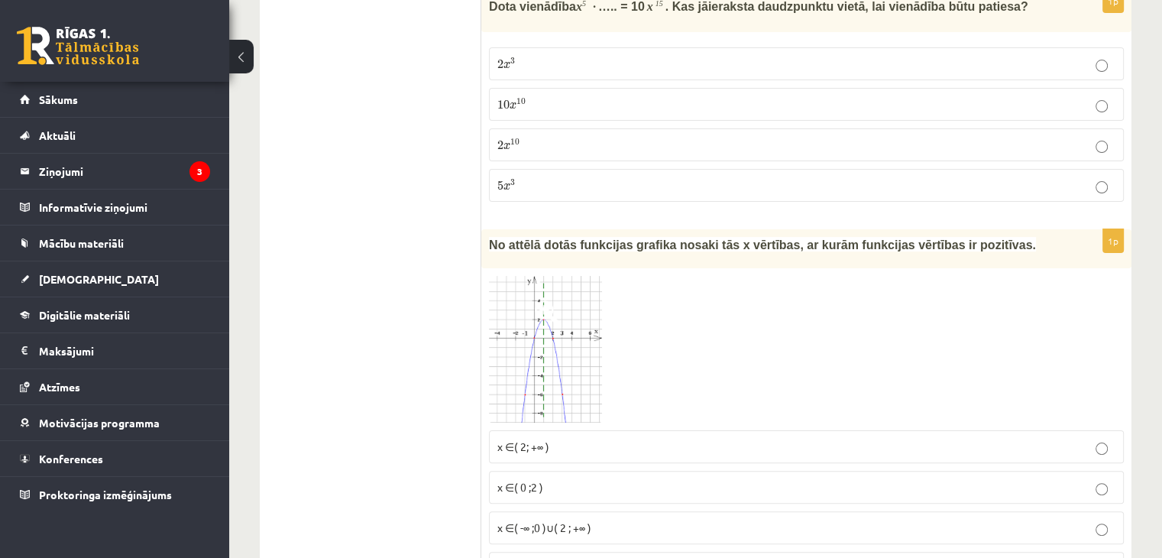
scroll to position [6122, 0]
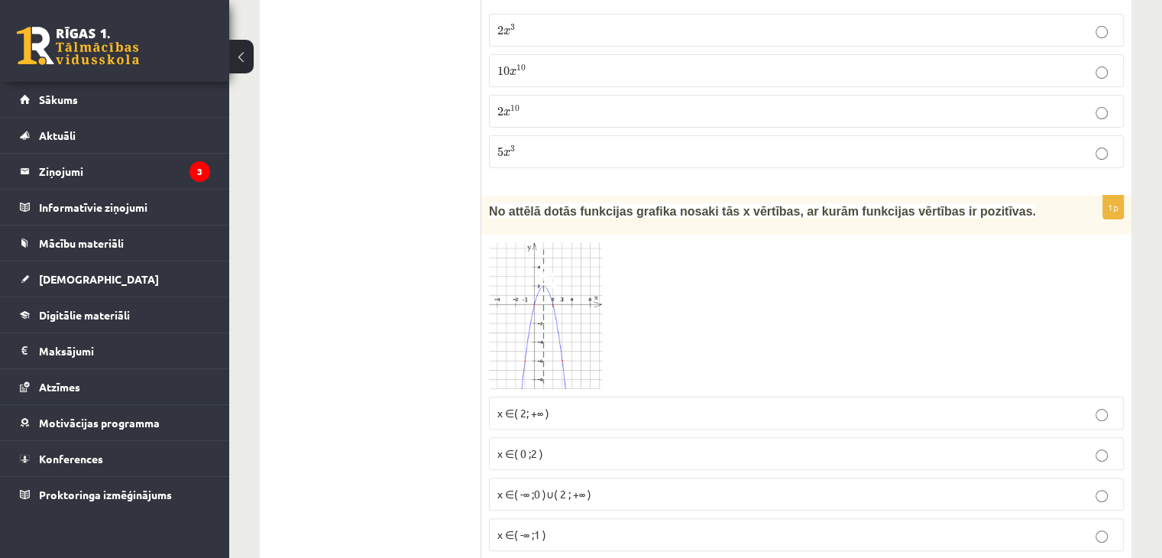
click at [528, 242] on img at bounding box center [545, 315] width 113 height 147
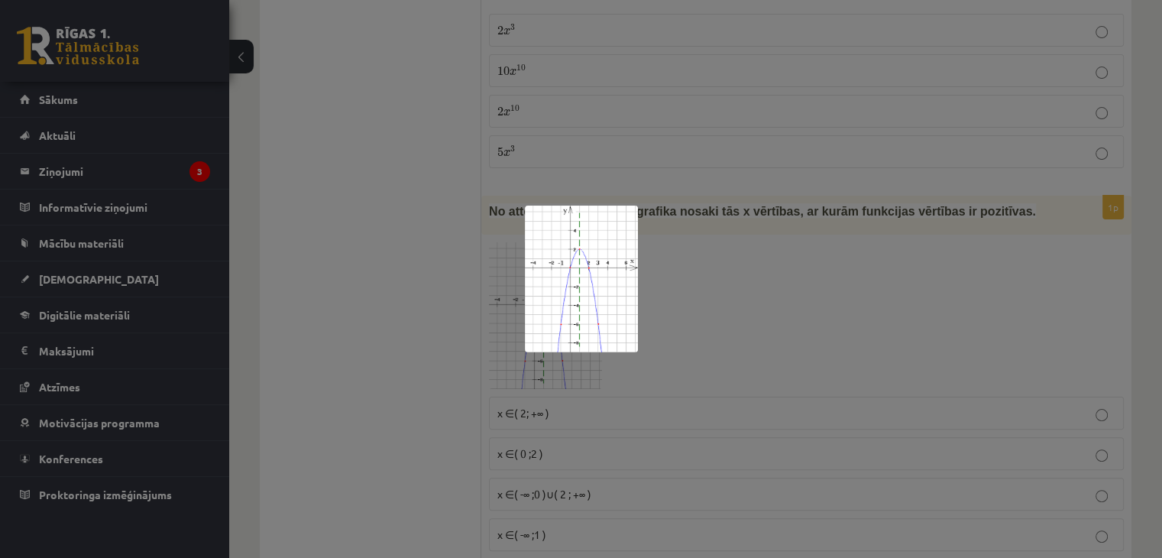
click at [718, 241] on div at bounding box center [581, 279] width 1162 height 558
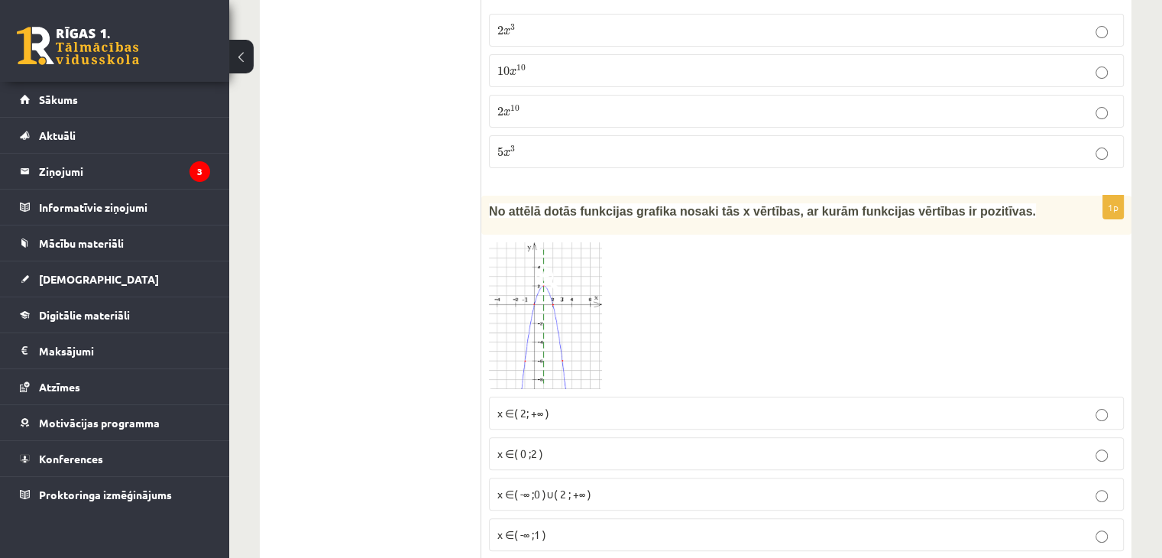
click at [668, 446] on p "x ∈( 0 ;2 )" at bounding box center [806, 454] width 618 height 16
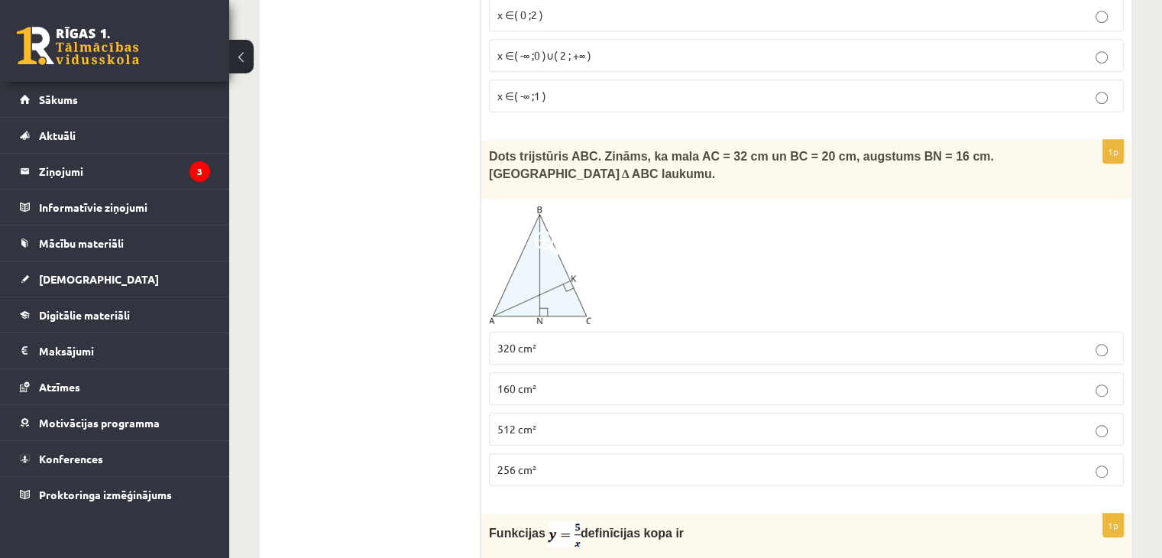
scroll to position [6563, 0]
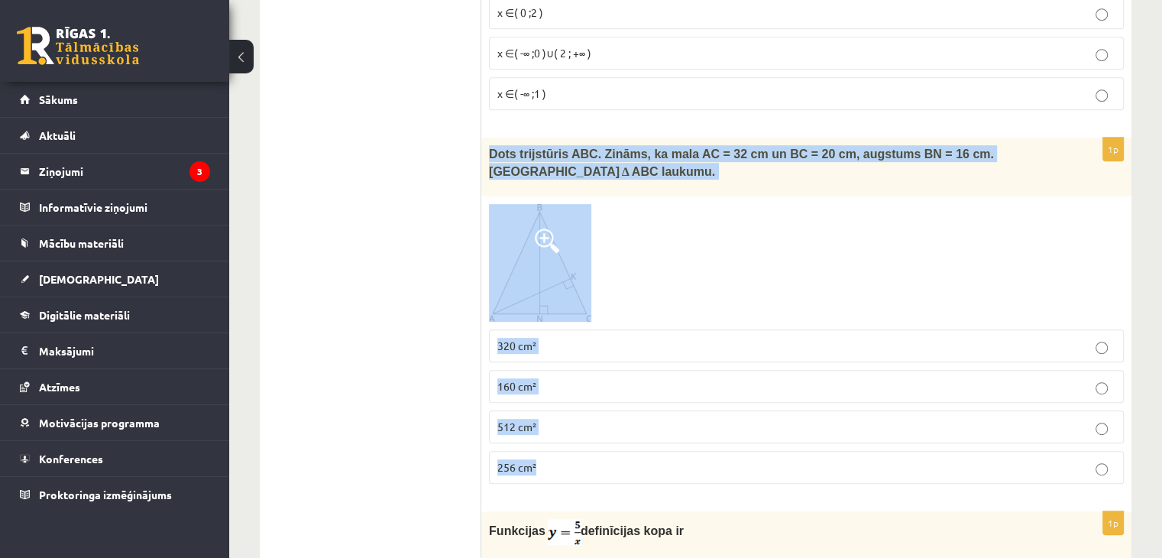
drag, startPoint x: 485, startPoint y: 63, endPoint x: 633, endPoint y: 394, distance: 362.6
click at [633, 394] on div "1p Dots trijstūris ABC. Zināms, ka mala AC = 32 cm un BC = 20 cm, augstums BN =…" at bounding box center [806, 317] width 650 height 358
copy div "Dots trijstūris ABC. Zināms, ka mala AC = 32 cm un BC = 20 cm, augstums BN = 16…"
click at [688, 459] on p "256 cm²" at bounding box center [806, 467] width 618 height 16
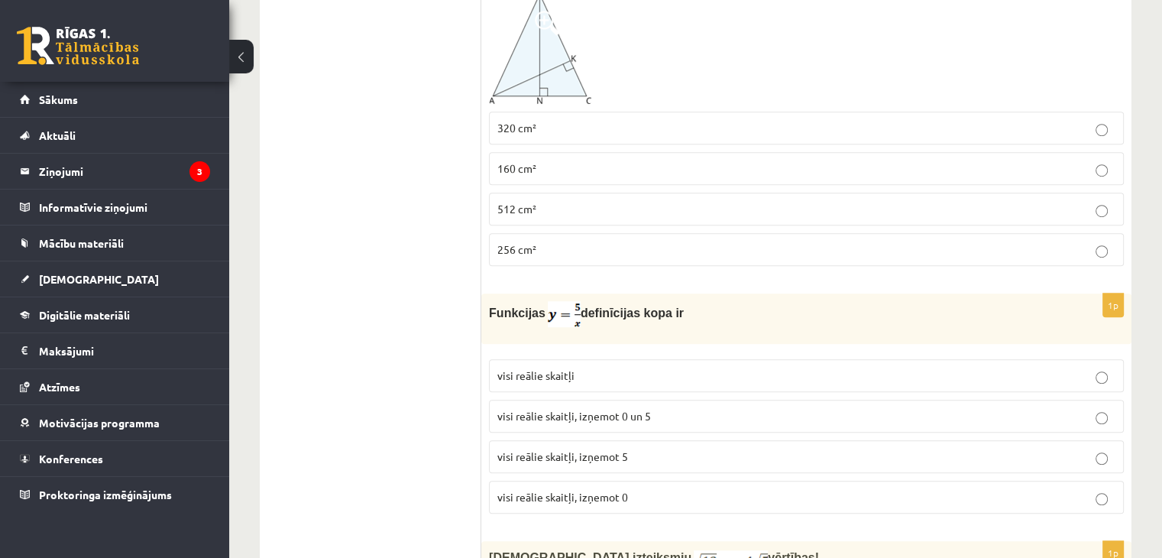
scroll to position [6808, 0]
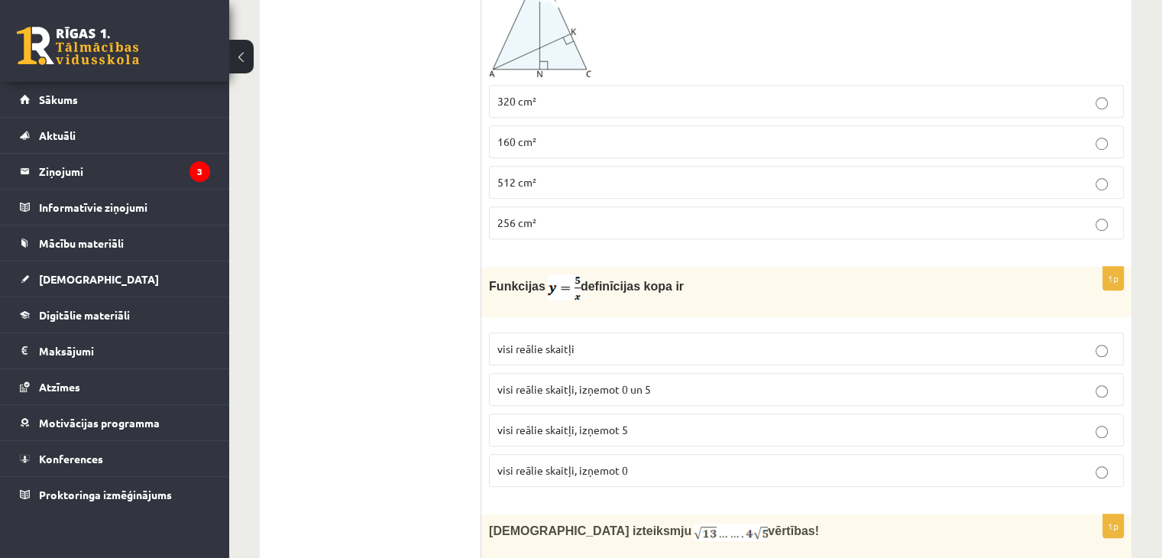
click at [633, 462] on p "visi reālie skaitļi, izņemot 0" at bounding box center [806, 470] width 618 height 16
click at [622, 332] on label "visi reālie skaitļi" at bounding box center [806, 348] width 635 height 33
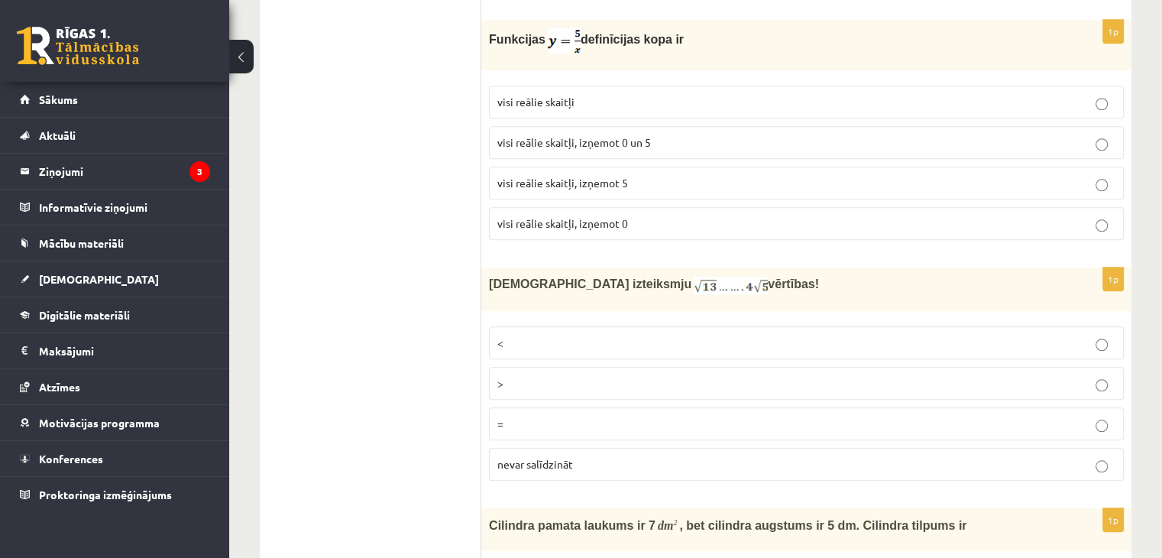
scroll to position [7088, 0]
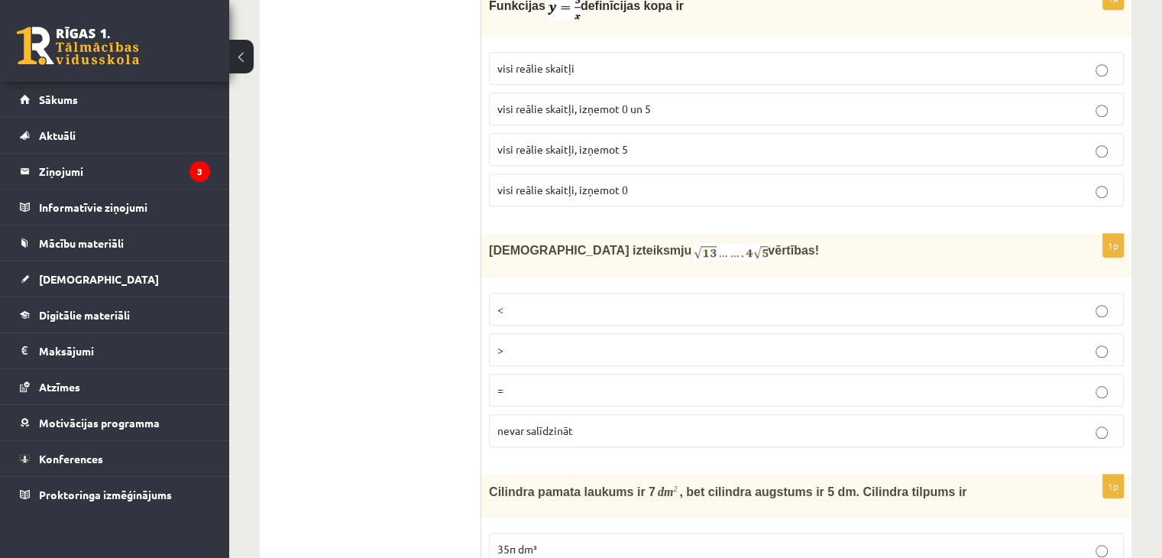
click at [623, 301] on p "<" at bounding box center [806, 309] width 618 height 16
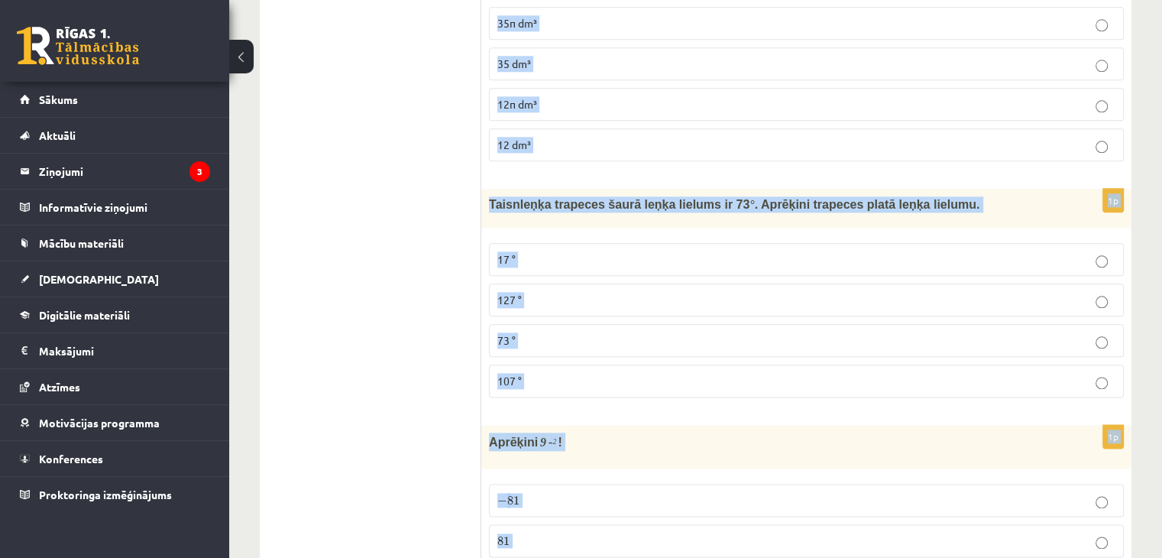
scroll to position [7661, 0]
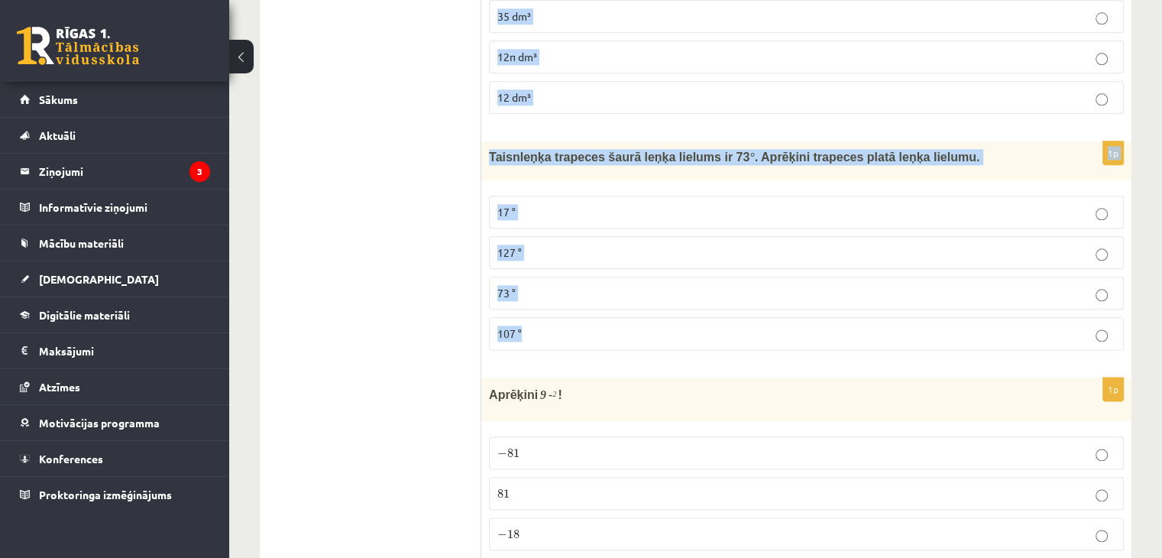
drag, startPoint x: 485, startPoint y: 205, endPoint x: 792, endPoint y: 233, distance: 308.5
copy form "Cilindra pamata laukums ir 7 dm 2 , bet cilindra augstums ir 5 dm. Cilindra til…"
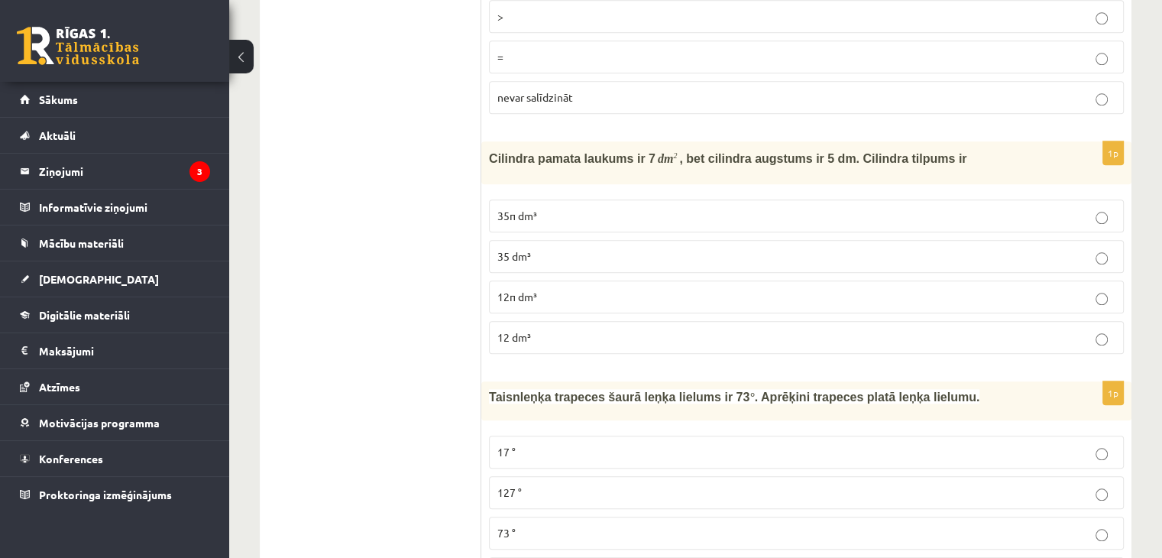
scroll to position [7323, 0]
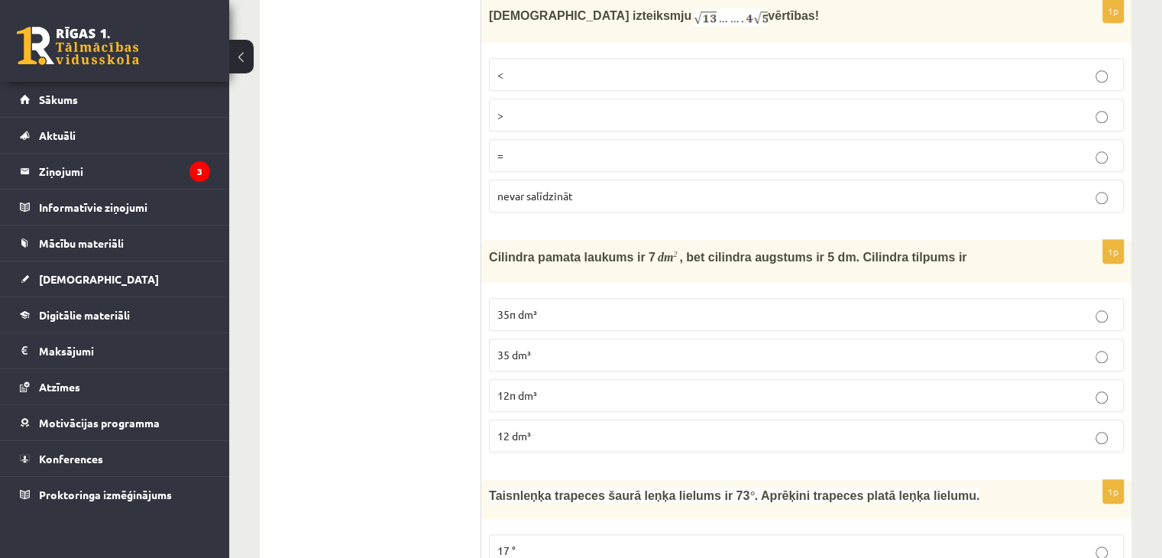
click at [557, 306] on p "35π dm³" at bounding box center [806, 314] width 618 height 16
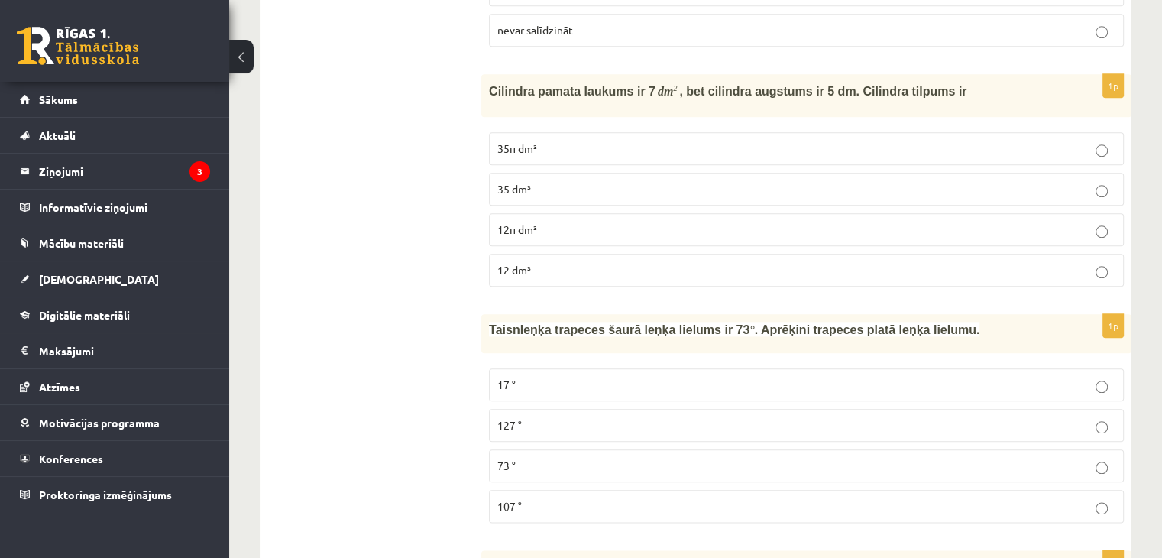
scroll to position [7488, 0]
click at [541, 418] on p "127 °" at bounding box center [806, 426] width 618 height 16
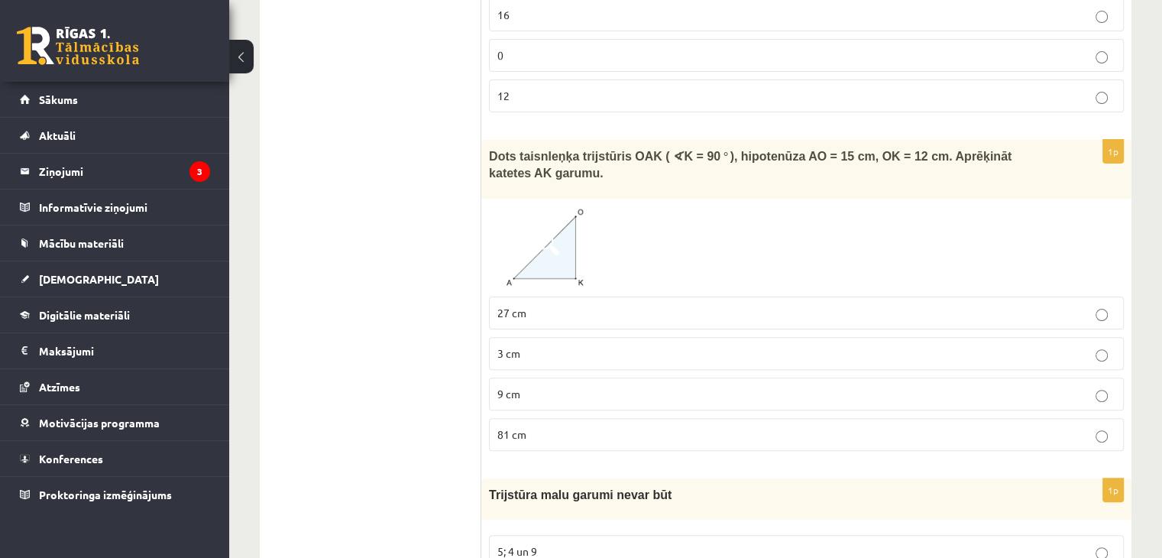
scroll to position [0, 0]
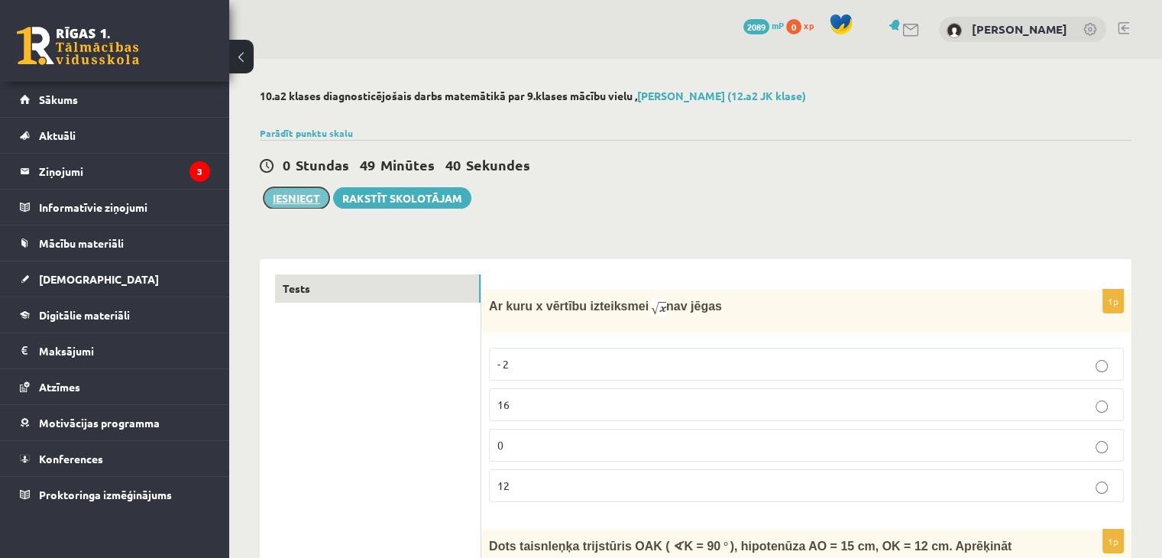
click at [301, 193] on button "Iesniegt" at bounding box center [297, 197] width 66 height 21
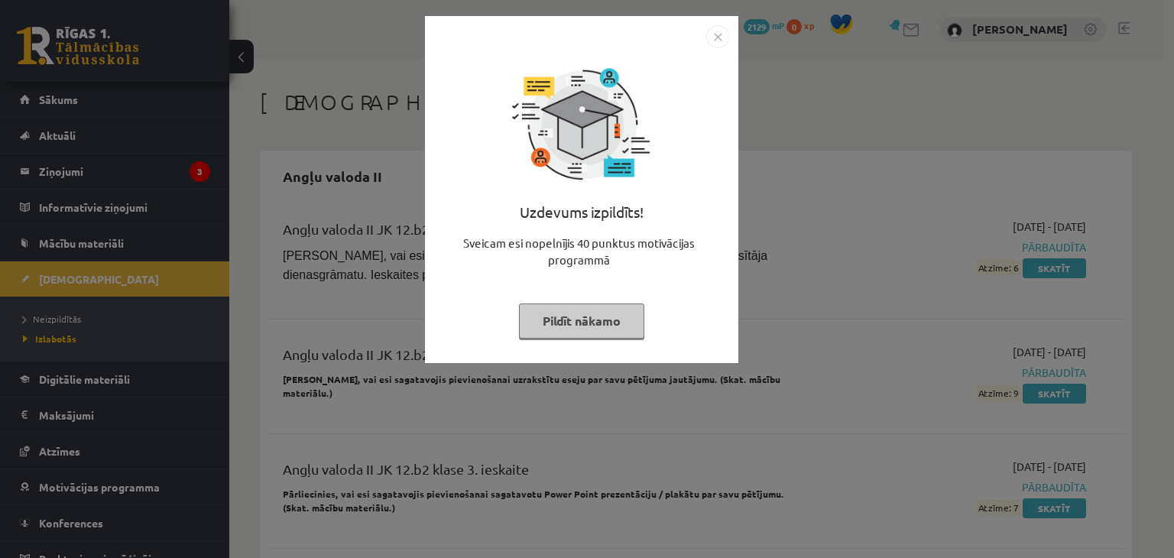
click at [612, 332] on button "Pildīt nākamo" at bounding box center [581, 320] width 125 height 35
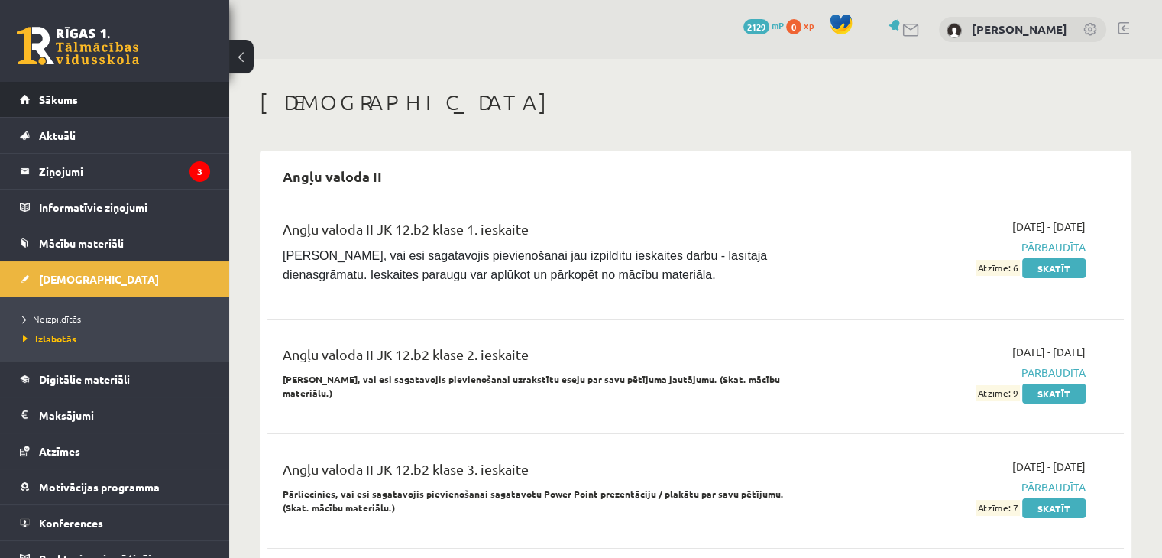
click at [134, 96] on link "Sākums" at bounding box center [115, 99] width 190 height 35
